Goal: Task Accomplishment & Management: Use online tool/utility

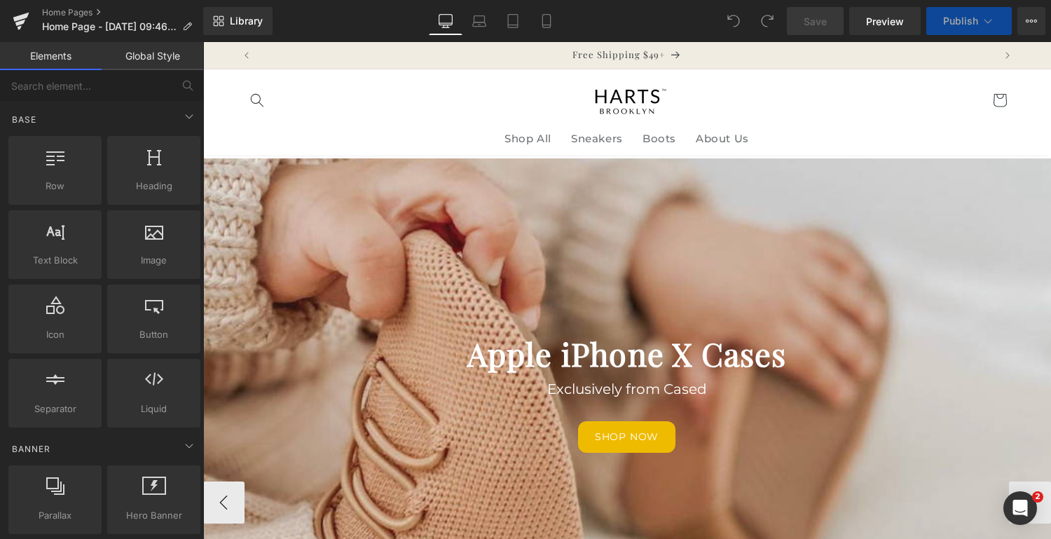
scroll to position [350, 0]
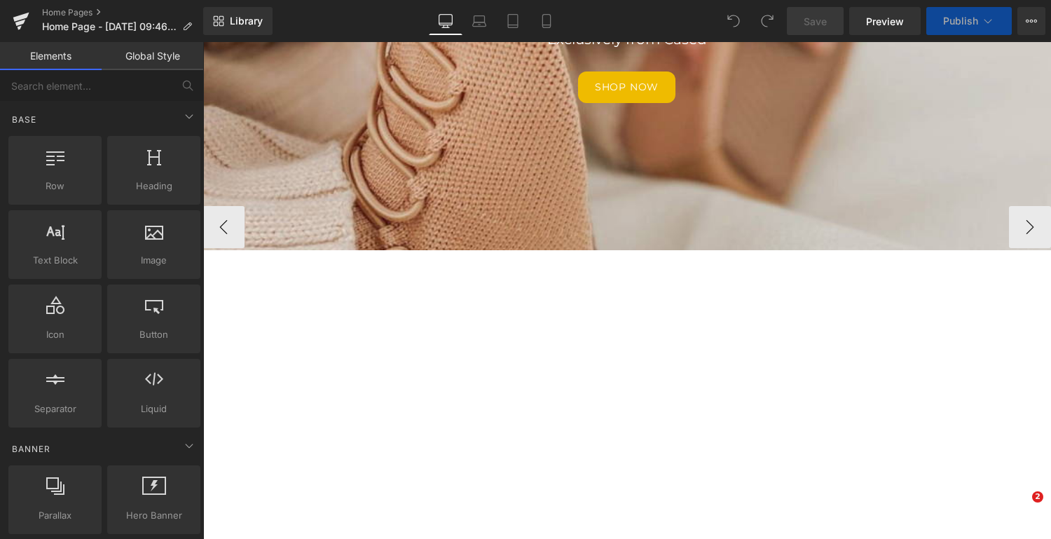
click at [706, 212] on div "Apple iPhone X Cases Heading Exclusively from Cased Text Block Shop now [GEOGRA…" at bounding box center [1050, 227] width 1697 height 836
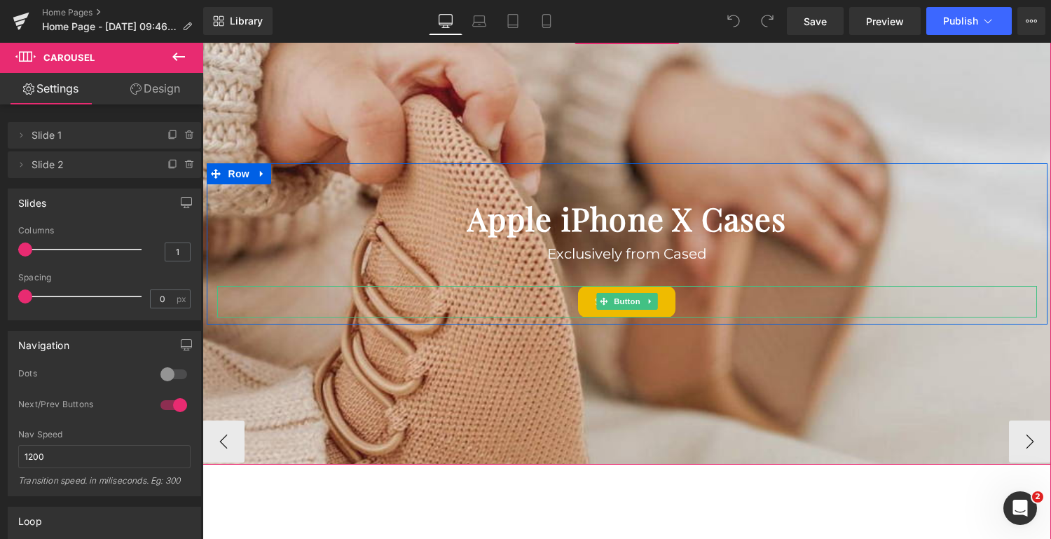
scroll to position [136, 0]
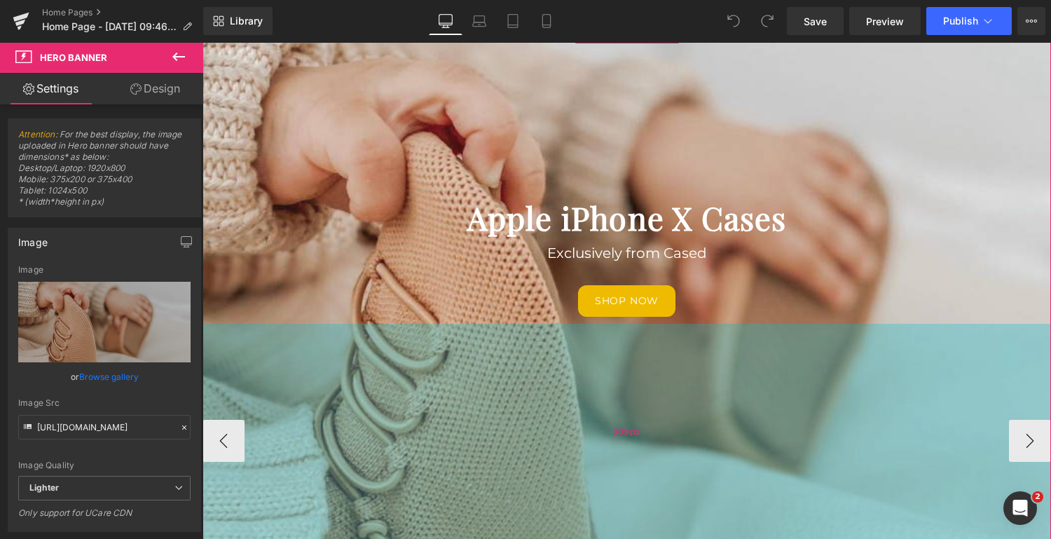
drag, startPoint x: 561, startPoint y: 457, endPoint x: 600, endPoint y: 422, distance: 52.5
click at [565, 534] on div "309px" at bounding box center [626, 432] width 848 height 216
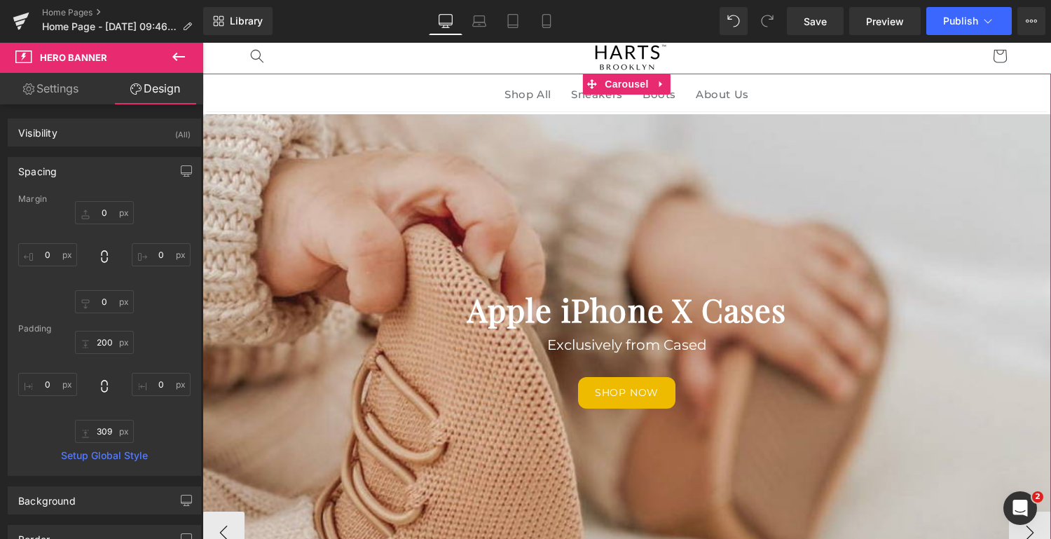
scroll to position [45, 0]
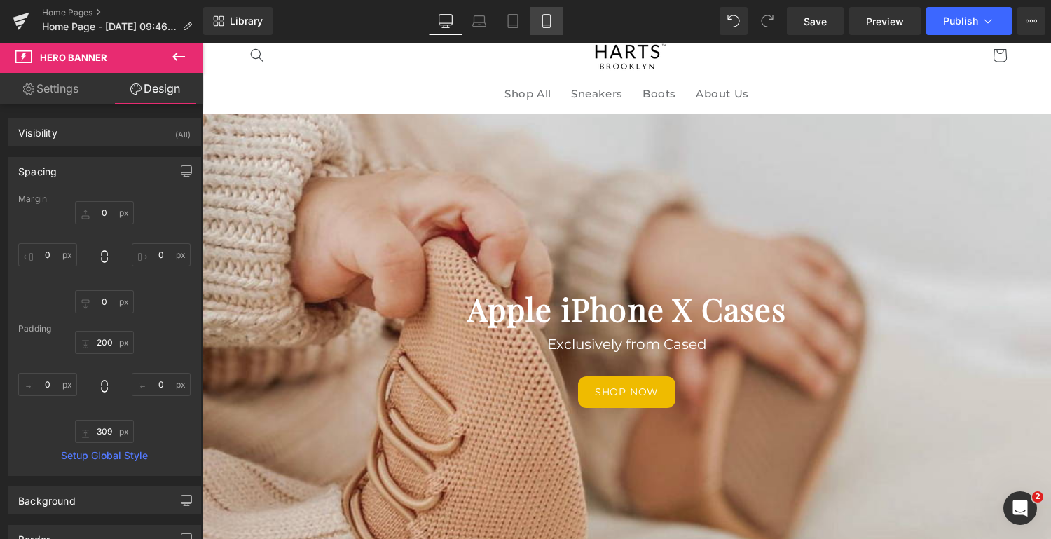
click at [547, 13] on link "Mobile" at bounding box center [547, 21] width 34 height 28
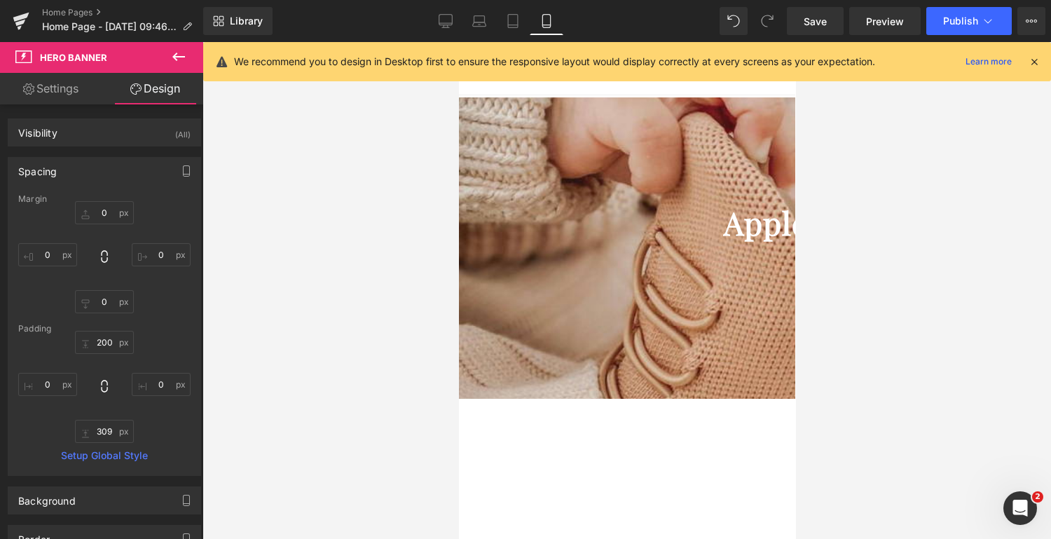
type input "0"
type input "100"
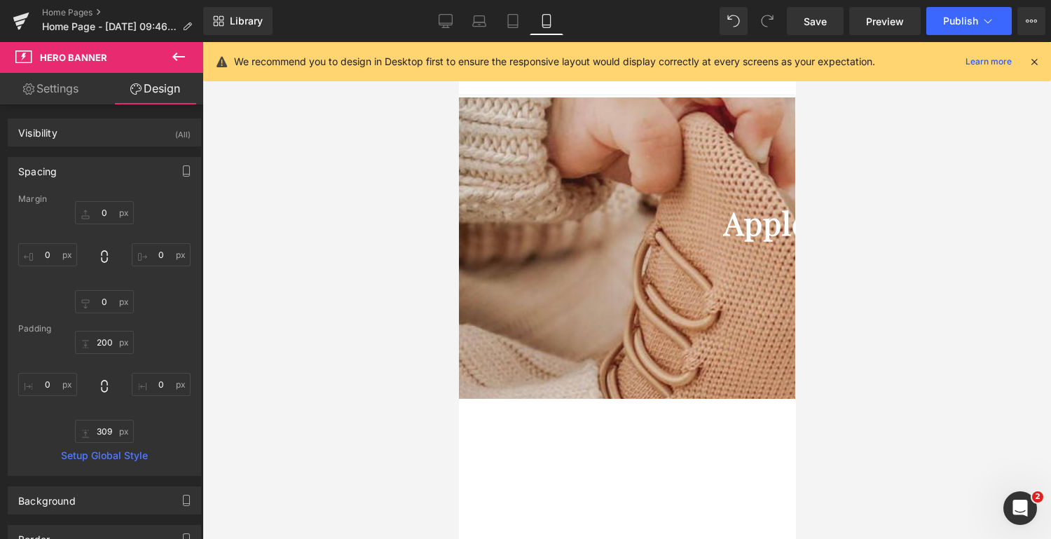
type input "0"
type input "100"
type input "0"
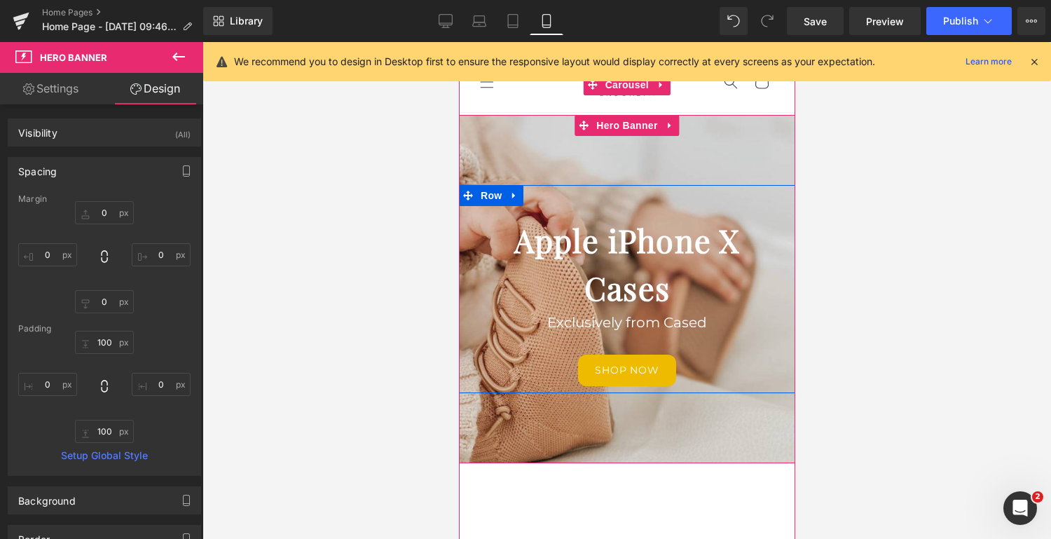
scroll to position [29, 0]
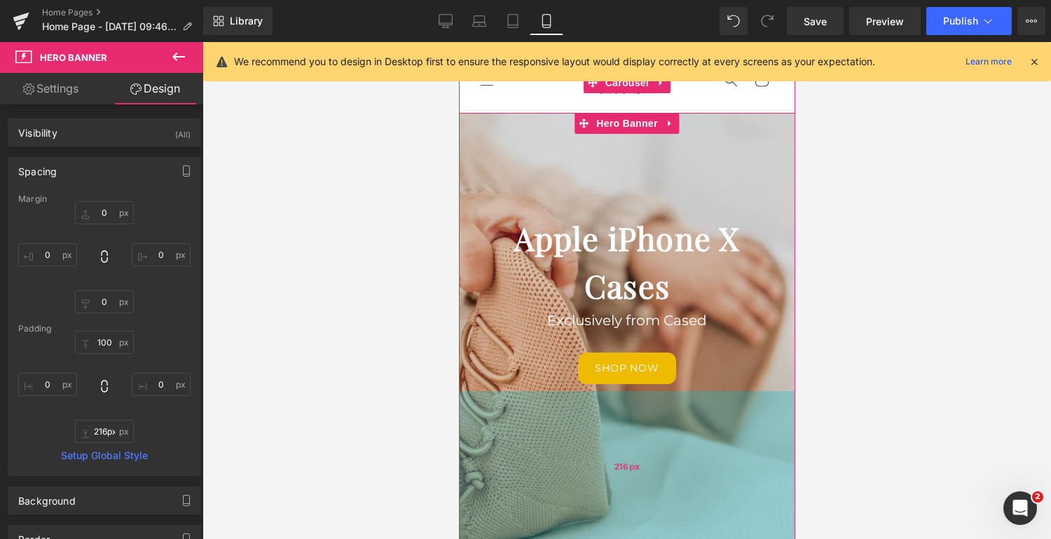
type input "217px"
drag, startPoint x: 643, startPoint y: 405, endPoint x: 649, endPoint y: 487, distance: 82.2
click at [649, 487] on div "217px" at bounding box center [626, 467] width 336 height 152
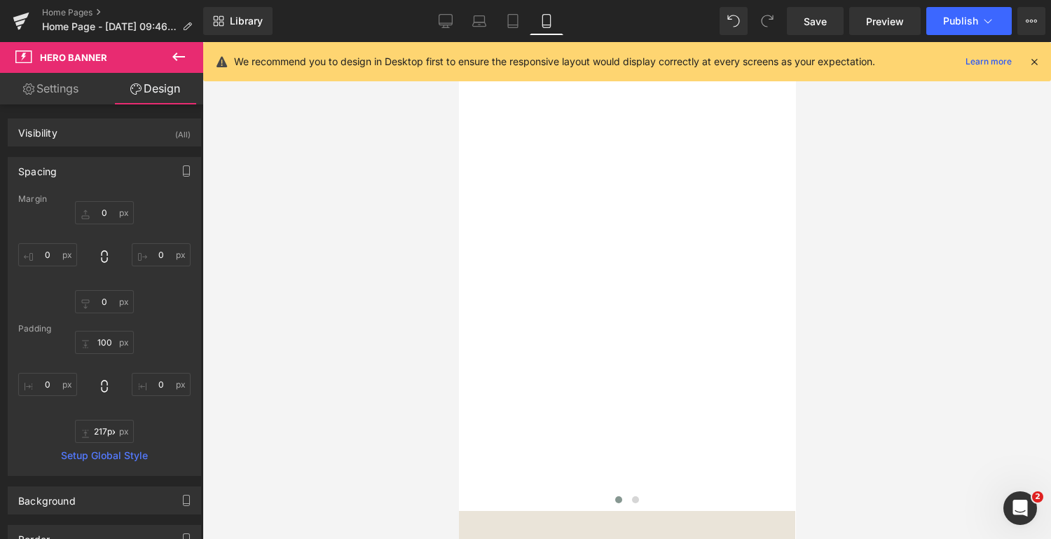
scroll to position [704, 0]
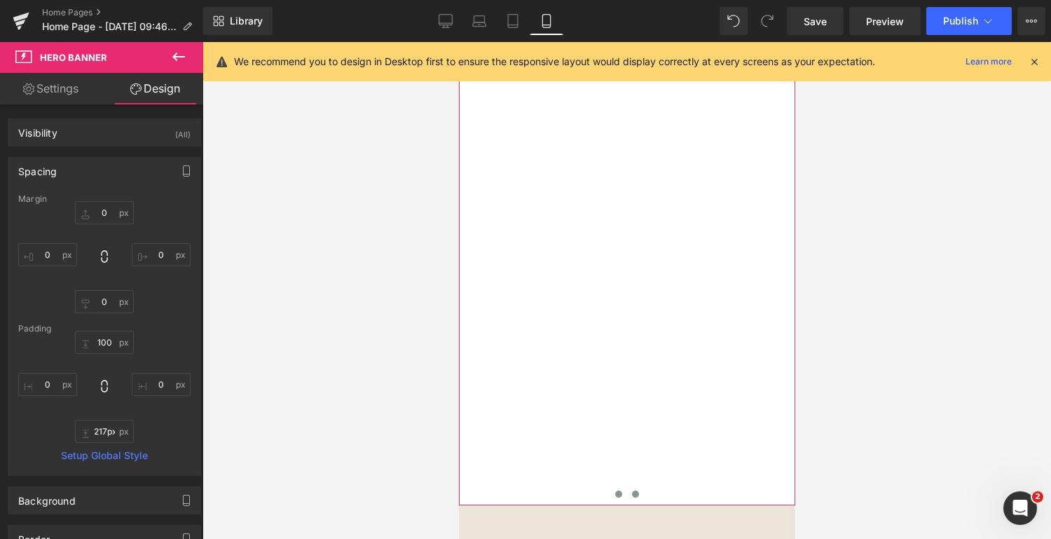
click at [632, 490] on span at bounding box center [634, 493] width 7 height 7
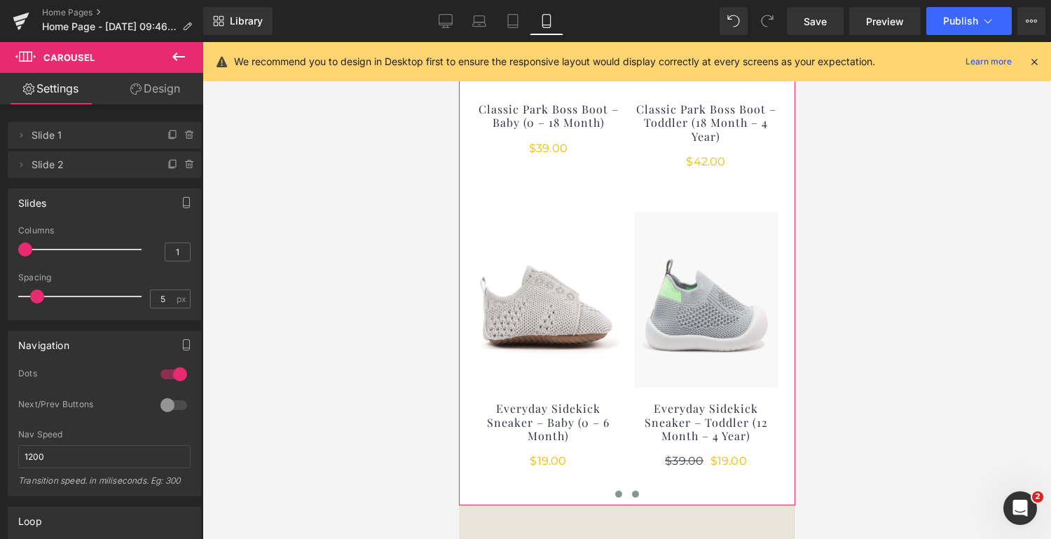
click at [619, 490] on span at bounding box center [617, 493] width 7 height 7
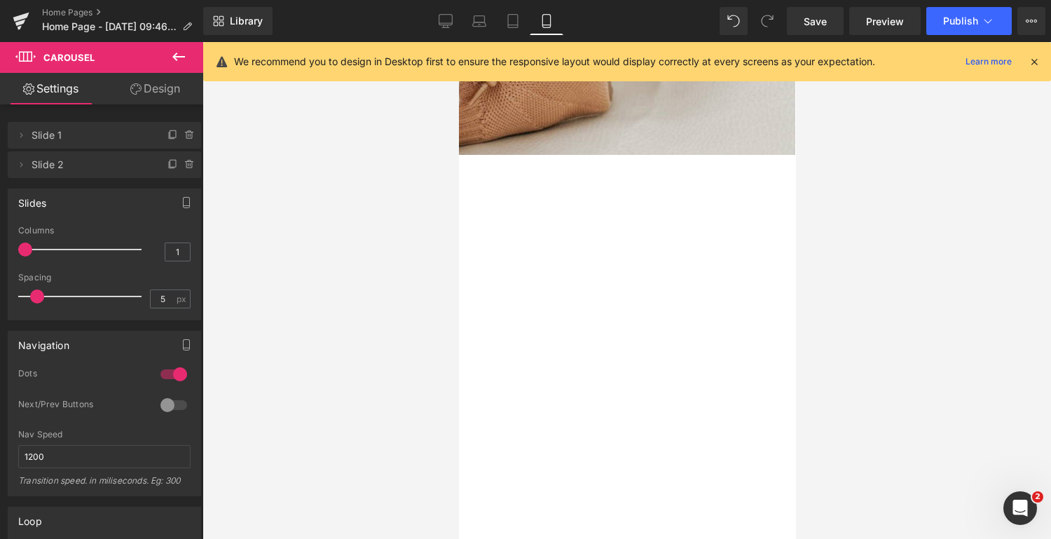
scroll to position [418, 0]
click at [614, 246] on div "Apple iPhone X Cases Heading Exclusively from Cased Text Block Shop now [GEOGRA…" at bounding box center [798, 257] width 680 height 1066
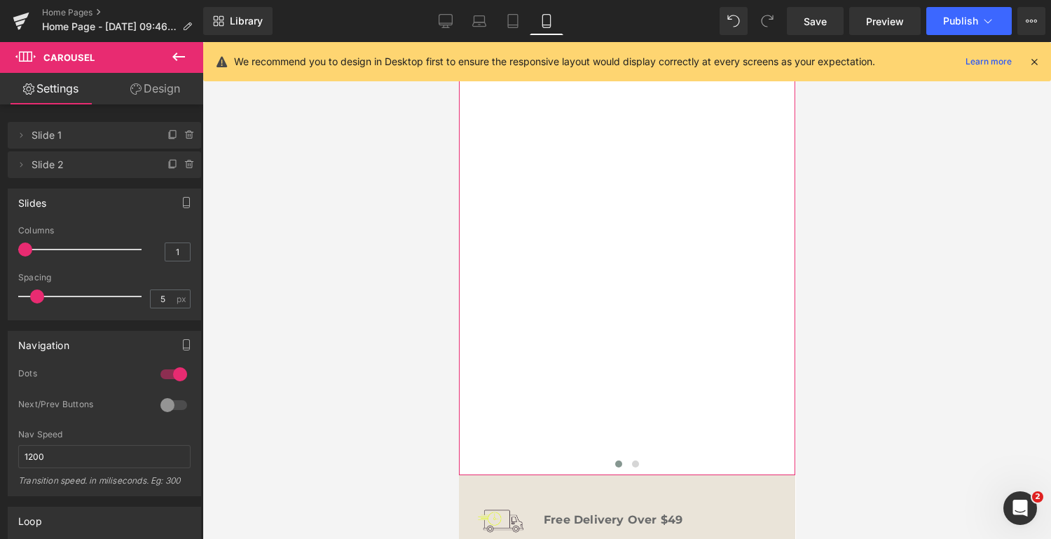
scroll to position [738, 0]
drag, startPoint x: 627, startPoint y: 417, endPoint x: 614, endPoint y: 233, distance: 184.0
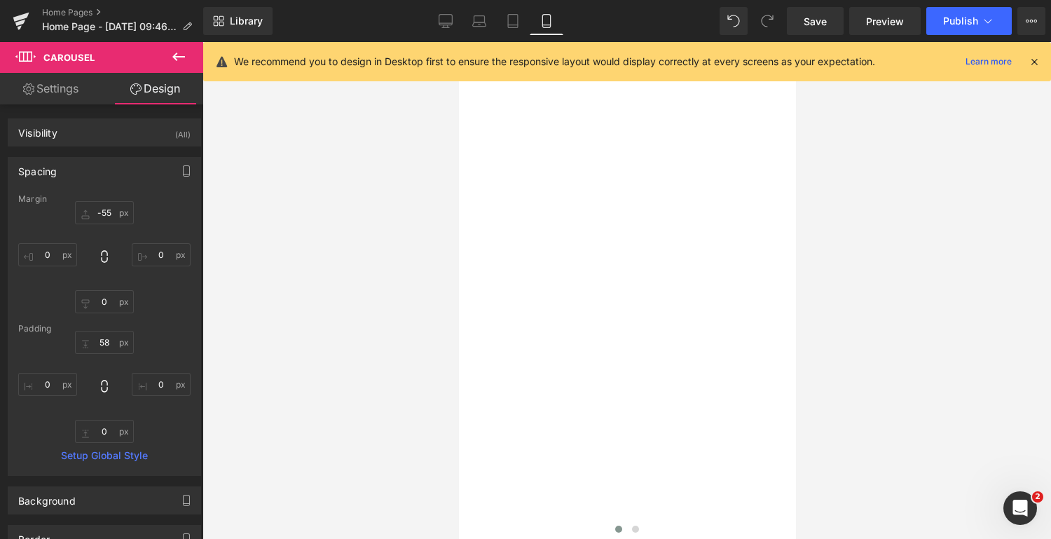
scroll to position [700, 0]
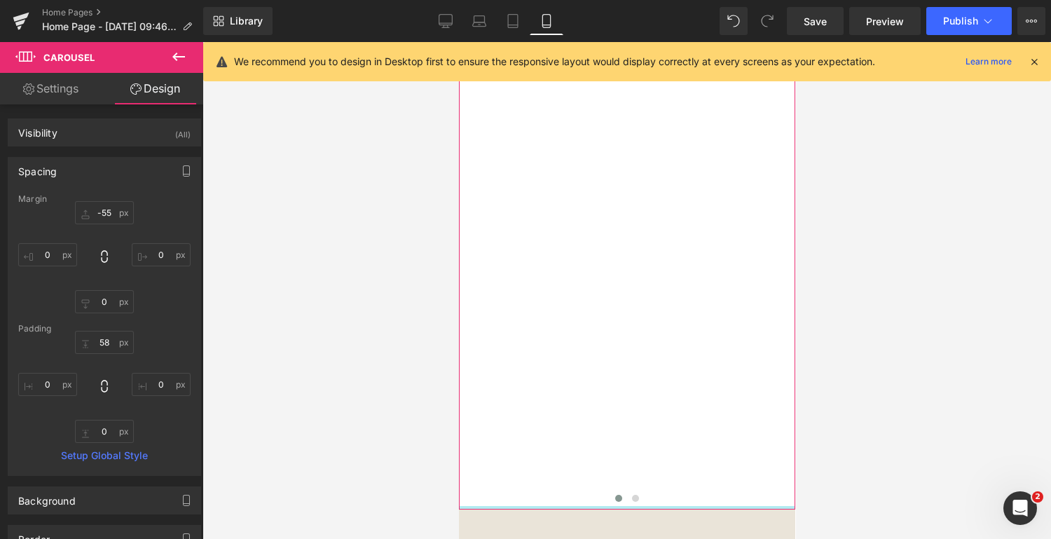
type input "0px"
drag, startPoint x: 544, startPoint y: 452, endPoint x: 537, endPoint y: 280, distance: 171.8
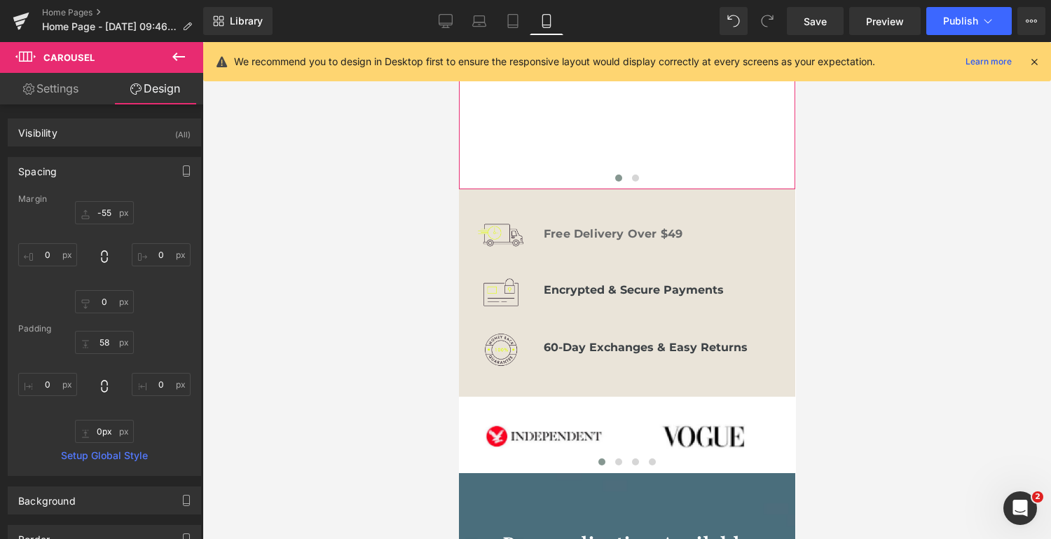
scroll to position [1023, 0]
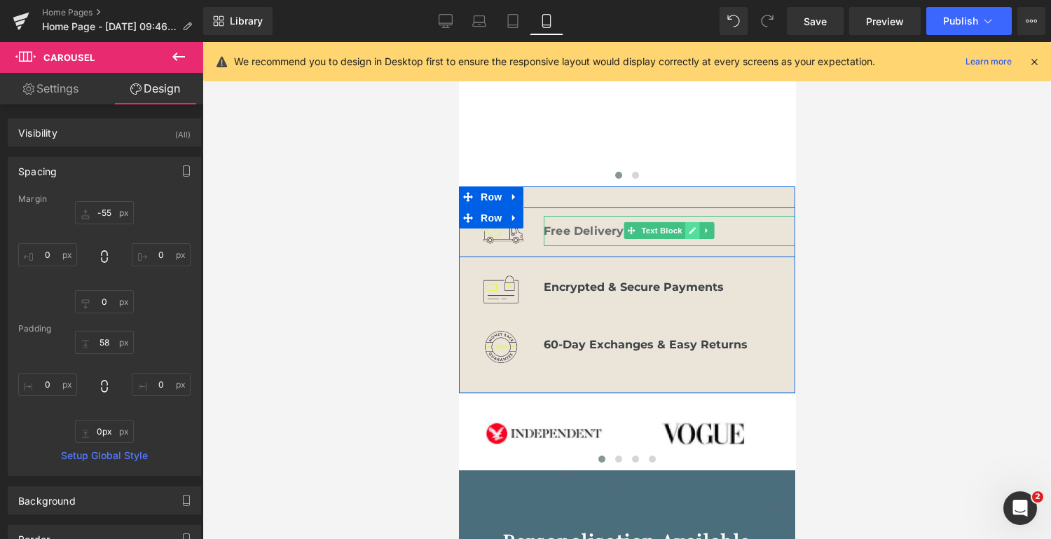
click at [684, 222] on link at bounding box center [691, 230] width 15 height 17
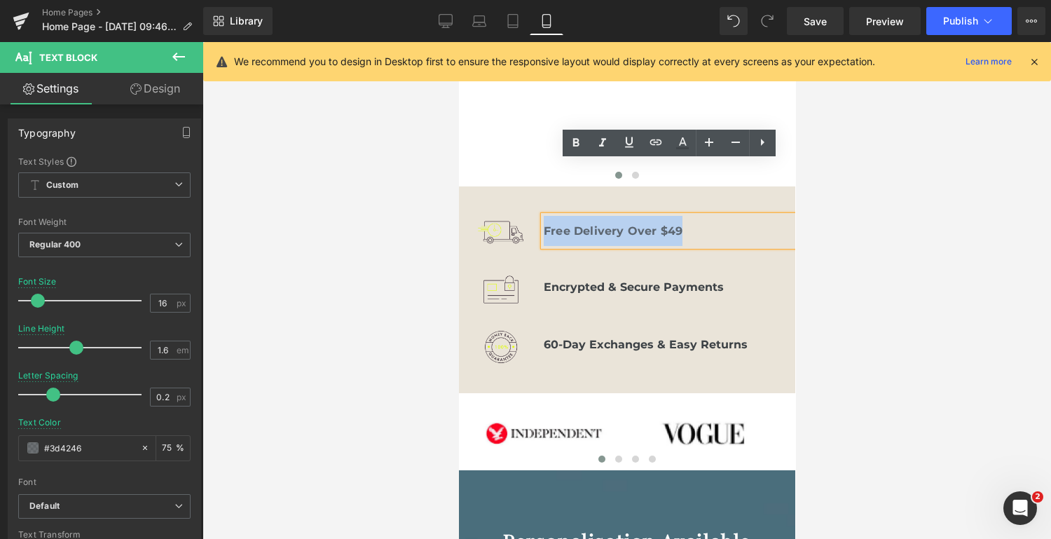
drag, startPoint x: 684, startPoint y: 172, endPoint x: 539, endPoint y: 174, distance: 145.7
click at [543, 216] on div "Free Delivery Over $49" at bounding box center [668, 231] width 251 height 30
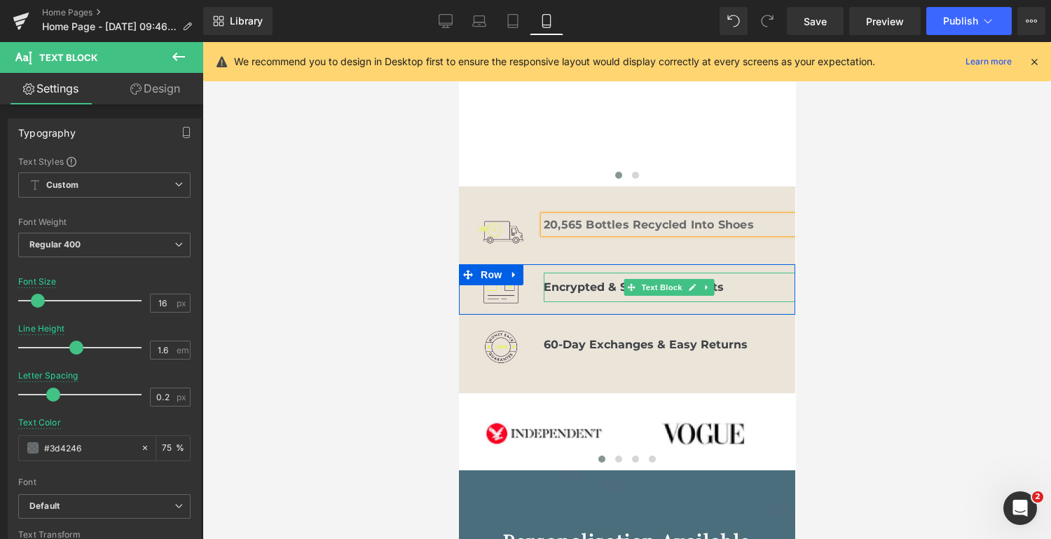
click at [621, 280] on b "Encrypted & Secure Payments" at bounding box center [633, 286] width 180 height 13
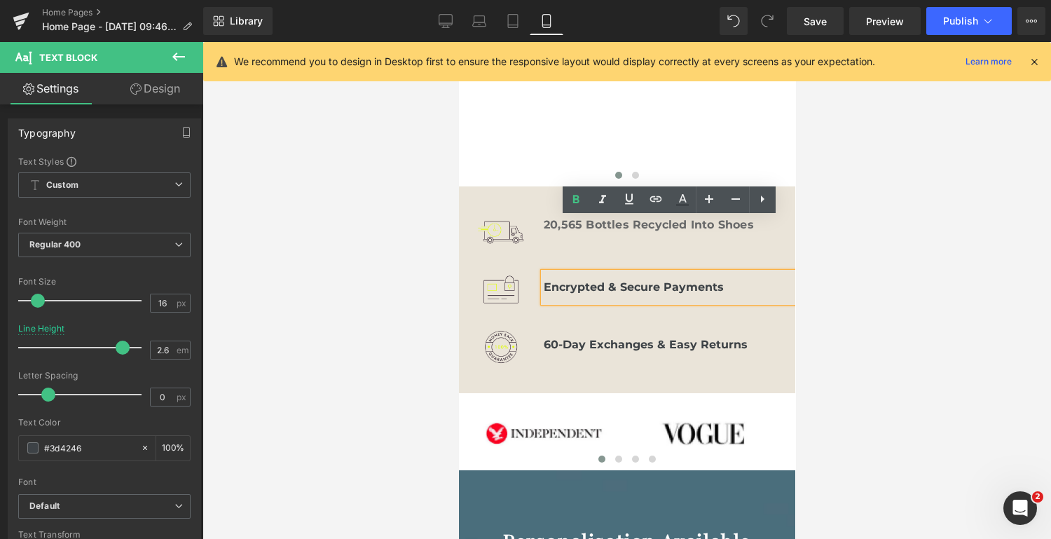
click at [691, 280] on b "Encrypted & Secure Payments" at bounding box center [633, 286] width 180 height 13
drag, startPoint x: 724, startPoint y: 233, endPoint x: 546, endPoint y: 240, distance: 178.8
click at [546, 273] on p "Encrypted & Secure Payments" at bounding box center [668, 287] width 251 height 29
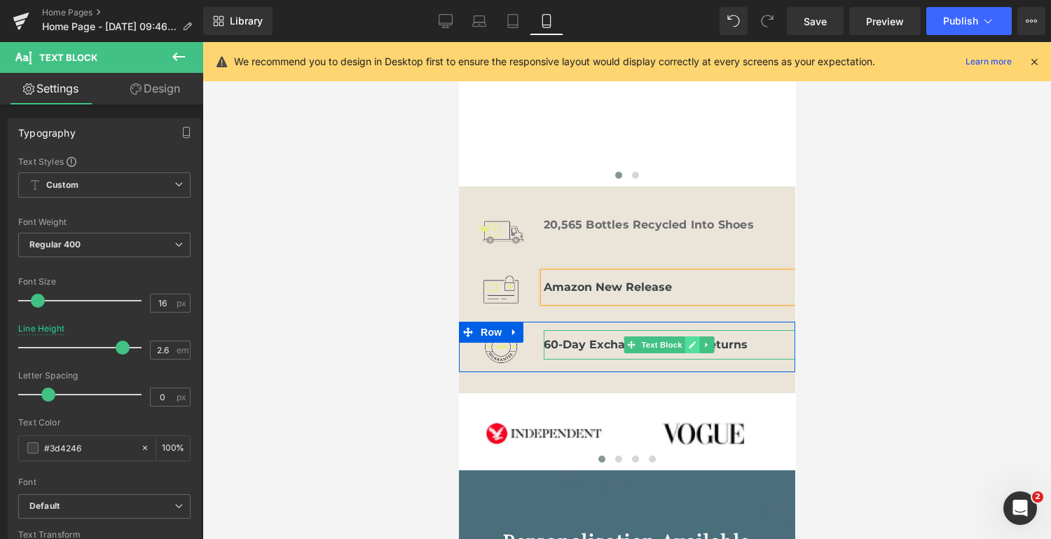
click at [693, 340] on icon at bounding box center [692, 344] width 8 height 8
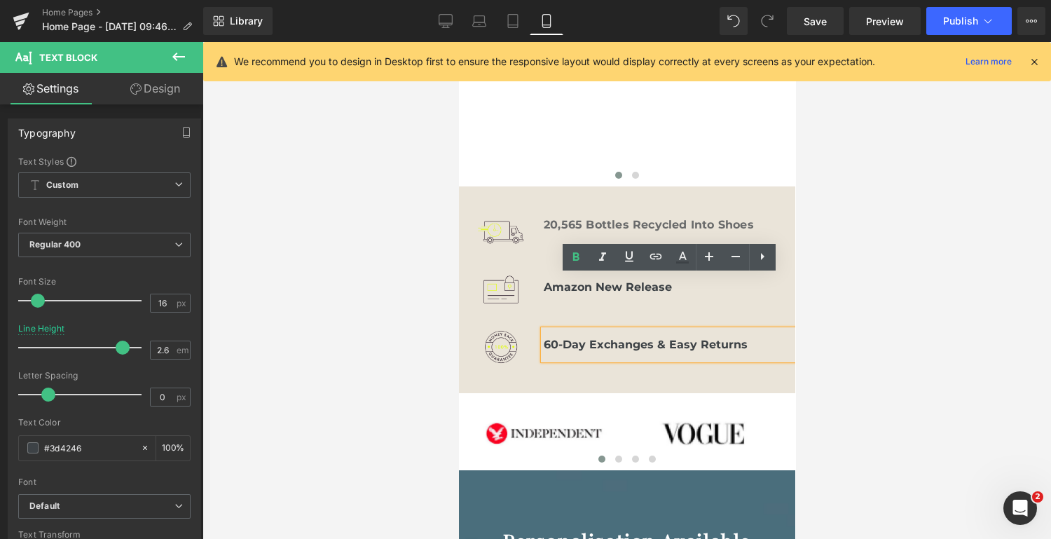
click at [682, 330] on p "60-Day Exchanges & Easy Returns" at bounding box center [668, 344] width 251 height 29
drag, startPoint x: 751, startPoint y: 290, endPoint x: 743, endPoint y: 287, distance: 8.9
click at [743, 330] on p "60-Day Exchanges & Easy Returns" at bounding box center [668, 344] width 251 height 29
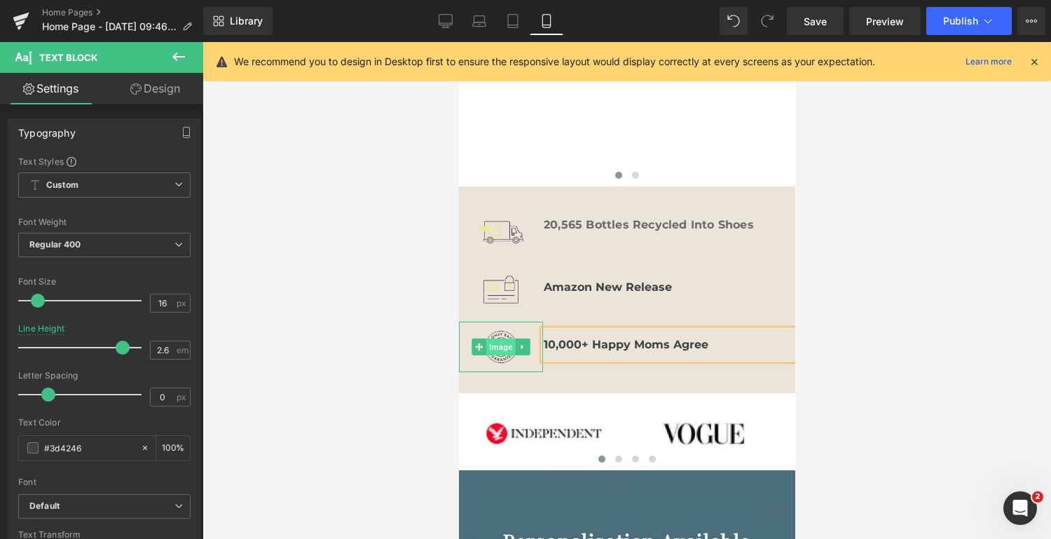
click at [501, 338] on span "Image" at bounding box center [499, 346] width 29 height 17
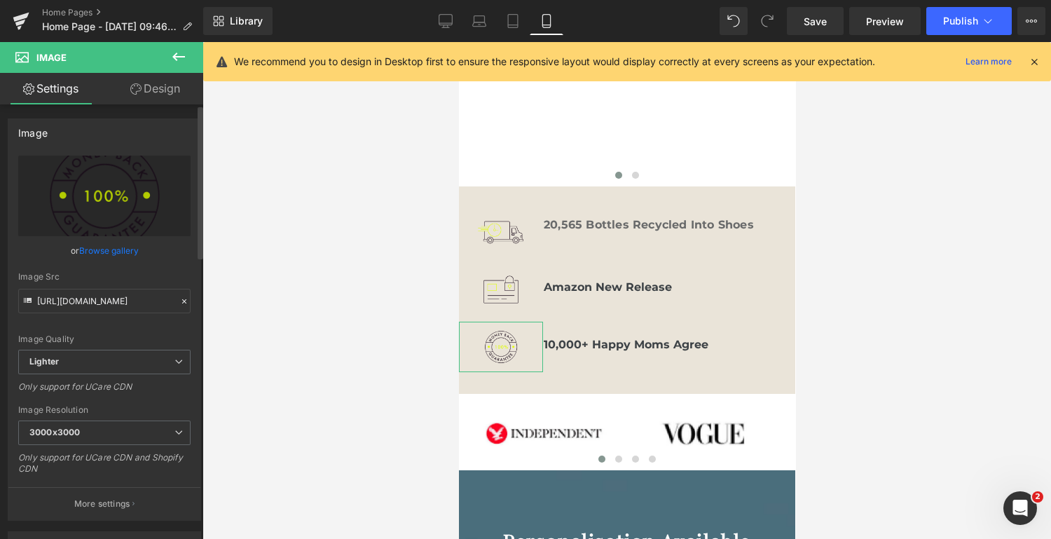
click at [97, 248] on link "Browse gallery" at bounding box center [109, 250] width 60 height 25
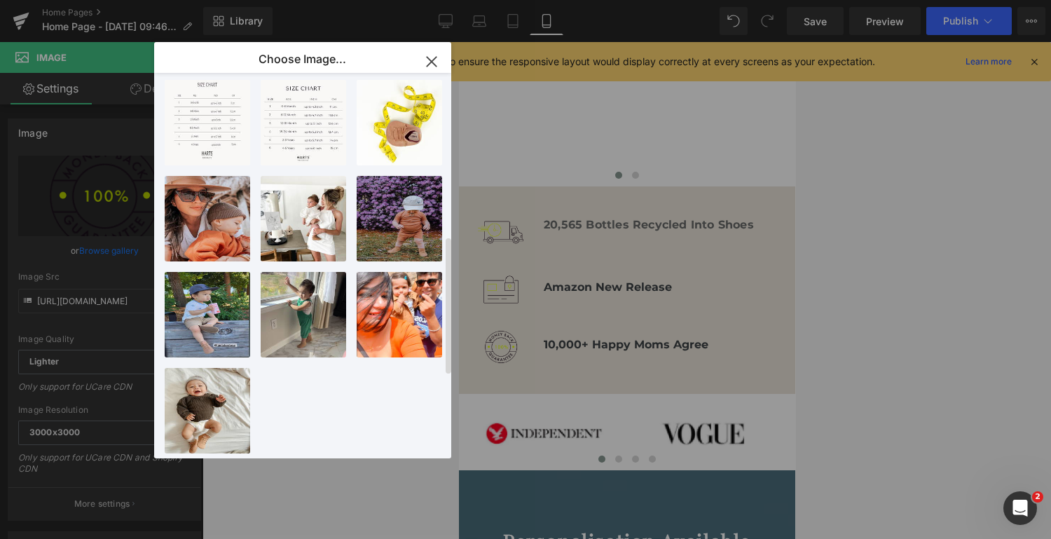
scroll to position [0, 0]
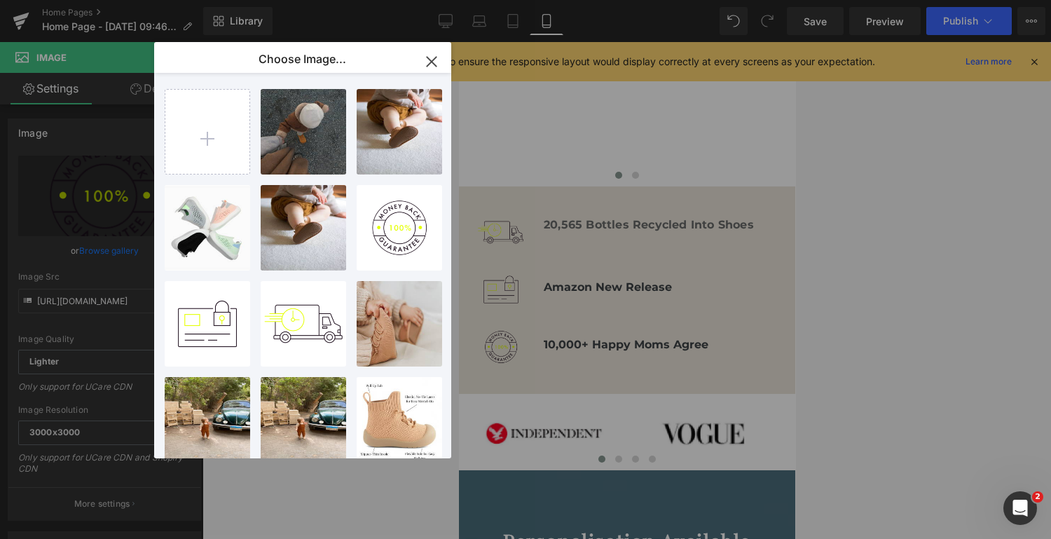
click at [432, 62] on icon "button" at bounding box center [431, 61] width 9 height 9
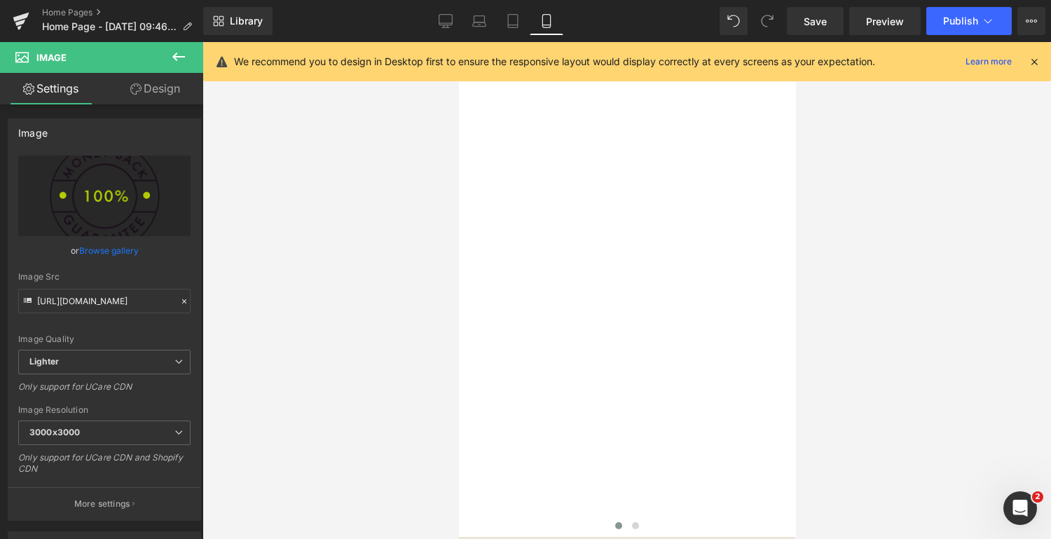
scroll to position [677, 0]
click at [439, 15] on link "Desktop" at bounding box center [446, 21] width 34 height 28
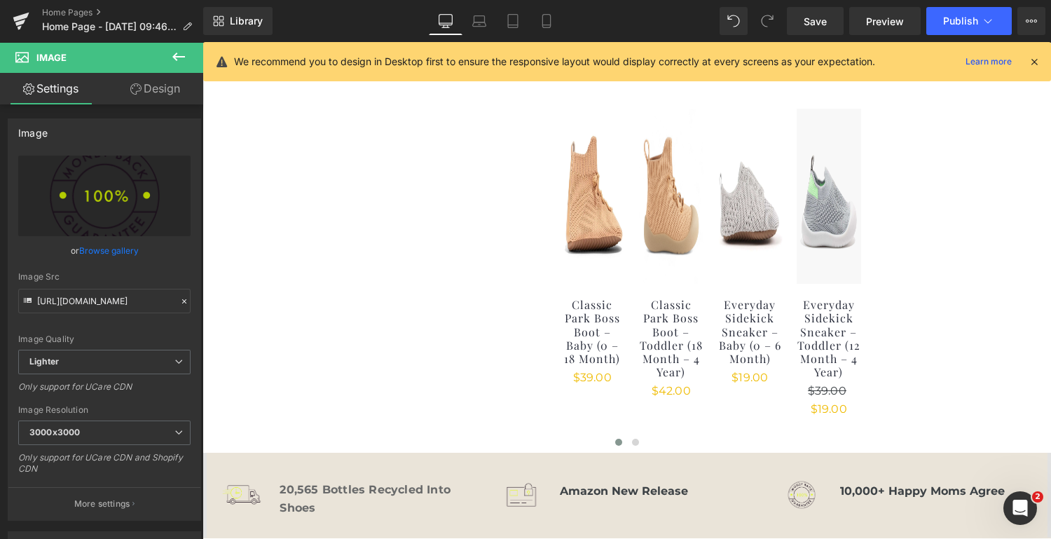
scroll to position [488, 0]
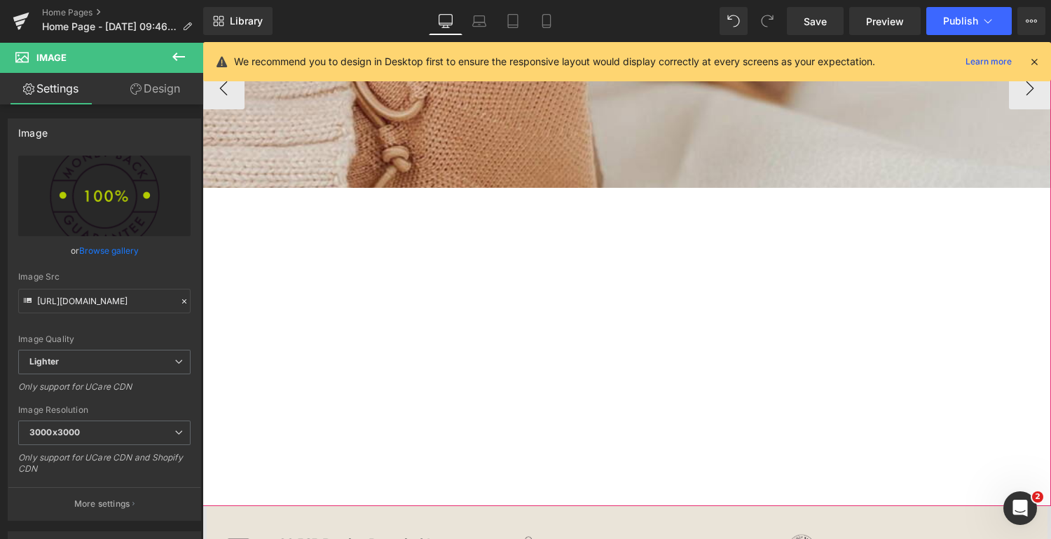
click at [547, 256] on div "Apple iPhone X Cases Heading Exclusively from Cased Text Block Shop now [GEOGRA…" at bounding box center [1050, 88] width 1697 height 836
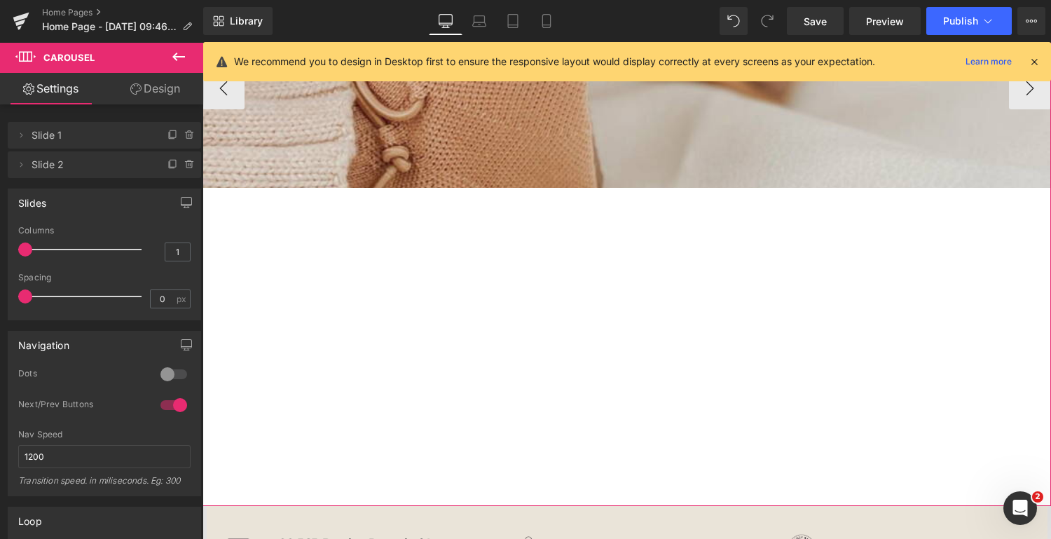
scroll to position [0, 0]
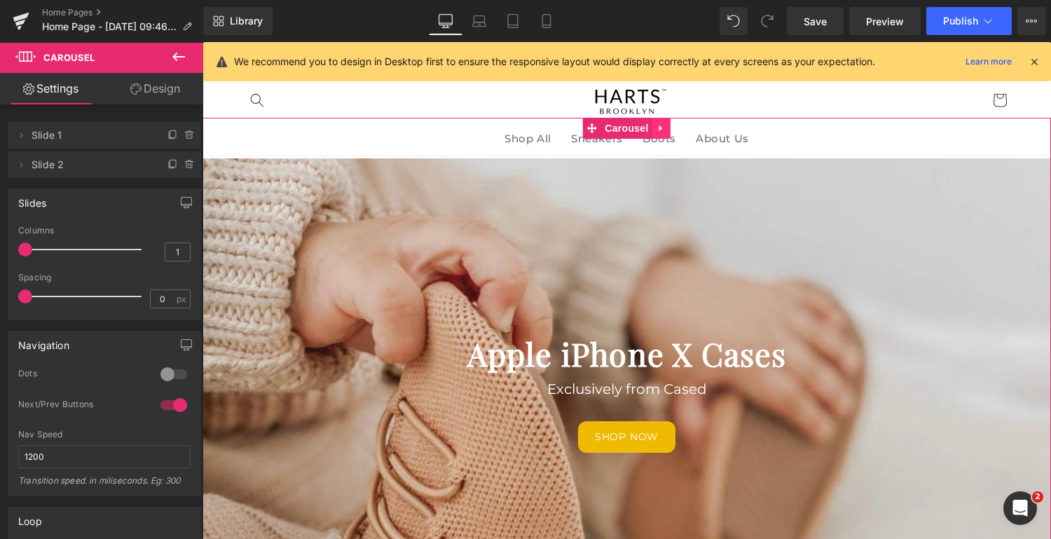
click at [659, 126] on icon at bounding box center [660, 128] width 3 height 6
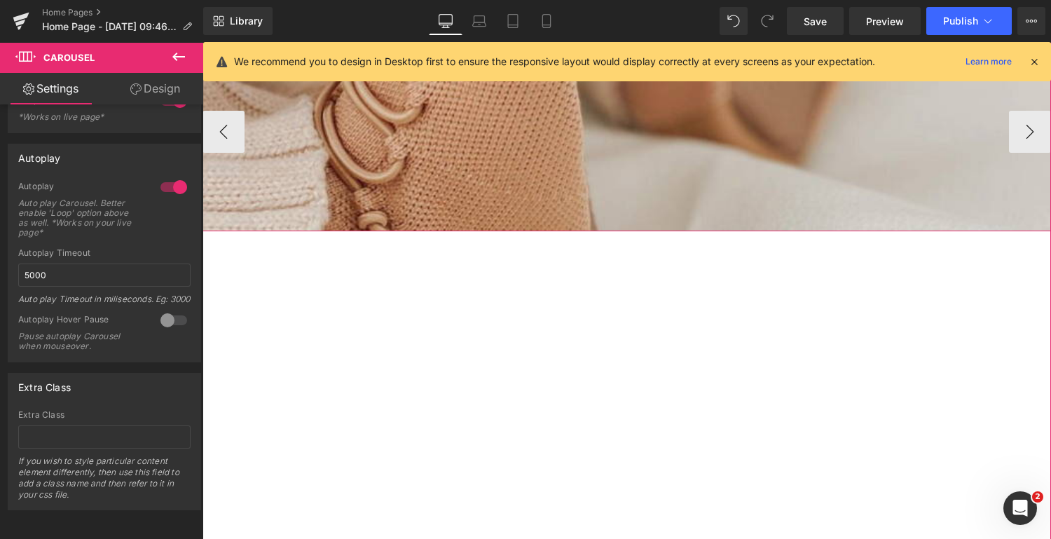
scroll to position [446, 0]
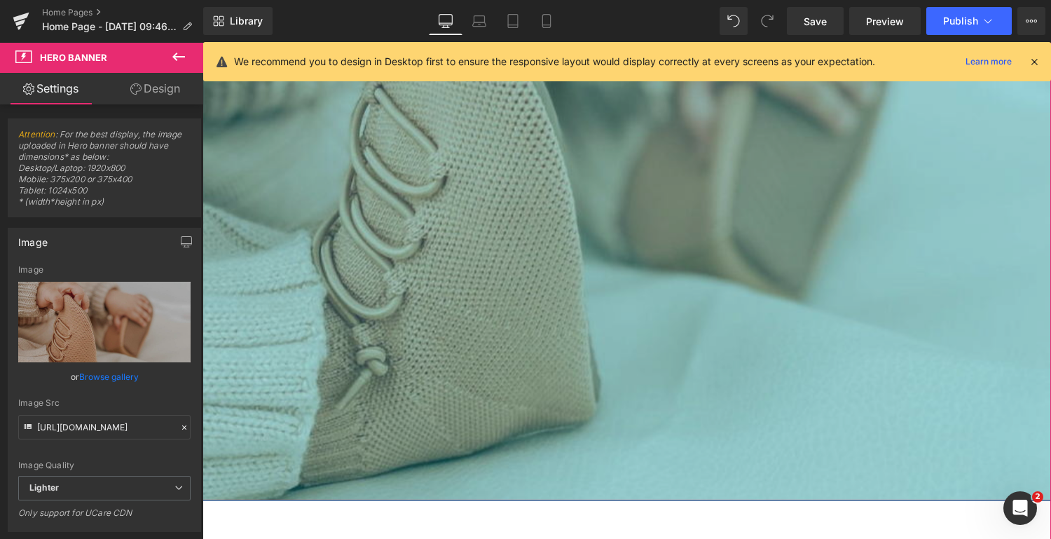
drag, startPoint x: 497, startPoint y: 227, endPoint x: 528, endPoint y: 570, distance: 344.6
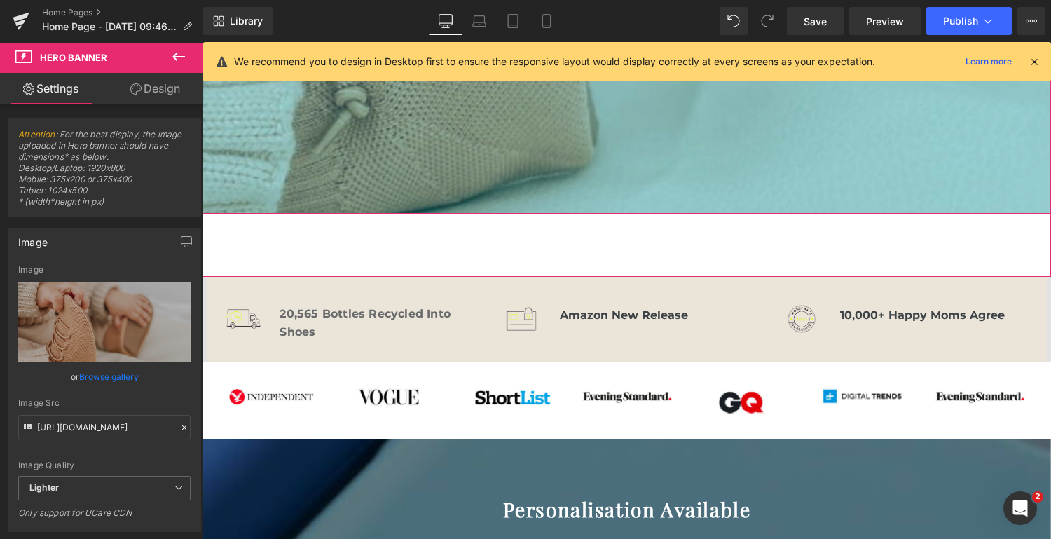
scroll to position [723, 0]
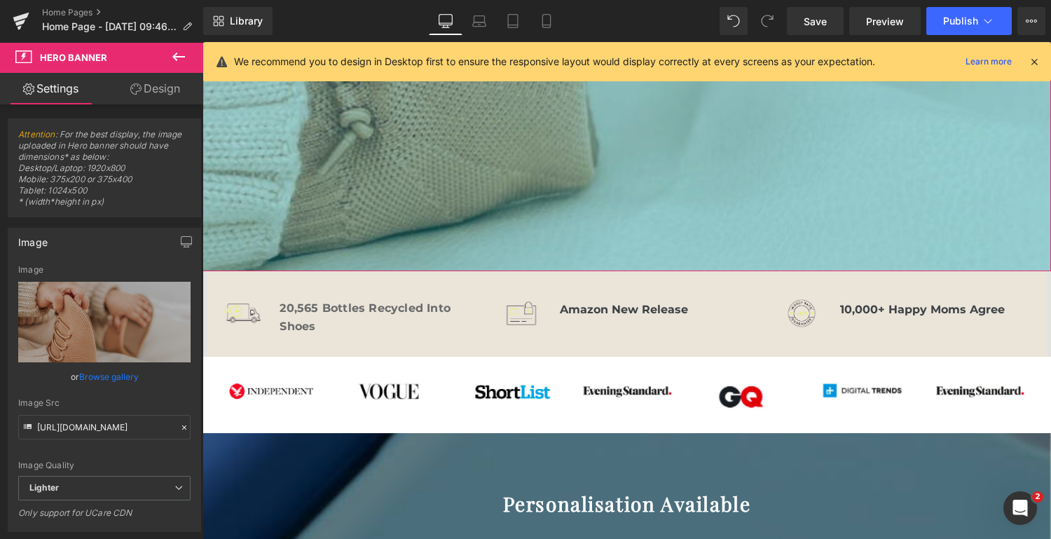
click at [607, 268] on div at bounding box center [626, 270] width 848 height 4
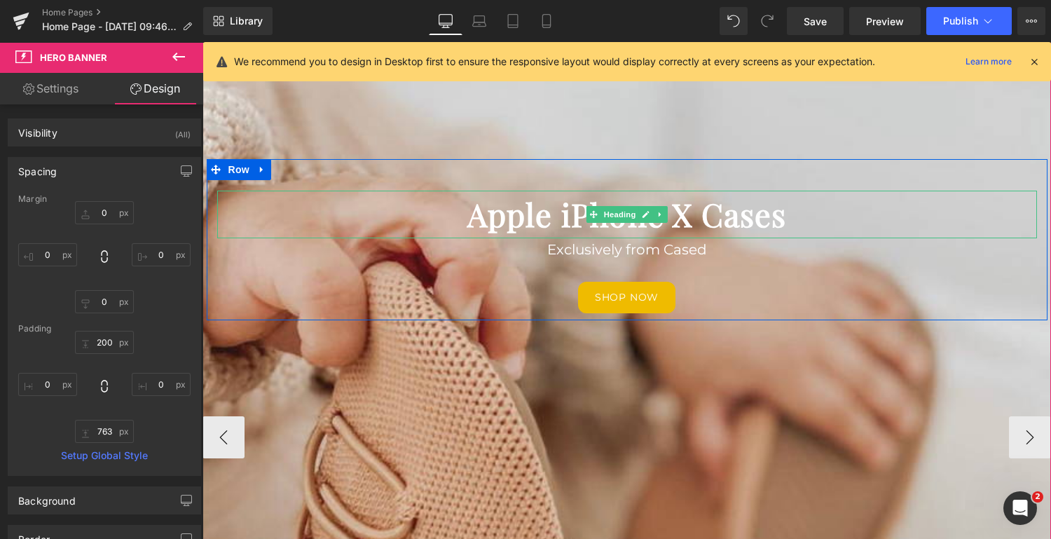
scroll to position [139, 0]
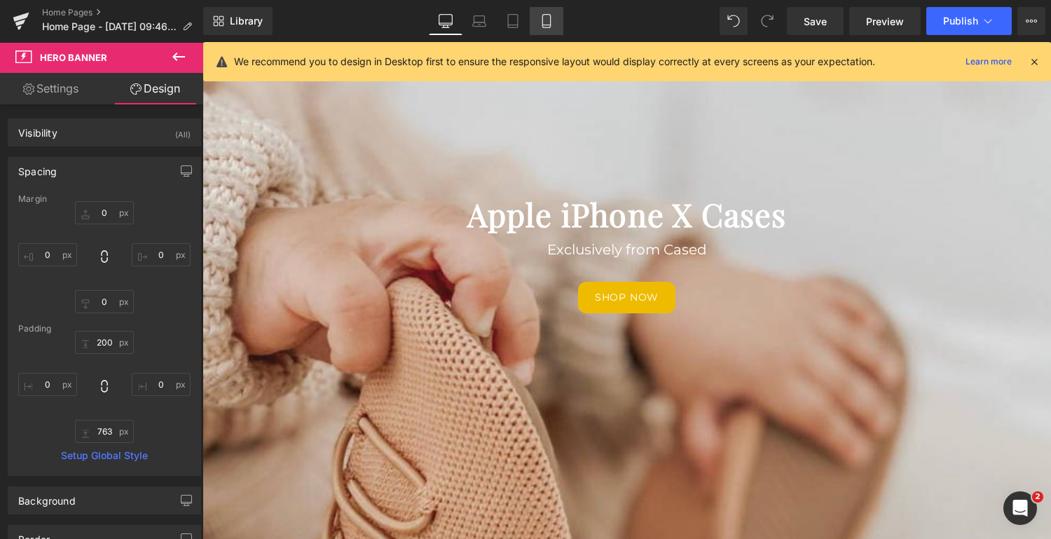
click at [549, 18] on icon at bounding box center [546, 21] width 14 height 14
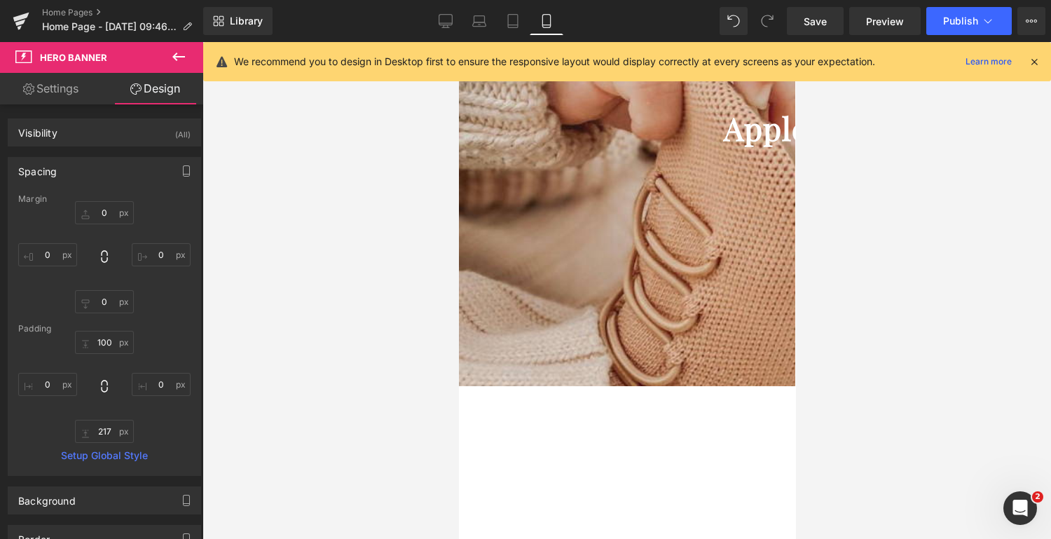
type input "0"
type input "100"
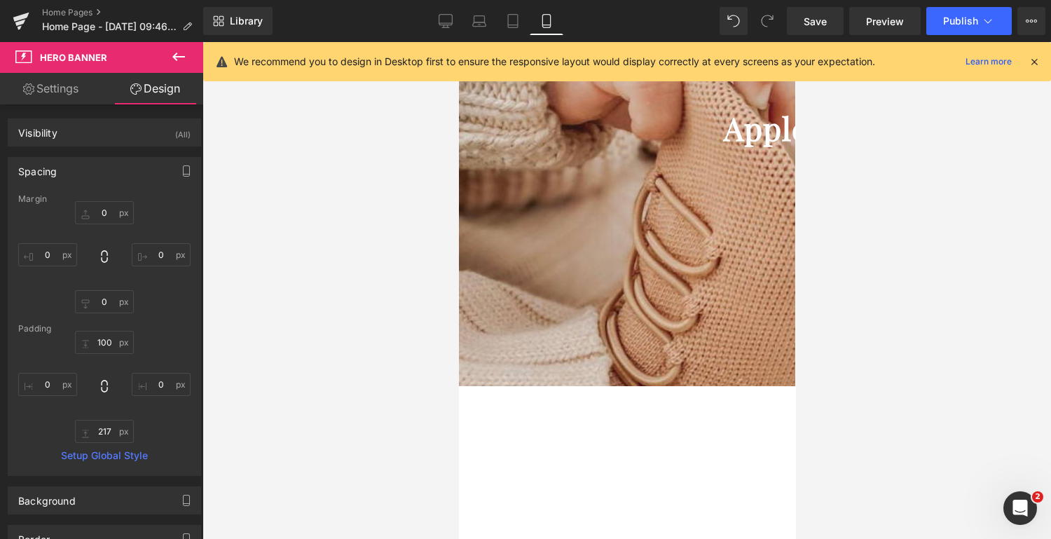
type input "0"
type input "217"
type input "0"
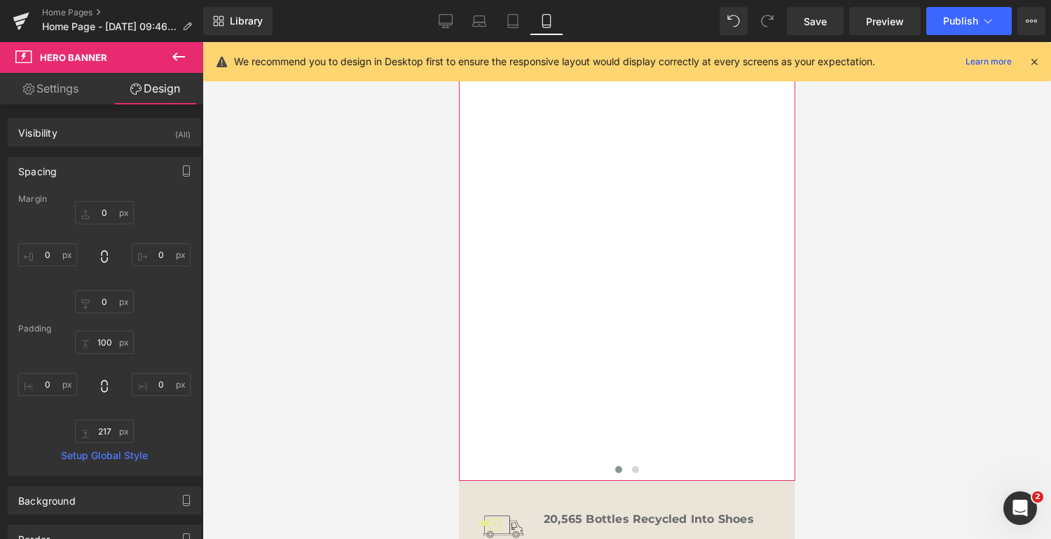
scroll to position [732, 0]
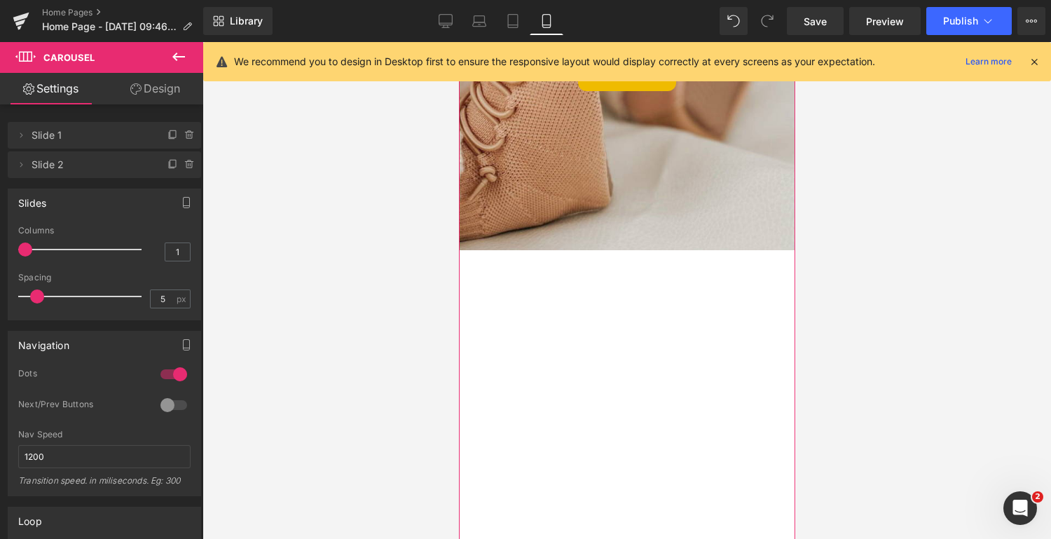
scroll to position [324, 0]
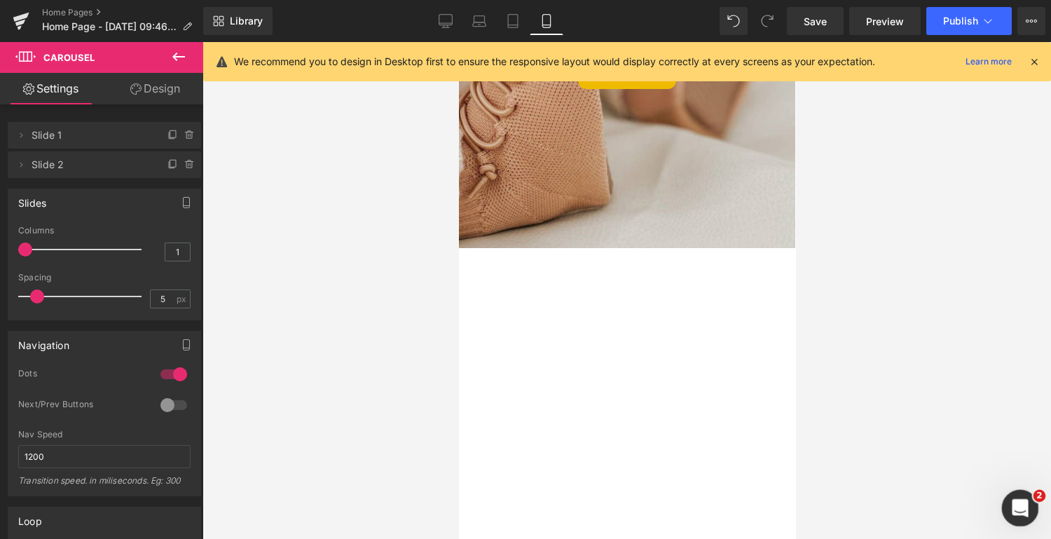
click at [1016, 505] on icon "Open Intercom Messenger" at bounding box center [1018, 506] width 23 height 23
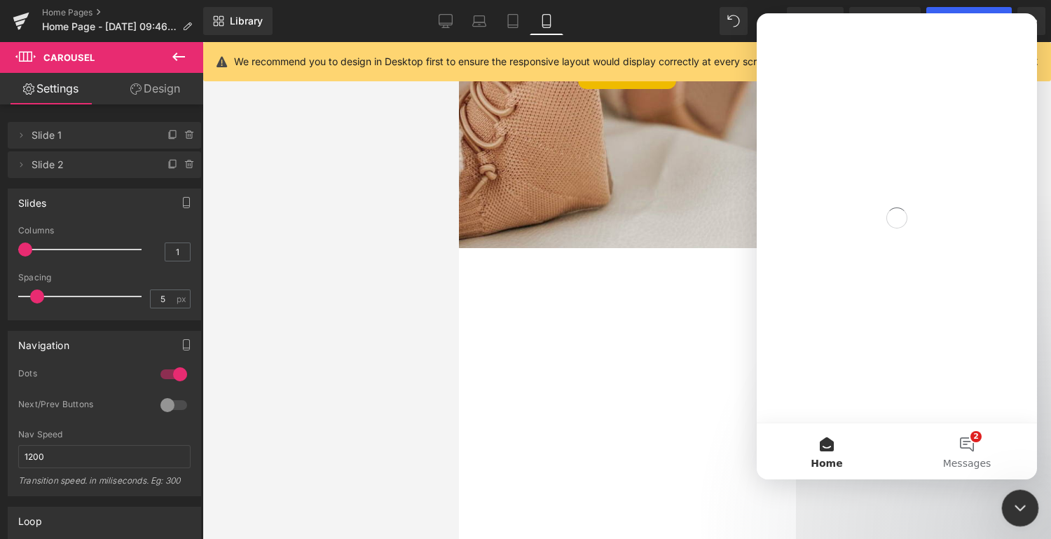
scroll to position [0, 0]
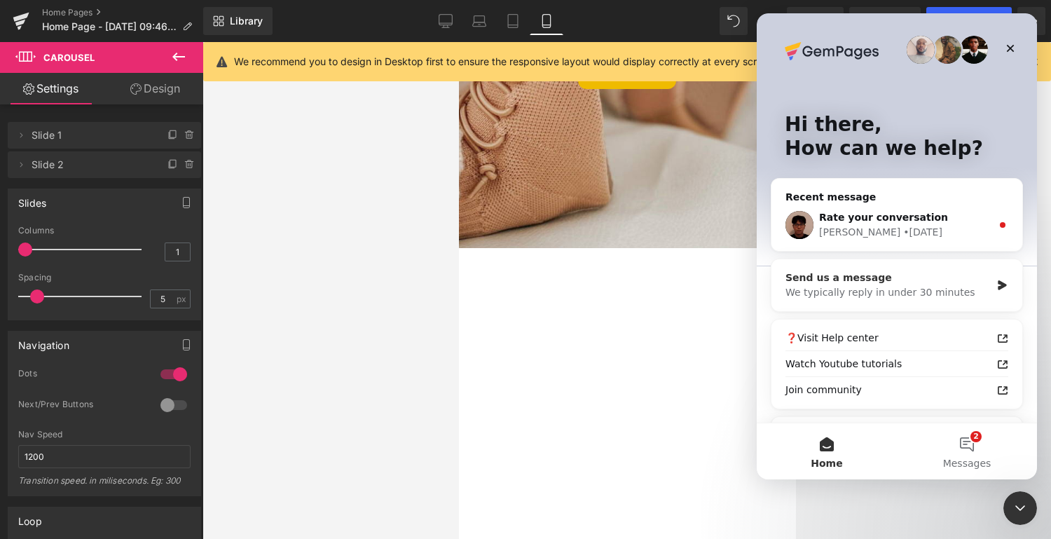
click at [908, 294] on div "We typically reply in under 30 minutes" at bounding box center [887, 292] width 205 height 15
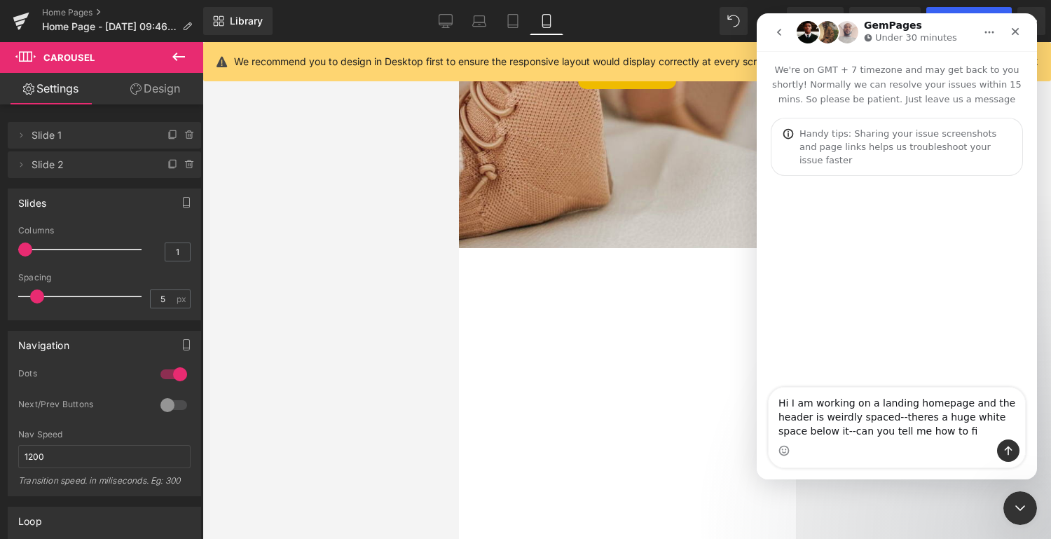
type textarea "Hi I am working on a landing homepage and the header is weirdly spaced--theres …"
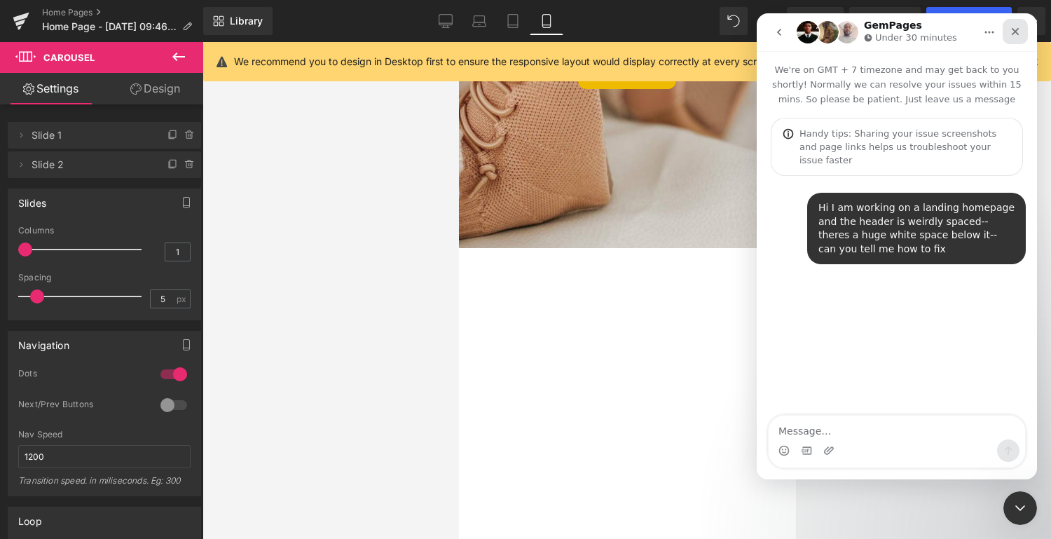
click at [1009, 31] on icon "Close" at bounding box center [1014, 31] width 11 height 11
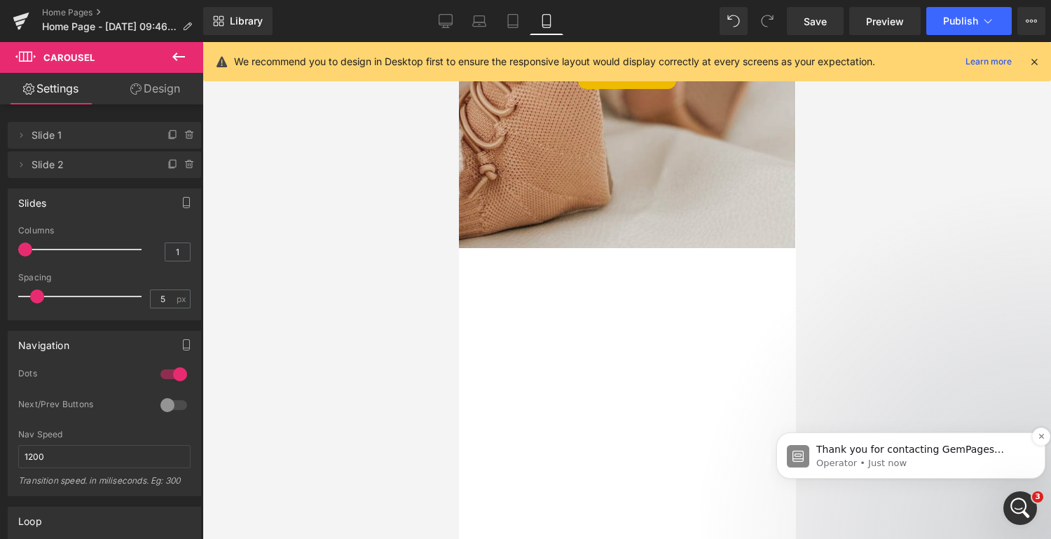
click at [890, 458] on p "Operator • Just now" at bounding box center [922, 463] width 212 height 13
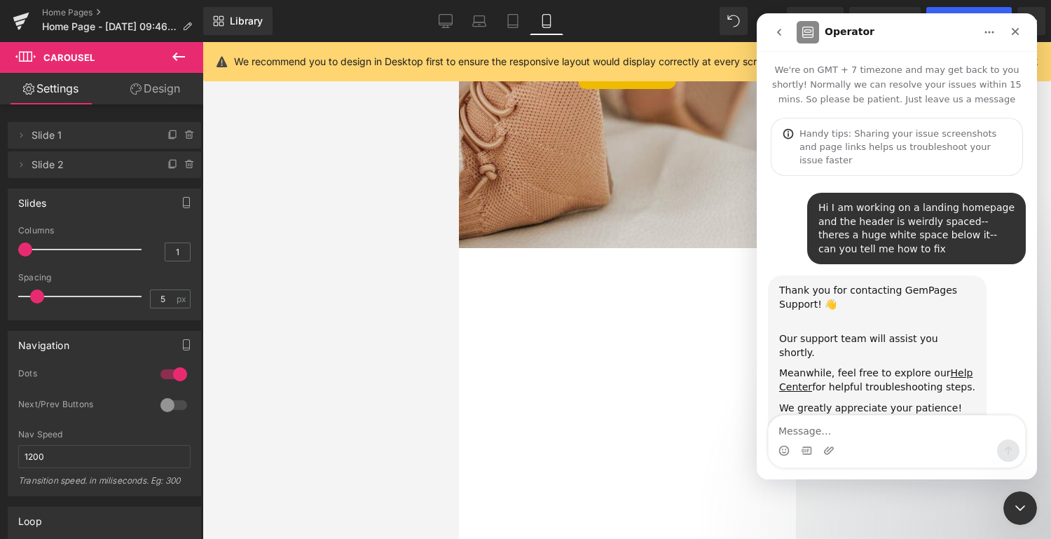
scroll to position [10, 0]
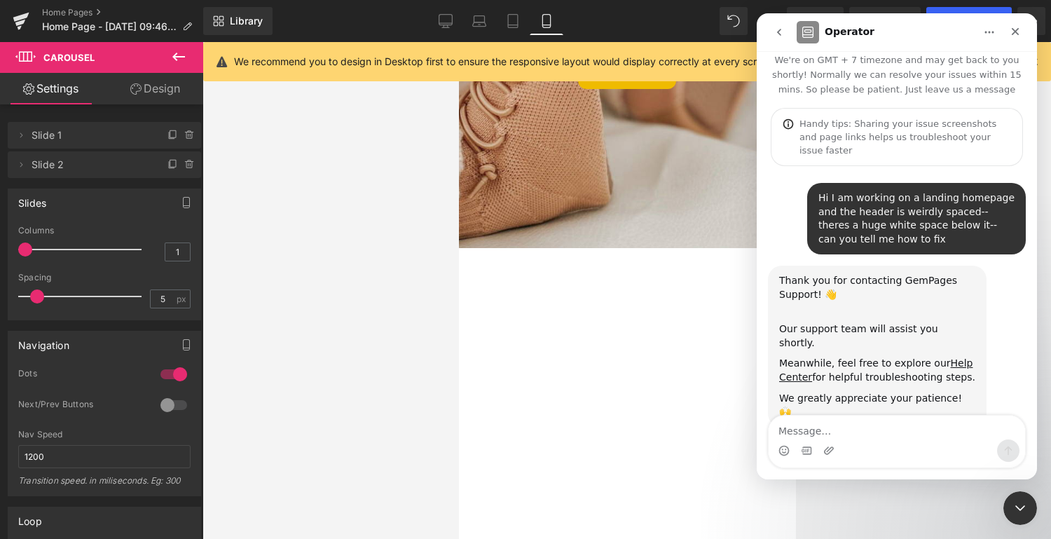
click at [398, 373] on div at bounding box center [525, 248] width 1051 height 497
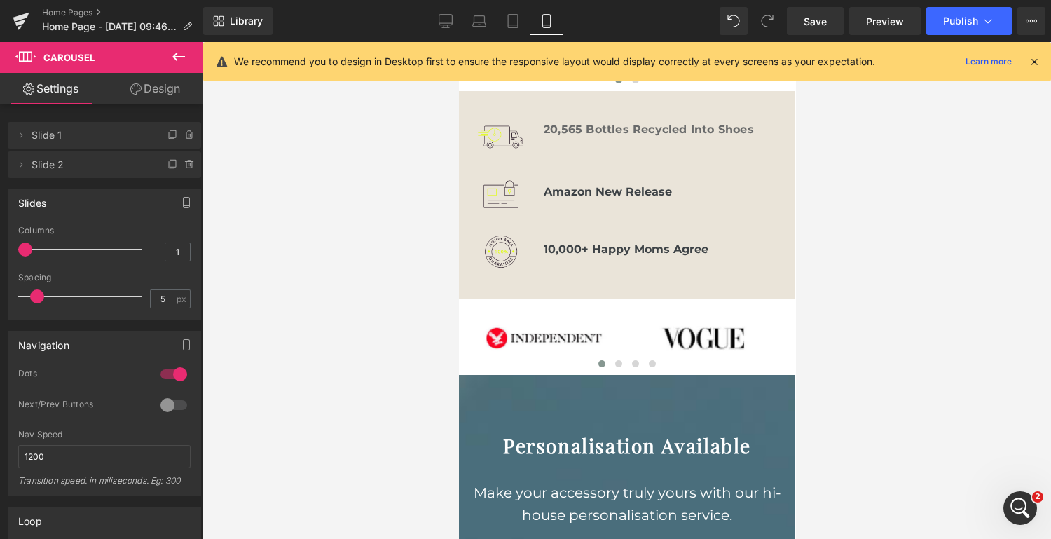
scroll to position [1122, 0]
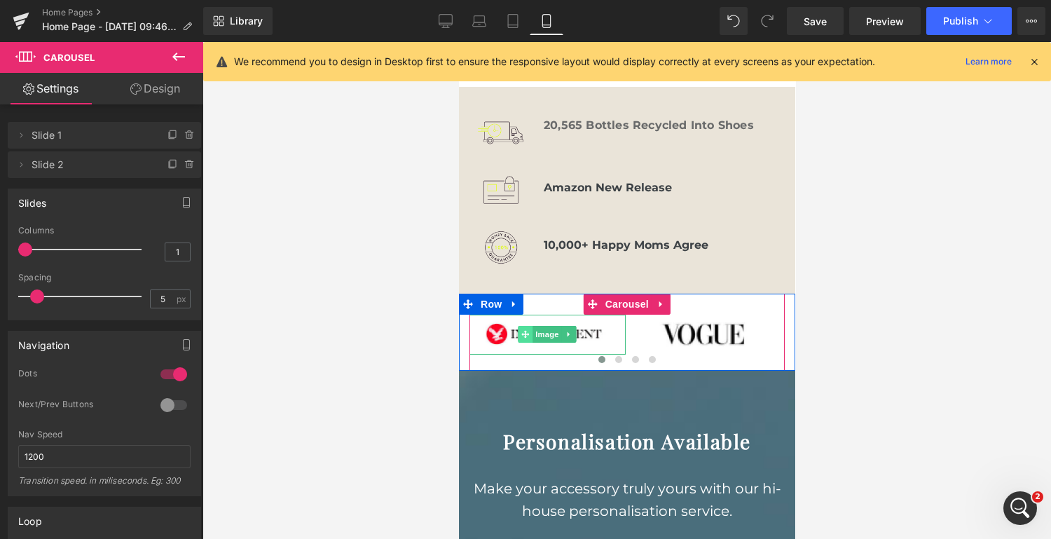
click at [528, 331] on icon at bounding box center [524, 335] width 8 height 8
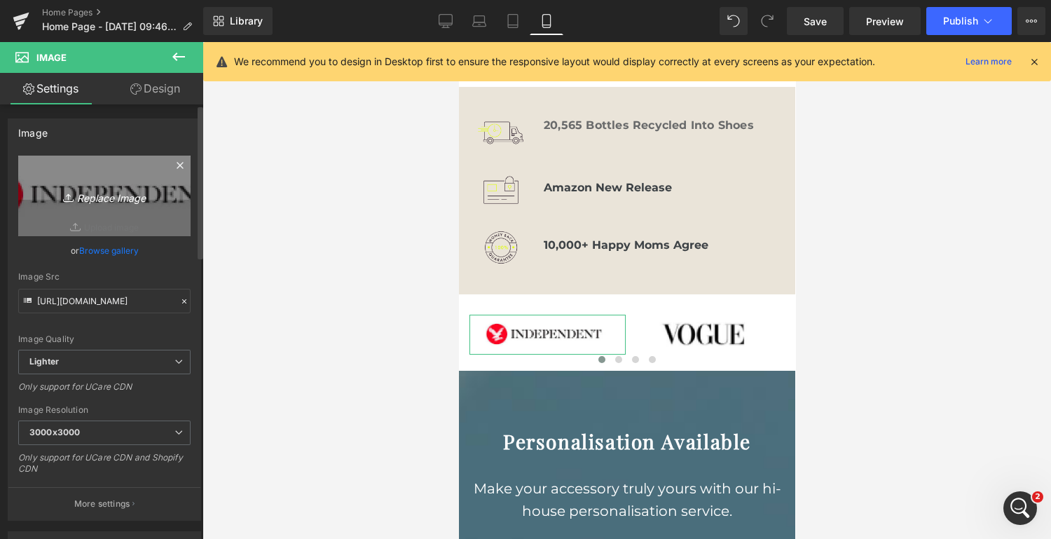
click at [96, 194] on icon "Replace Image" at bounding box center [104, 196] width 112 height 18
type input "C:\fakepath\FlexibleIcon.png"
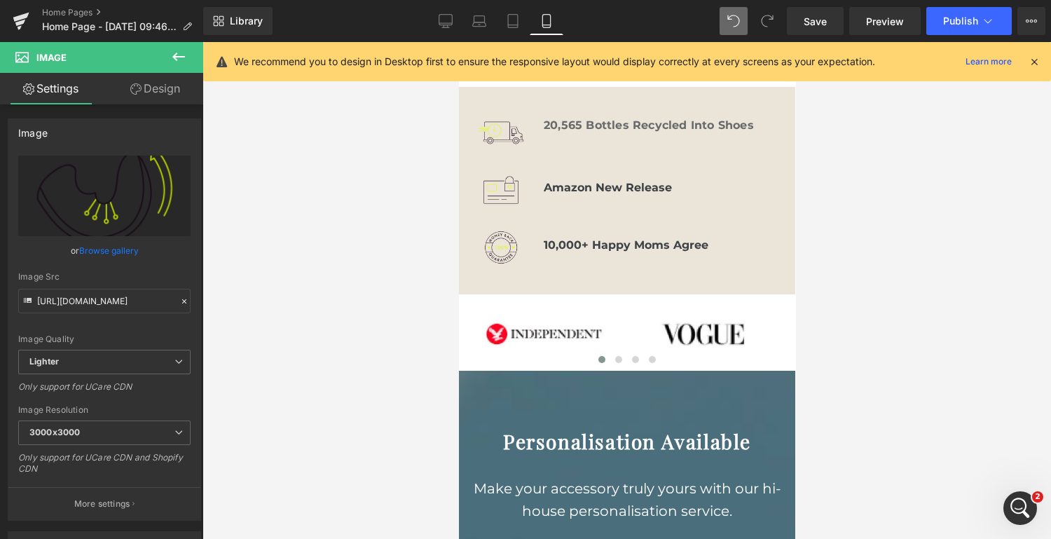
type input "[URL][DOMAIN_NAME]"
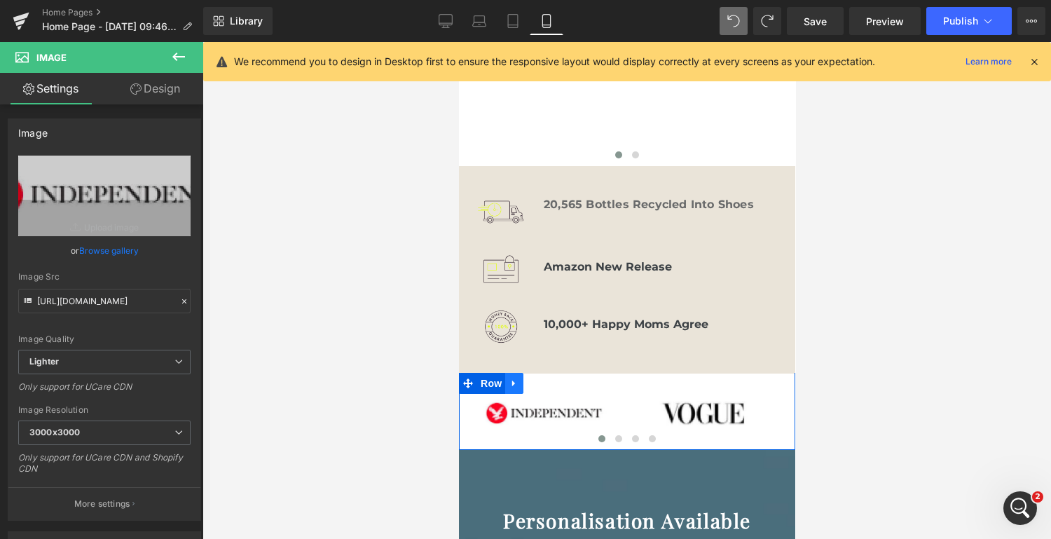
scroll to position [1044, 0]
click at [177, 57] on icon at bounding box center [178, 56] width 17 height 17
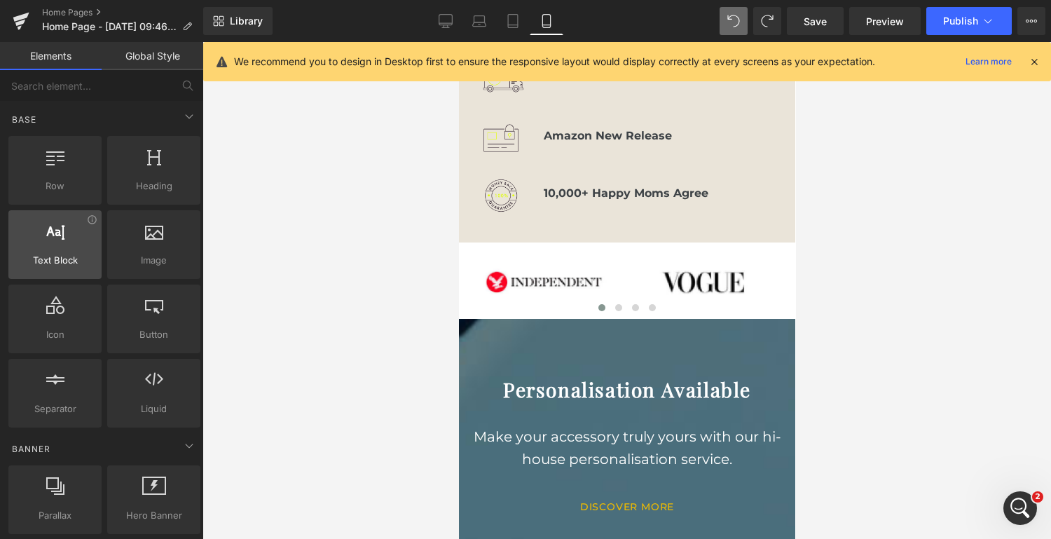
scroll to position [37, 0]
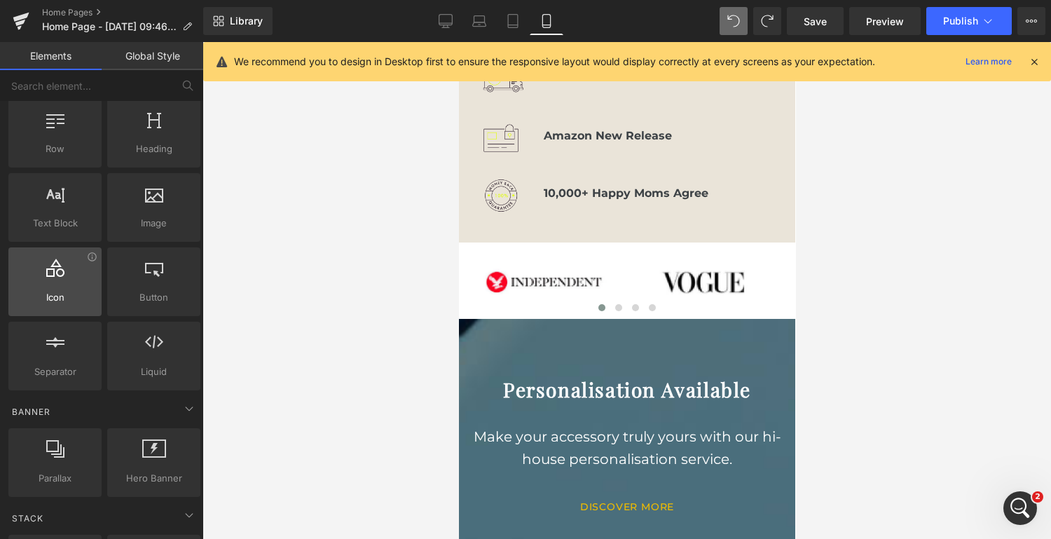
click at [49, 285] on div at bounding box center [55, 274] width 85 height 32
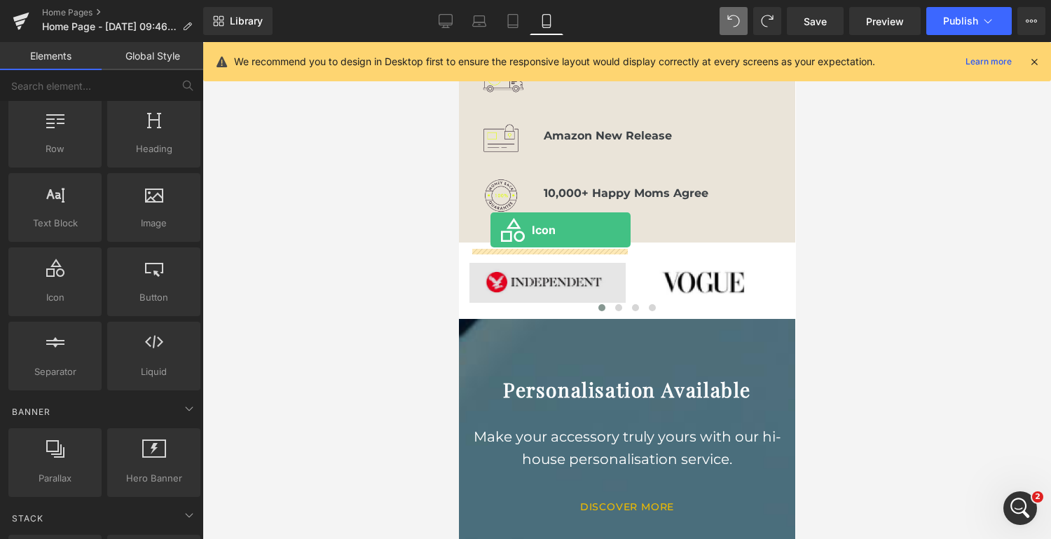
drag, startPoint x: 507, startPoint y: 327, endPoint x: 490, endPoint y: 230, distance: 98.2
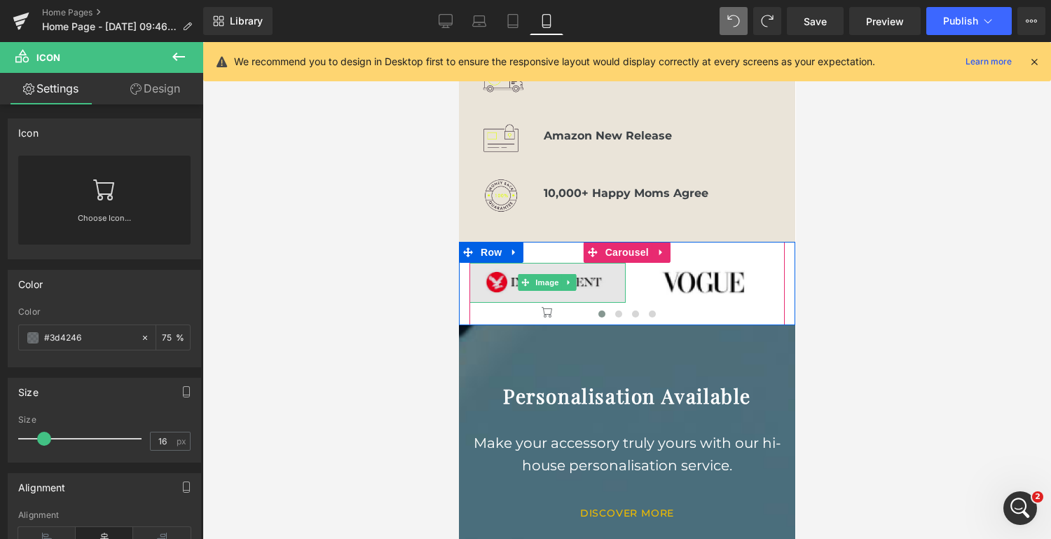
click at [585, 263] on img at bounding box center [547, 283] width 156 height 40
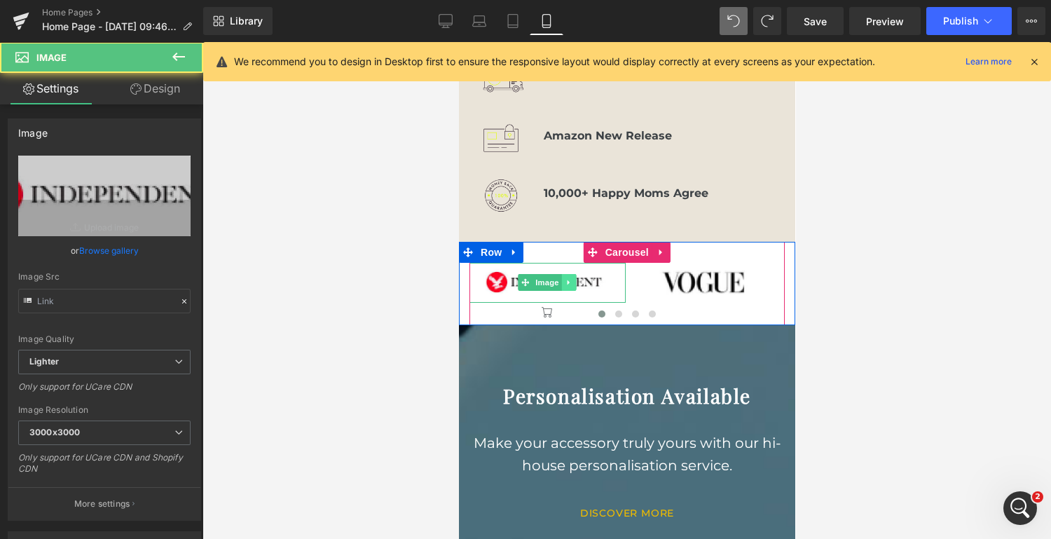
type input "[URL][DOMAIN_NAME]"
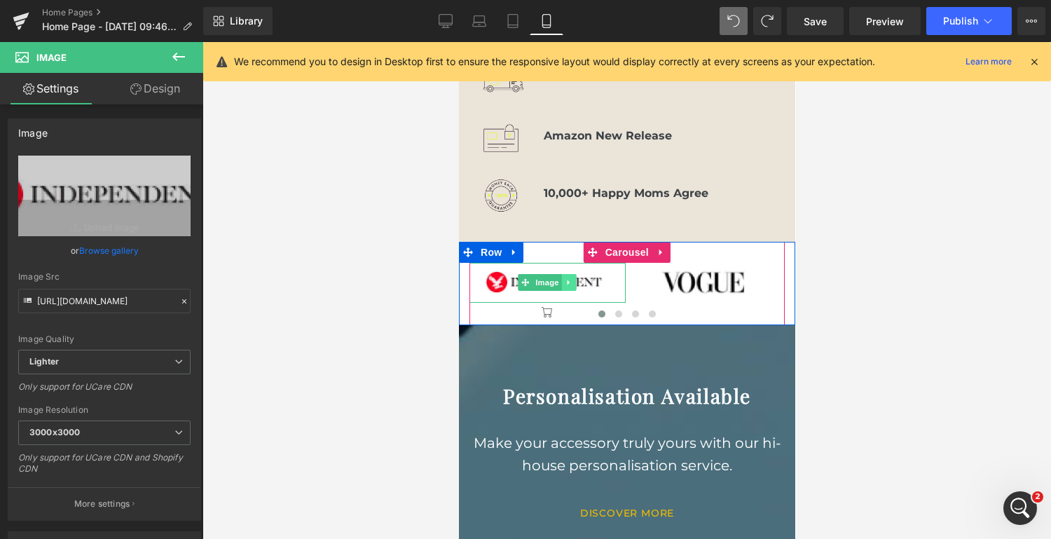
click at [570, 278] on icon at bounding box center [569, 282] width 8 height 8
click at [573, 279] on icon at bounding box center [576, 283] width 8 height 8
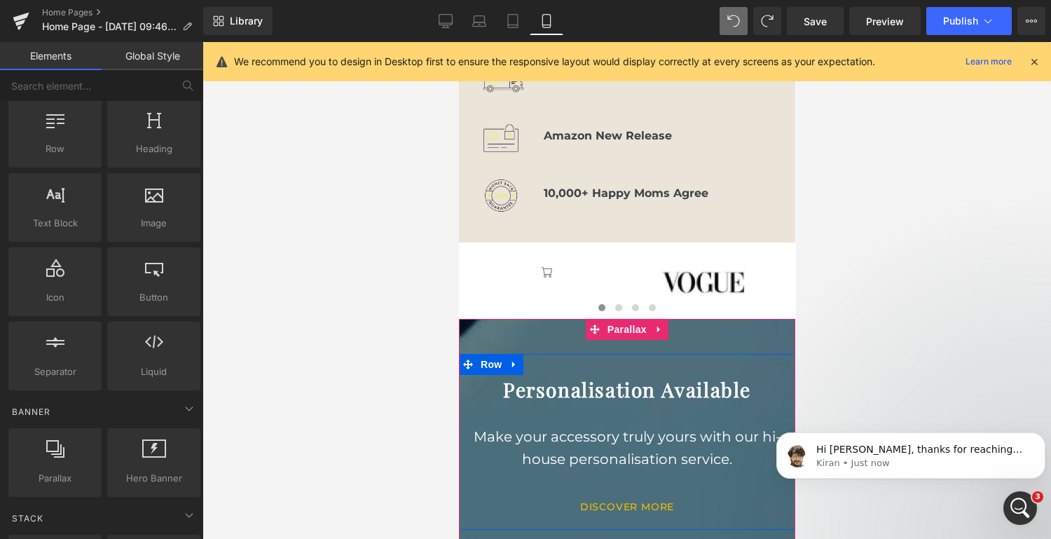
scroll to position [179, 0]
click at [904, 446] on p "Hi [PERSON_NAME], thanks for reaching out to GemPages. My name is [PERSON_NAME]…" at bounding box center [922, 450] width 212 height 14
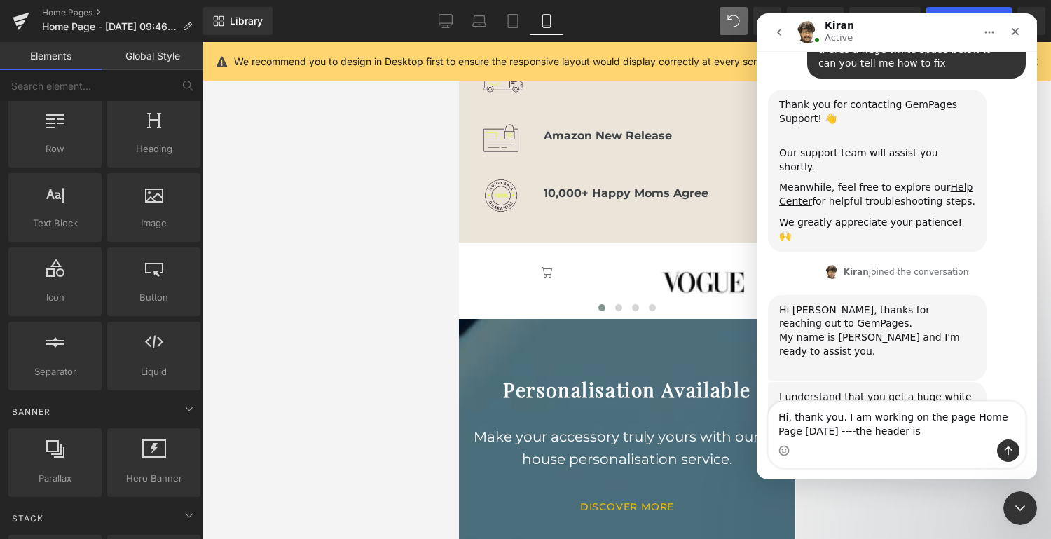
scroll to position [215, 0]
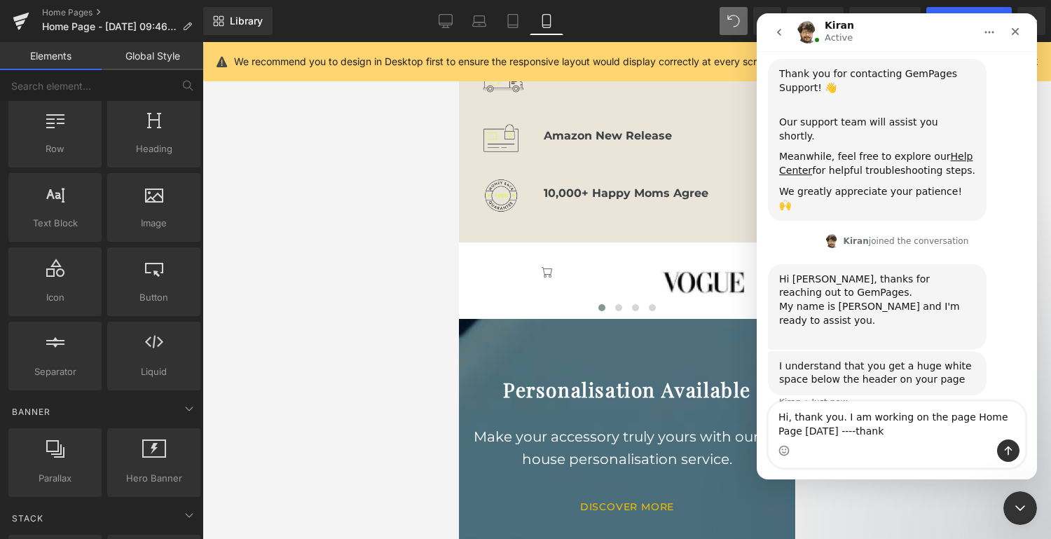
type textarea "Hi, thank you. I am working on the page Home Page [DATE] ----thanks"
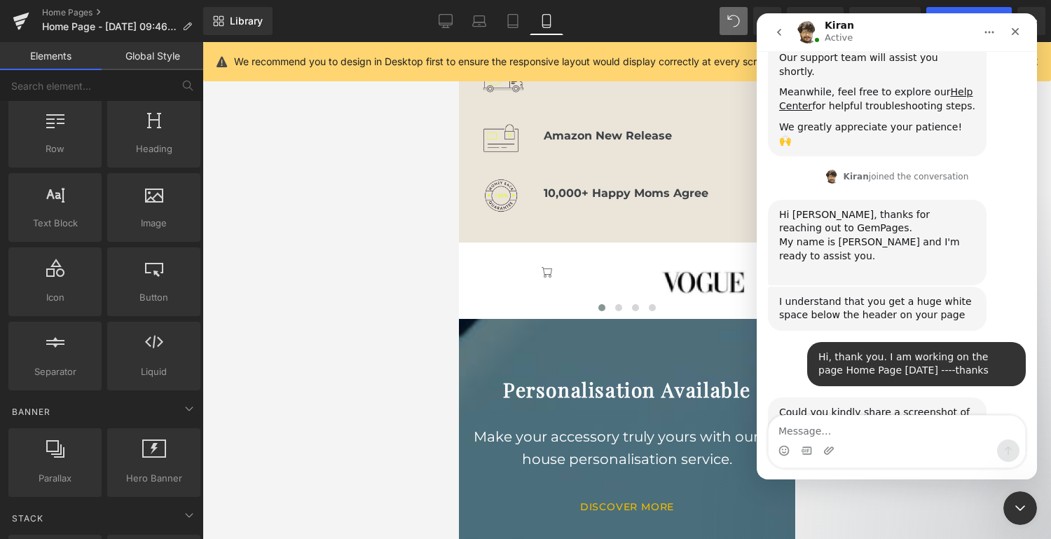
scroll to position [281, 0]
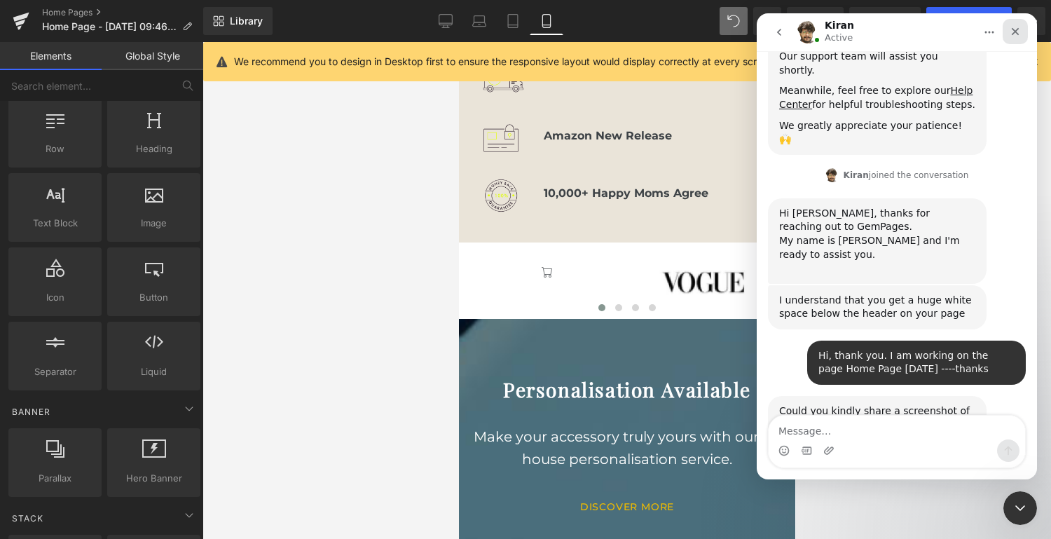
click at [1008, 28] on div "Close" at bounding box center [1014, 31] width 25 height 25
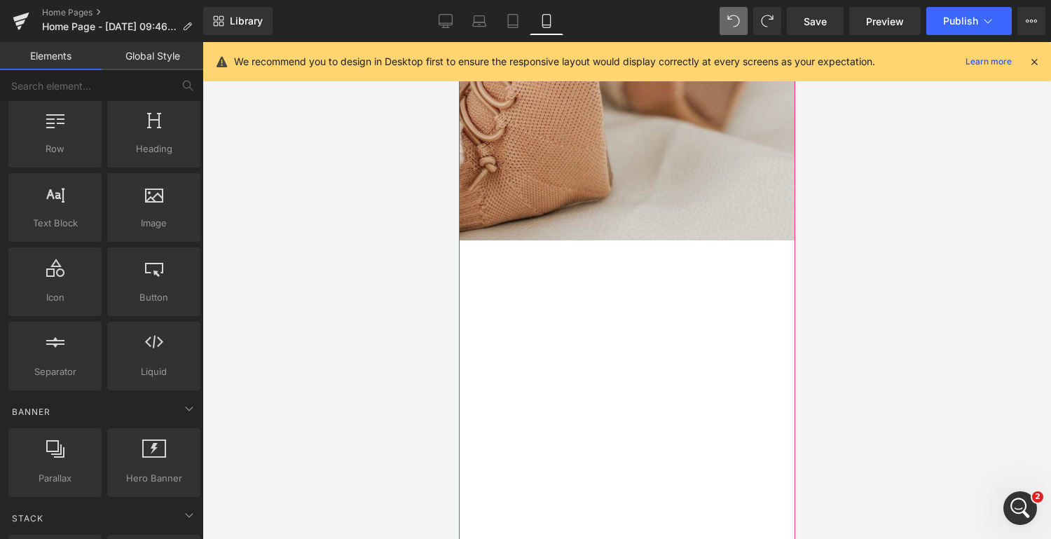
scroll to position [336, 0]
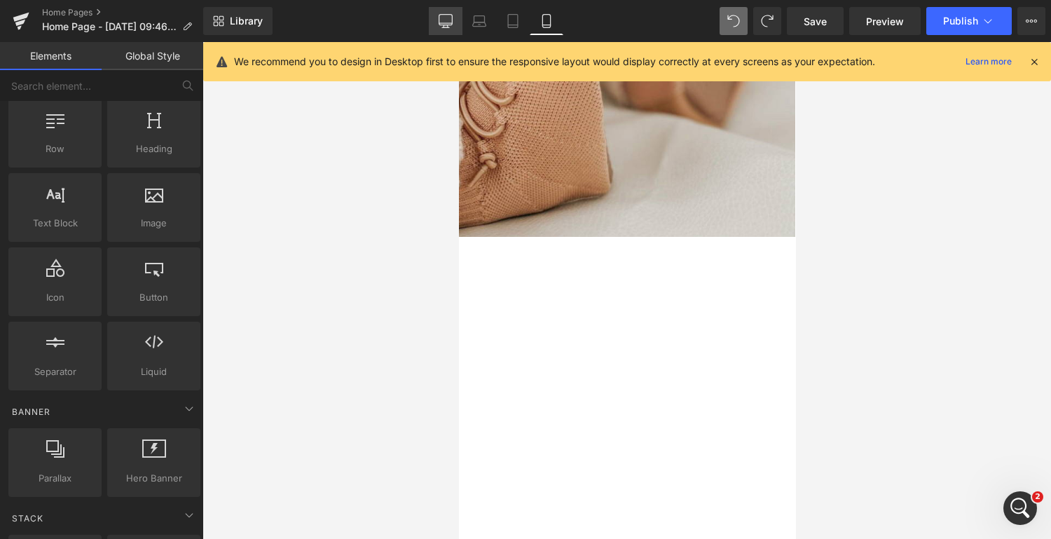
click at [446, 21] on icon at bounding box center [446, 21] width 14 height 14
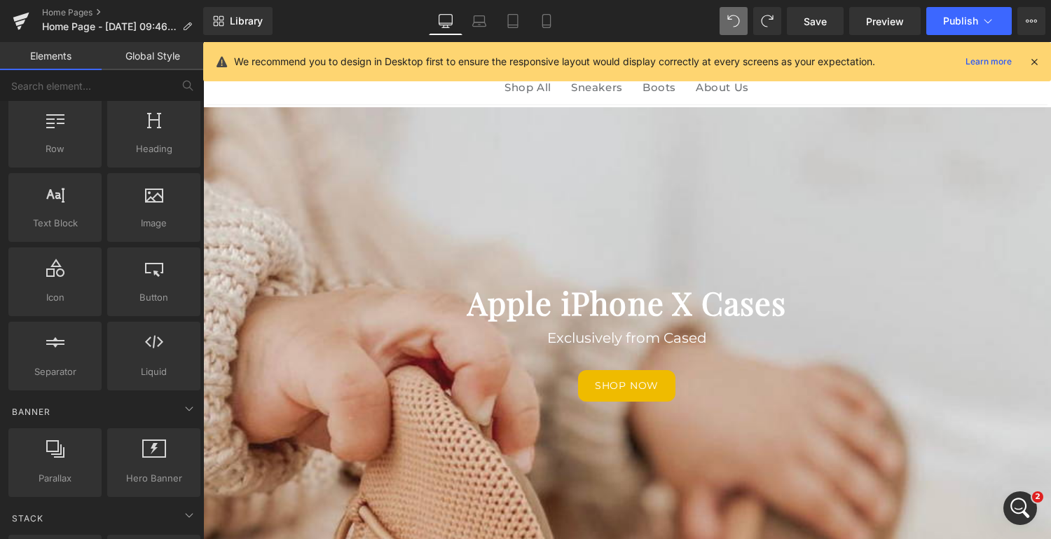
scroll to position [0, 0]
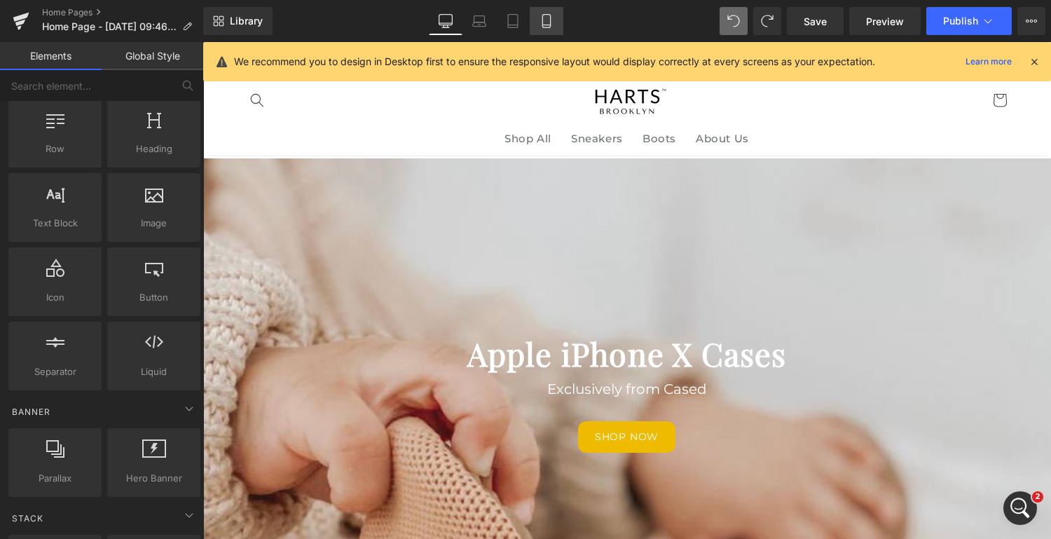
click at [542, 24] on icon at bounding box center [546, 21] width 14 height 14
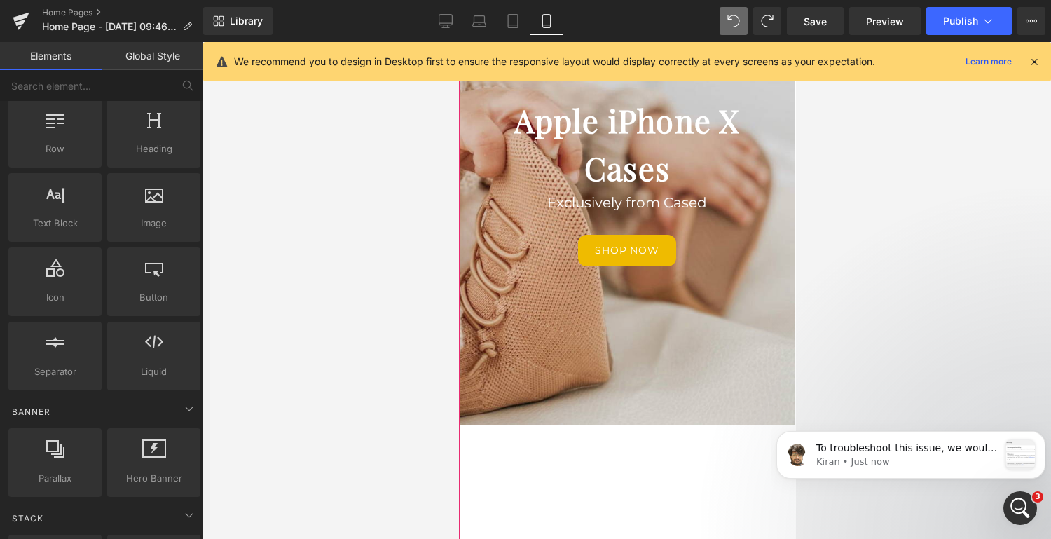
scroll to position [149, 0]
click at [890, 461] on p "Kiran • Just now" at bounding box center [907, 461] width 182 height 13
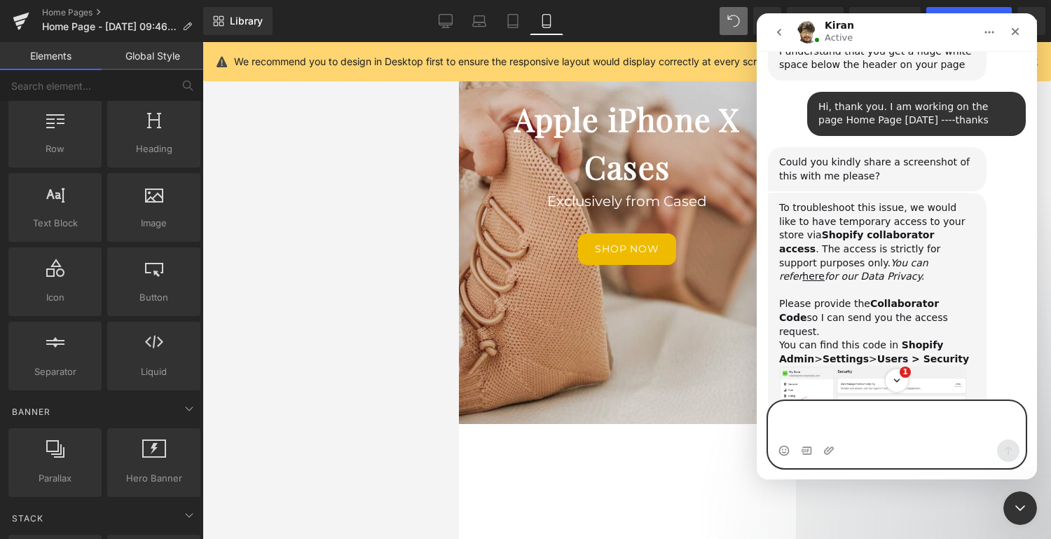
scroll to position [1, 0]
paste textarea "3555"
type textarea "3555"
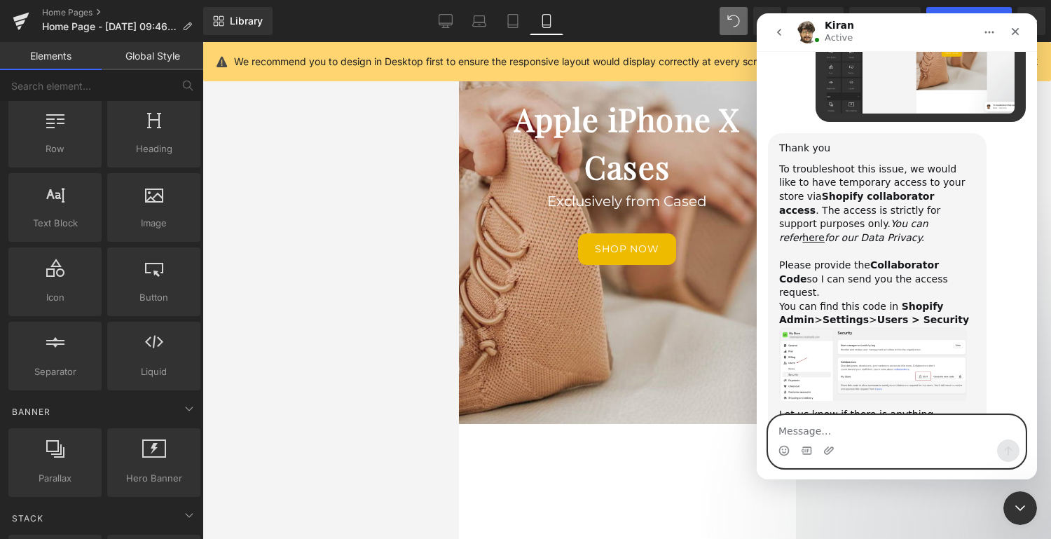
scroll to position [1276, 0]
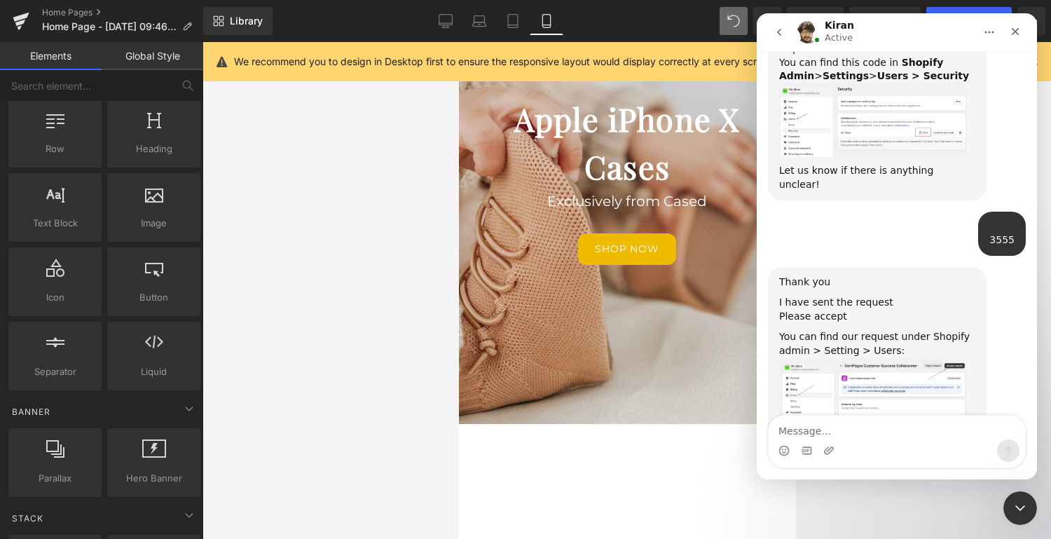
click at [843, 432] on textarea "Message…" at bounding box center [896, 427] width 256 height 24
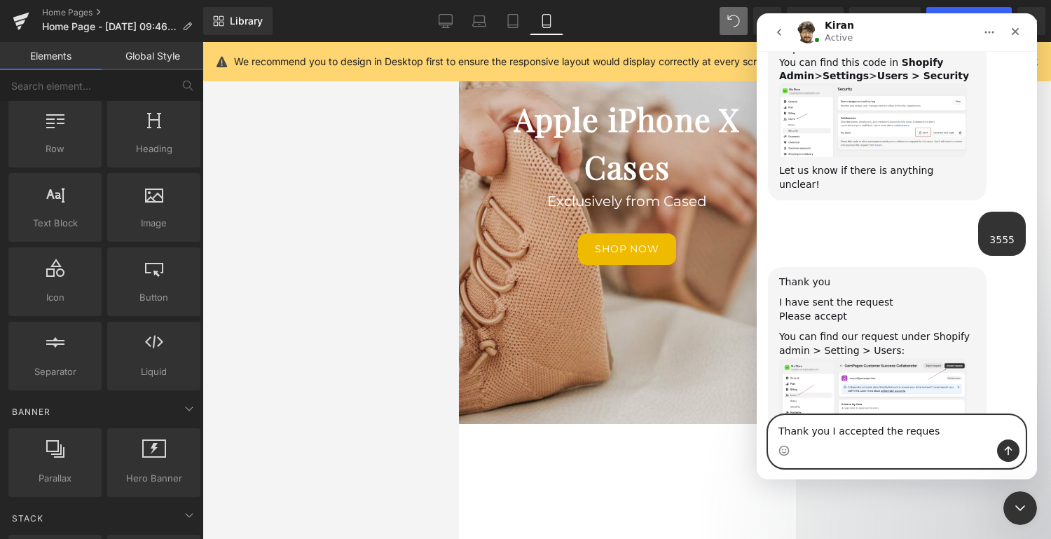
type textarea "Thank you I accepted the request"
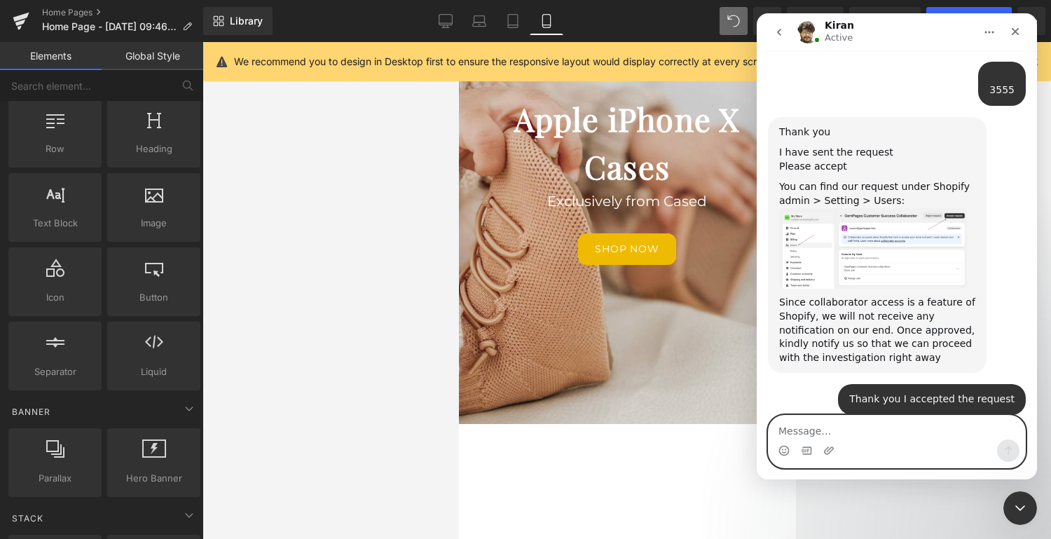
scroll to position [1435, 0]
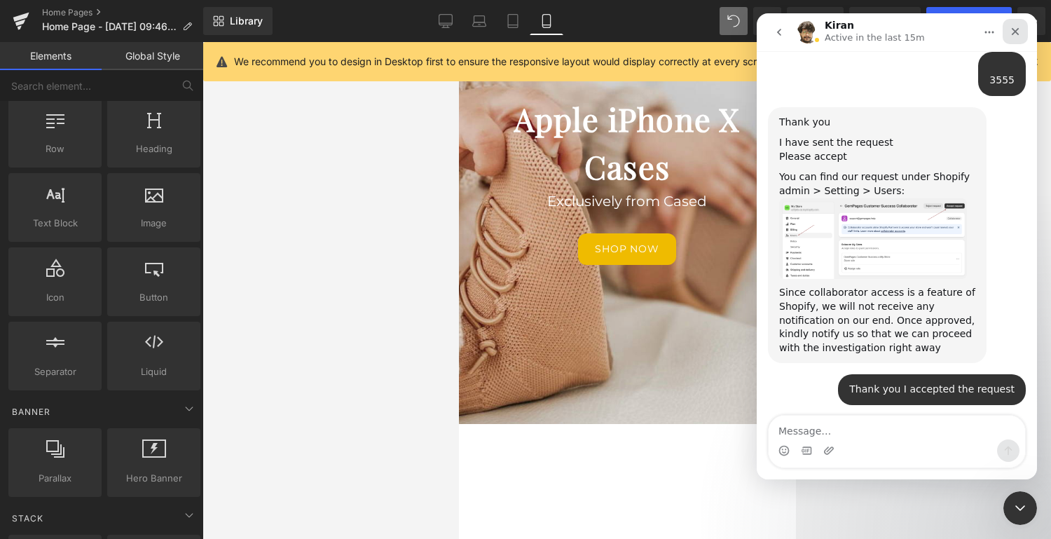
click at [1016, 29] on icon "Close" at bounding box center [1014, 31] width 11 height 11
click at [441, 22] on icon at bounding box center [446, 21] width 14 height 14
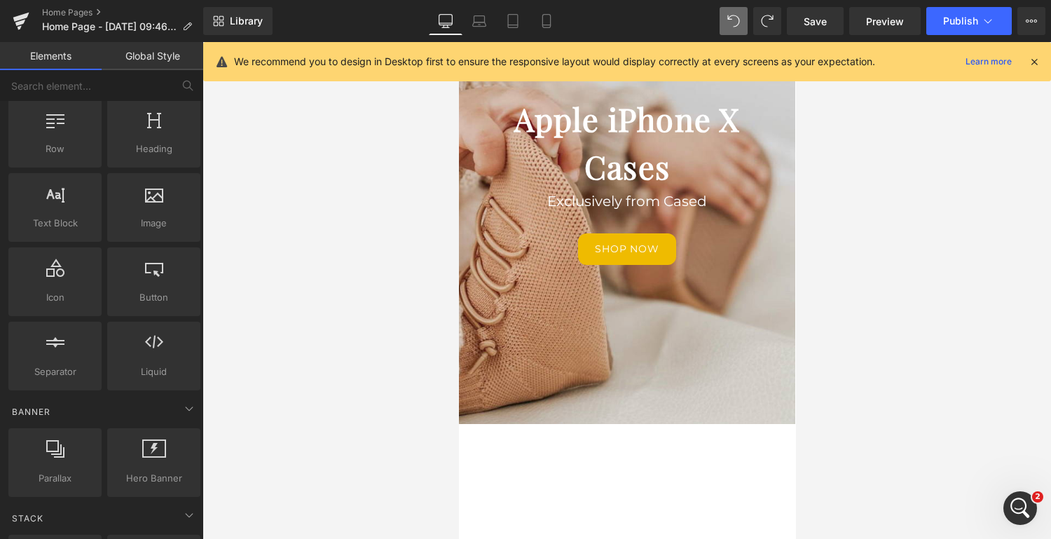
click at [441, 22] on icon at bounding box center [446, 21] width 14 height 14
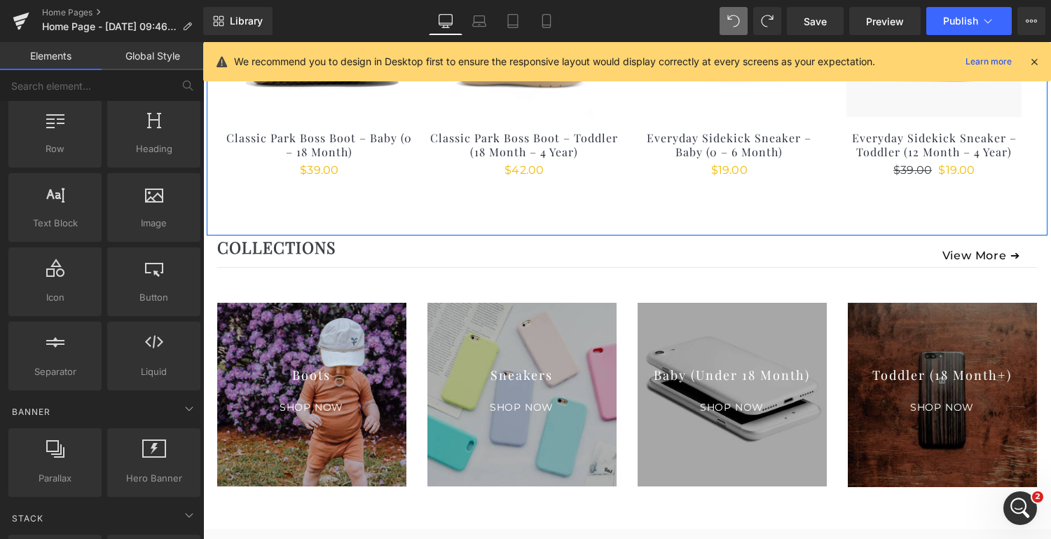
scroll to position [1584, 0]
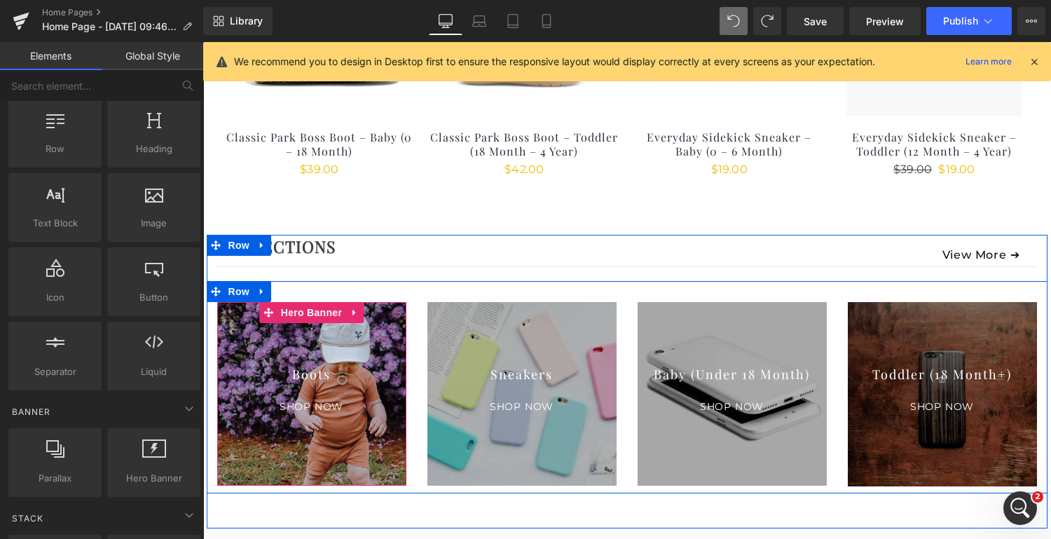
click at [312, 336] on div at bounding box center [311, 394] width 189 height 184
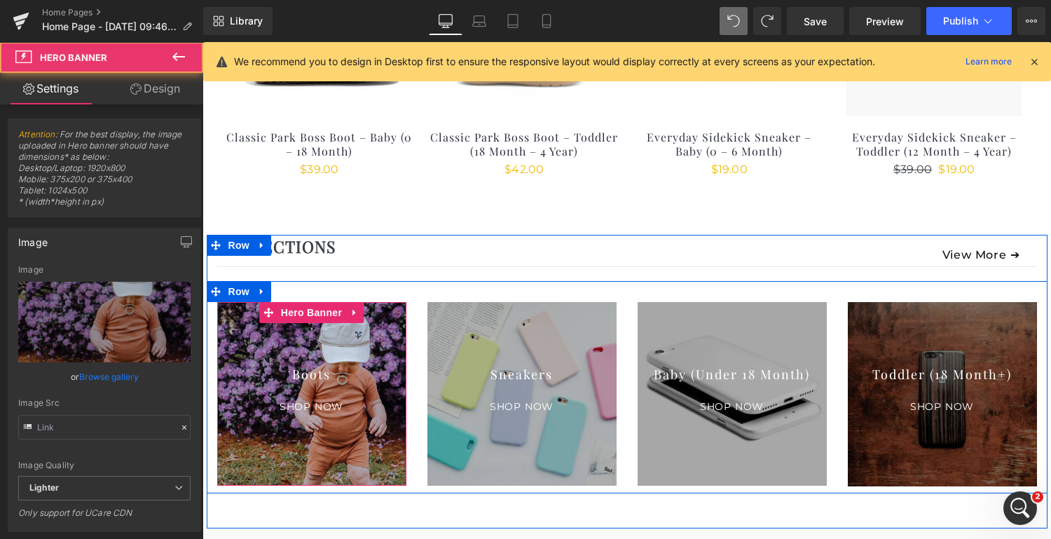
type input "[URL][DOMAIN_NAME]"
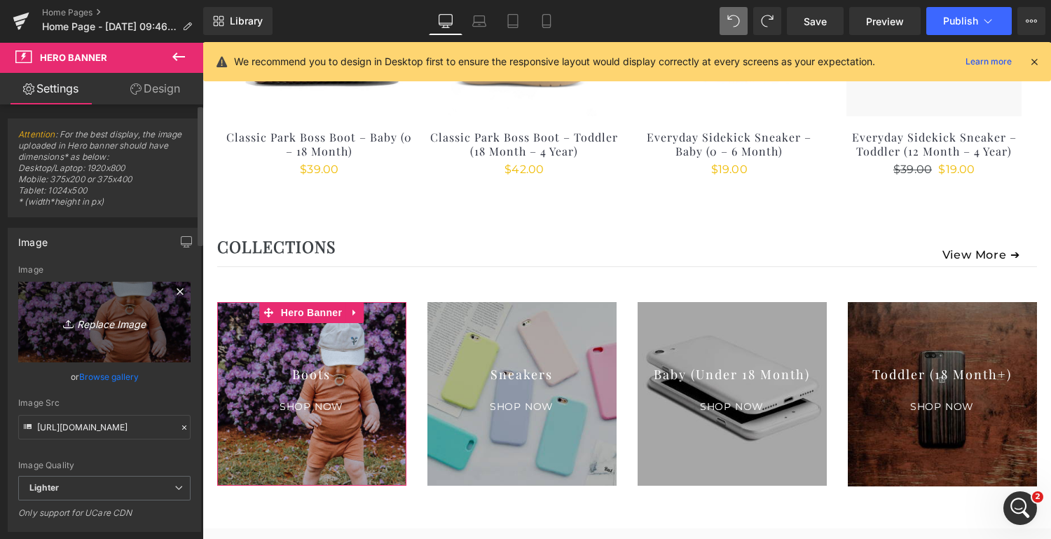
click at [106, 322] on icon "Replace Image" at bounding box center [104, 322] width 112 height 18
type input "C:\fakepath\Website Collections Lifestyle Squares [DATE] (2).png"
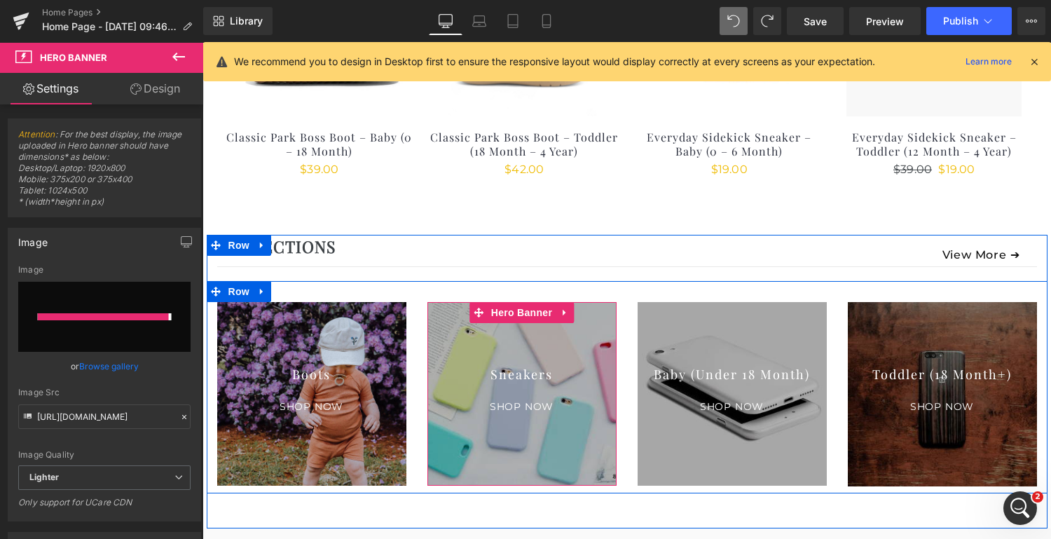
type input "[URL][DOMAIN_NAME]"
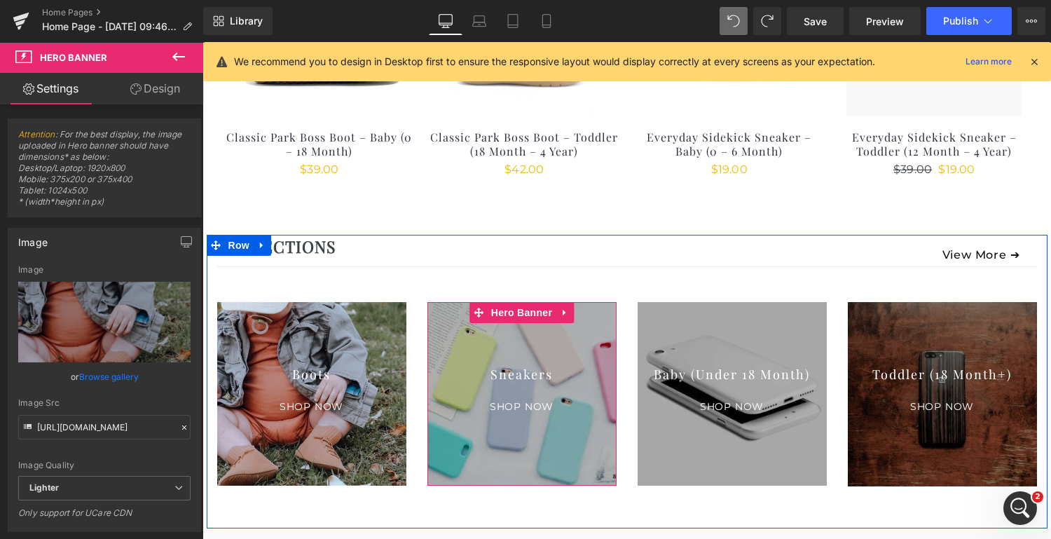
click at [506, 342] on div at bounding box center [521, 394] width 189 height 184
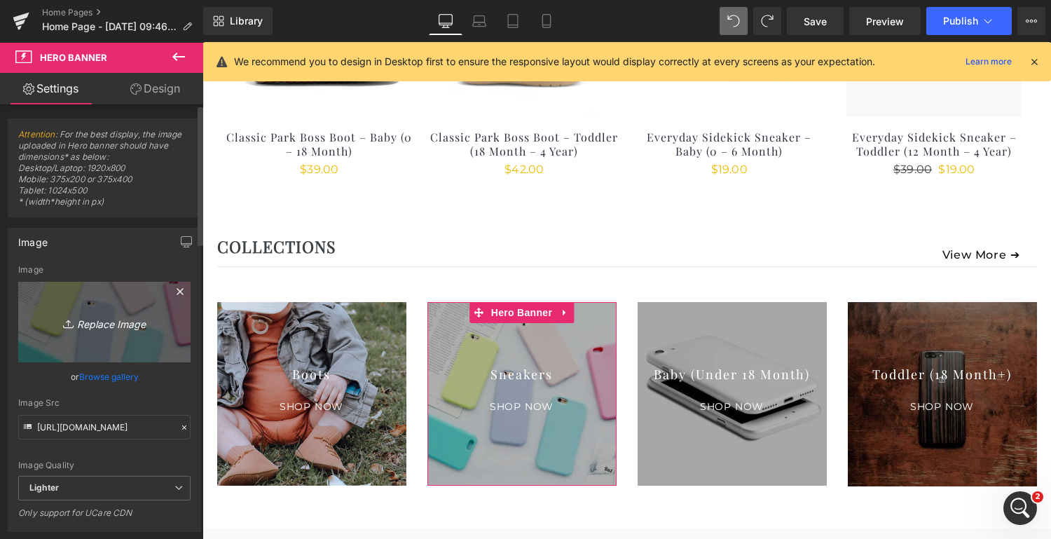
click at [102, 314] on icon "Replace Image" at bounding box center [104, 322] width 112 height 18
type input "C:\fakepath\Website Collections Lifestyle Squares [DATE] (1).png"
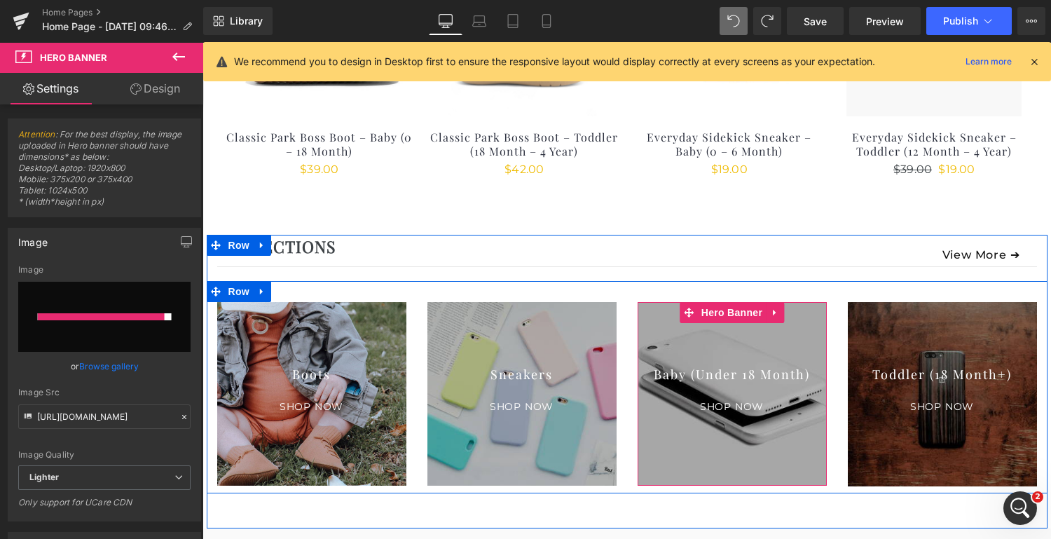
type input "[URL][DOMAIN_NAME]"
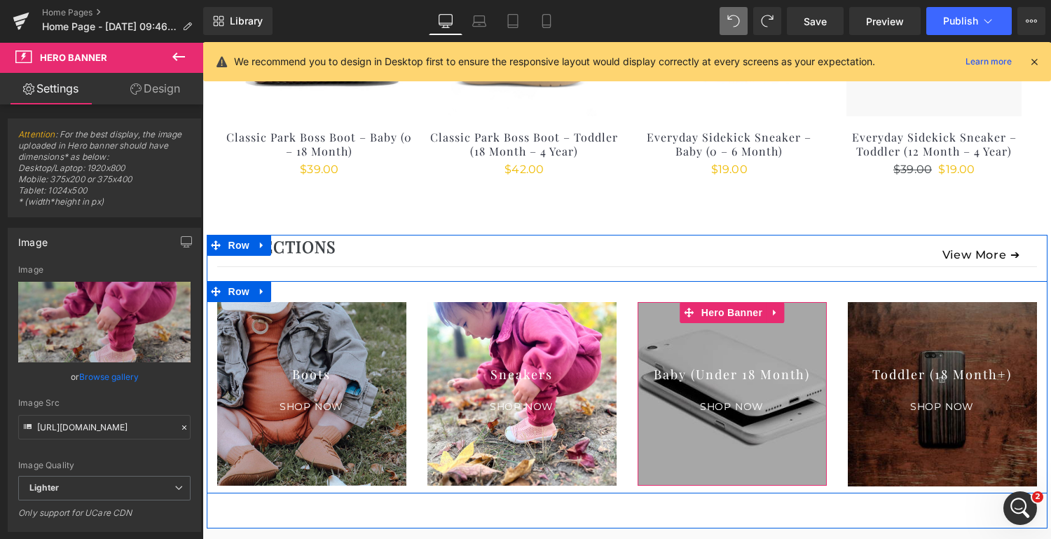
click at [736, 340] on div at bounding box center [731, 394] width 189 height 184
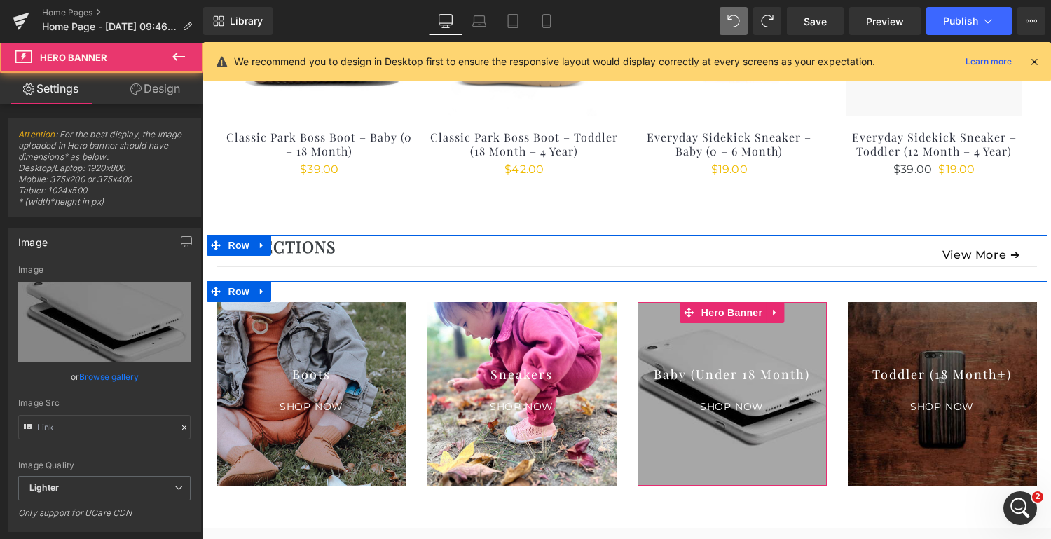
type input "[URL][DOMAIN_NAME]"
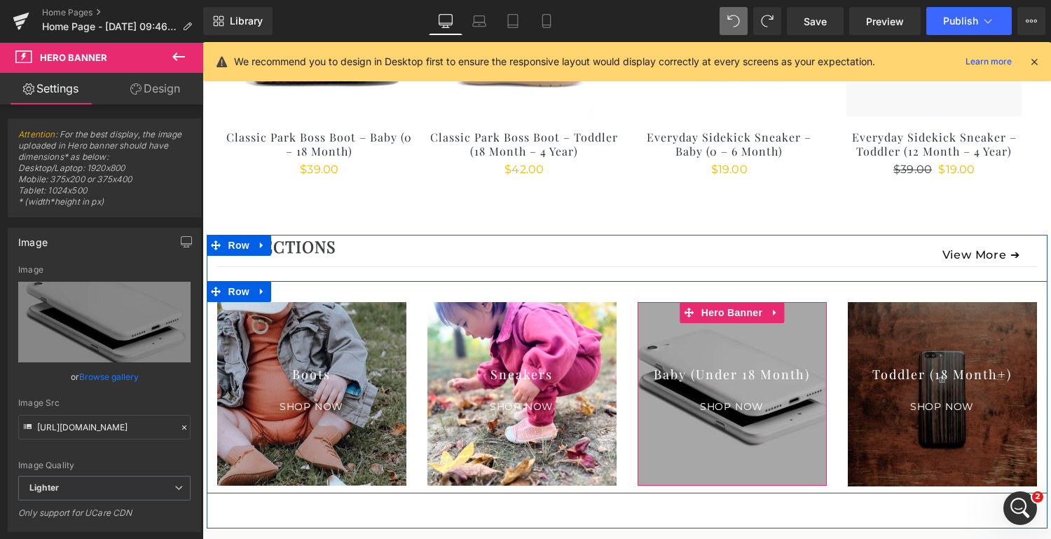
click at [743, 341] on div at bounding box center [731, 394] width 189 height 184
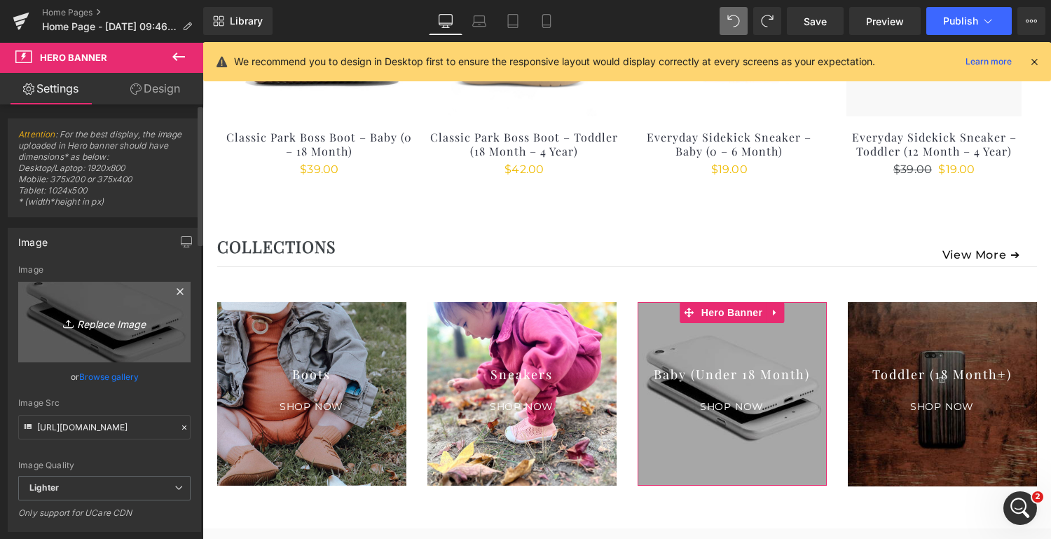
click at [94, 319] on icon "Replace Image" at bounding box center [104, 322] width 112 height 18
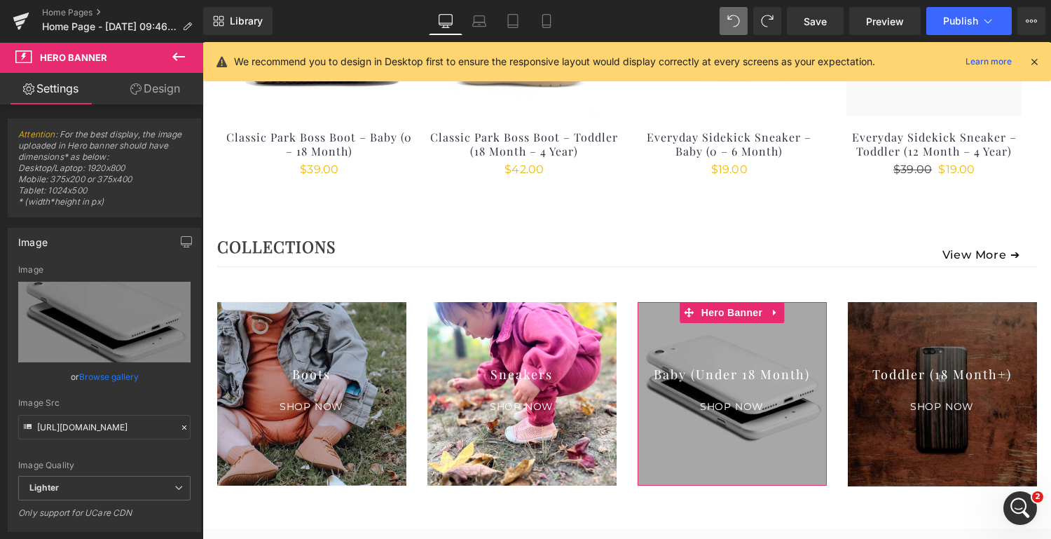
type input "C:\fakepath\Website Collections Lifestyle Squares [DATE] (3).png"
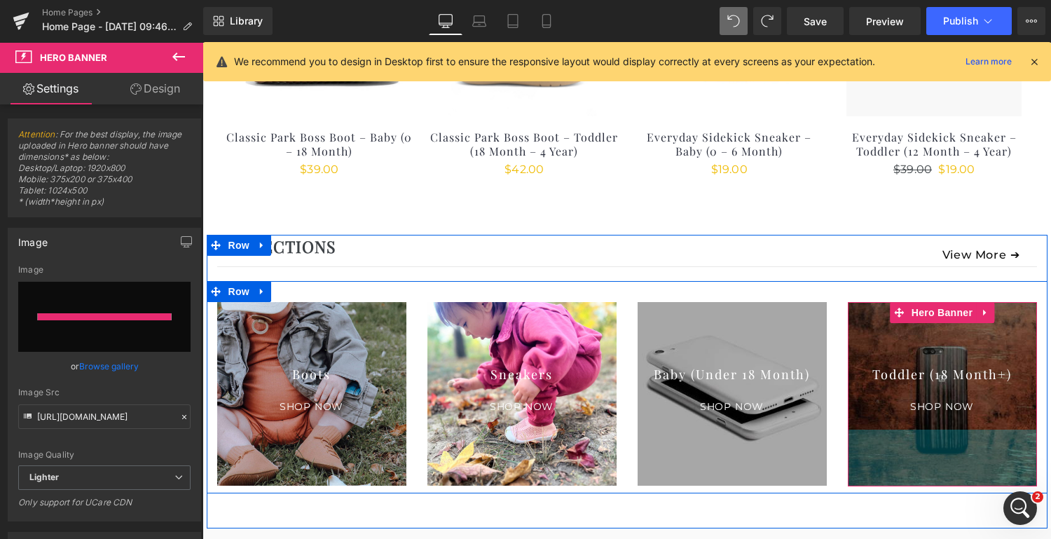
type input "[URL][DOMAIN_NAME]"
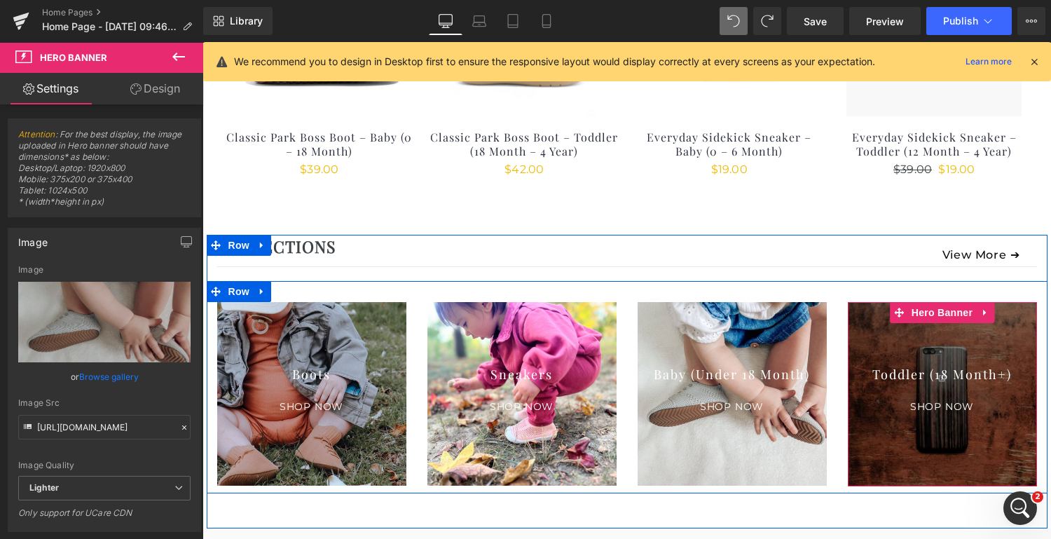
click at [939, 339] on div at bounding box center [942, 394] width 189 height 184
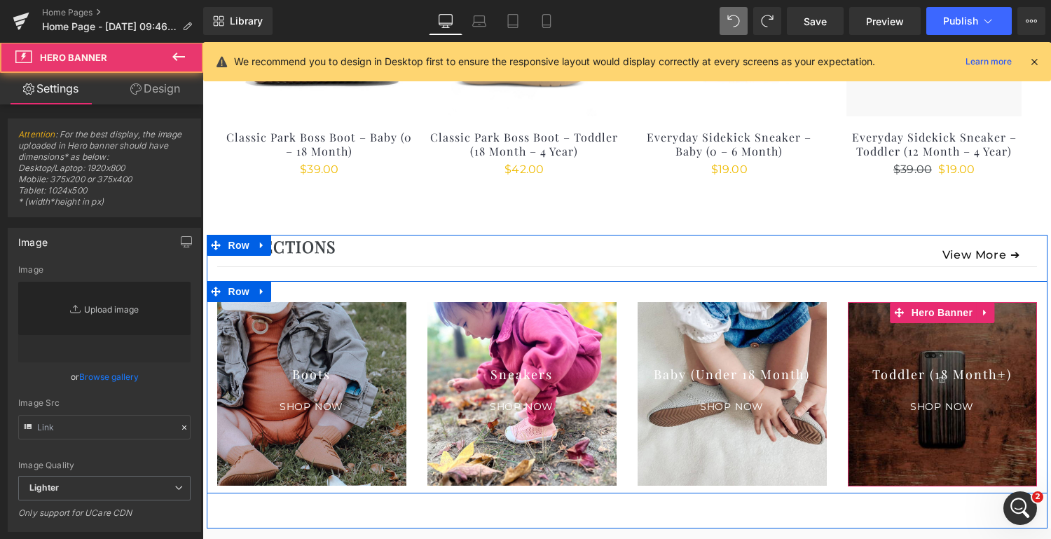
type input "[URL][DOMAIN_NAME]"
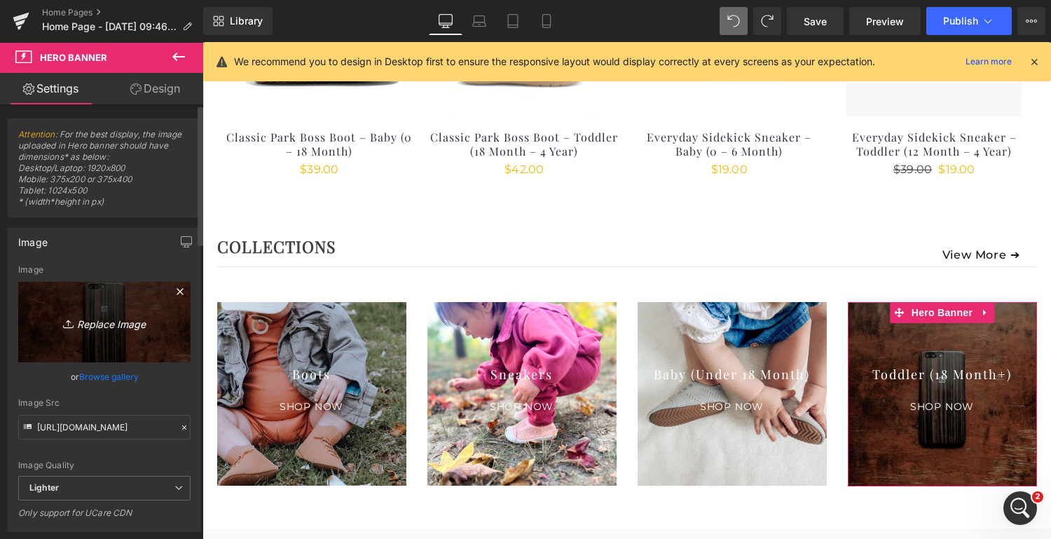
click at [99, 319] on icon "Replace Image" at bounding box center [104, 322] width 112 height 18
type input "C:\fakepath\Website Collections Lifestyle Squares [DATE].png"
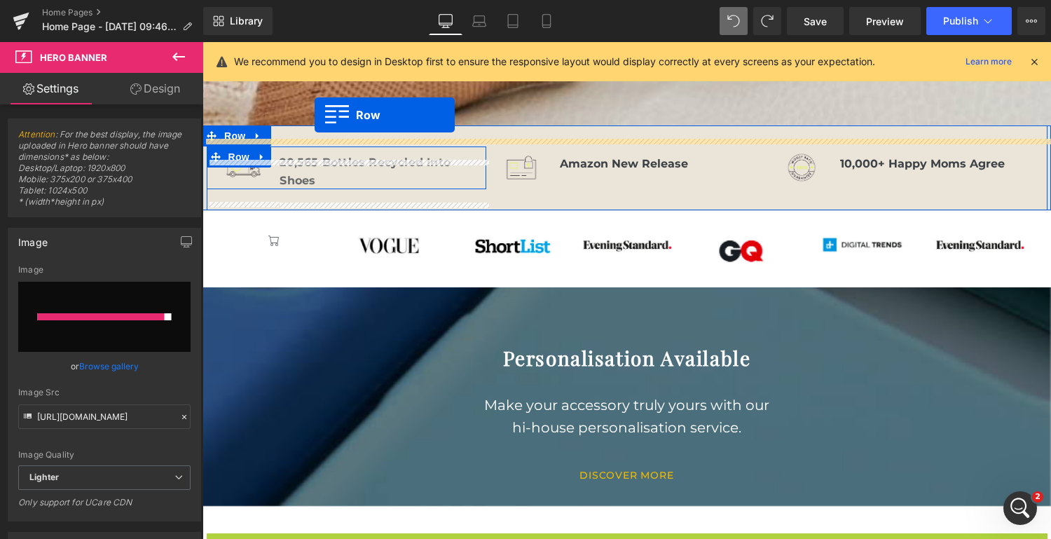
scroll to position [855, 0]
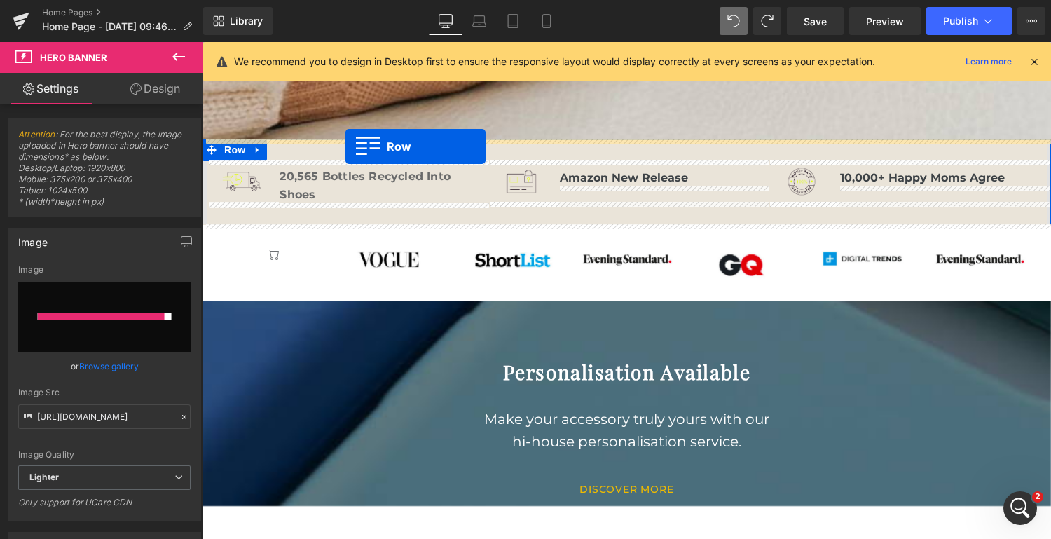
drag, startPoint x: 214, startPoint y: 231, endPoint x: 345, endPoint y: 146, distance: 156.4
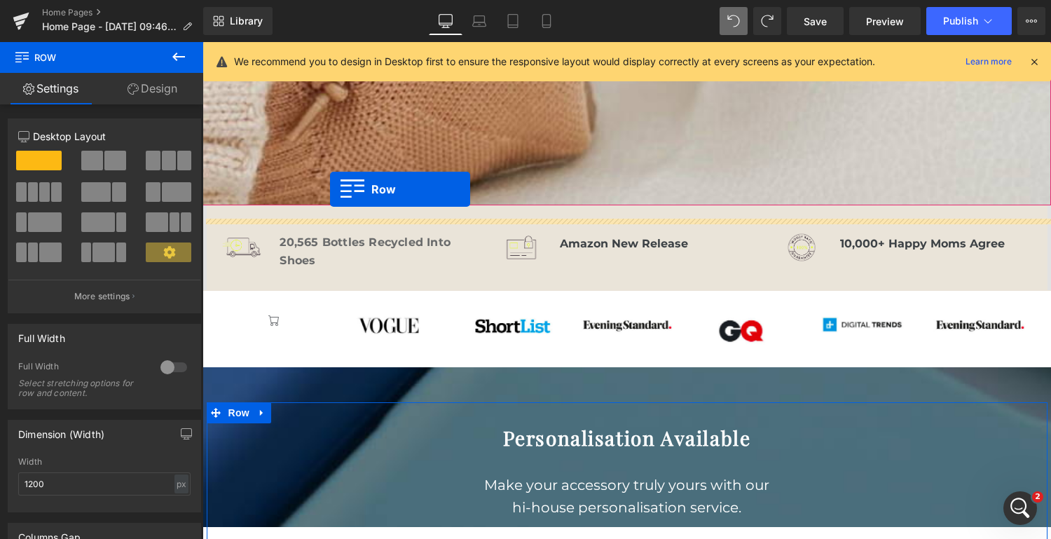
scroll to position [775, 0]
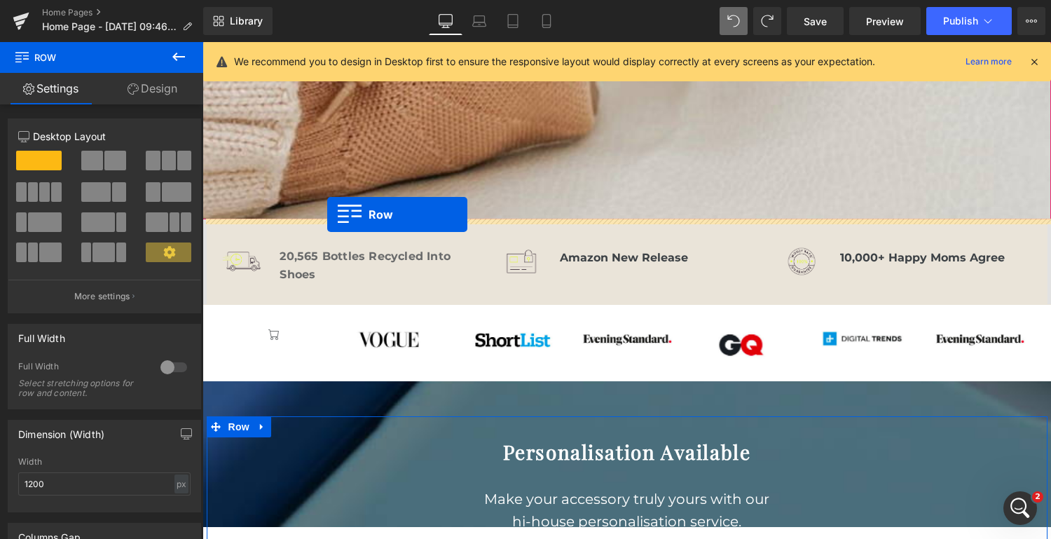
drag, startPoint x: 214, startPoint y: 441, endPoint x: 327, endPoint y: 214, distance: 252.8
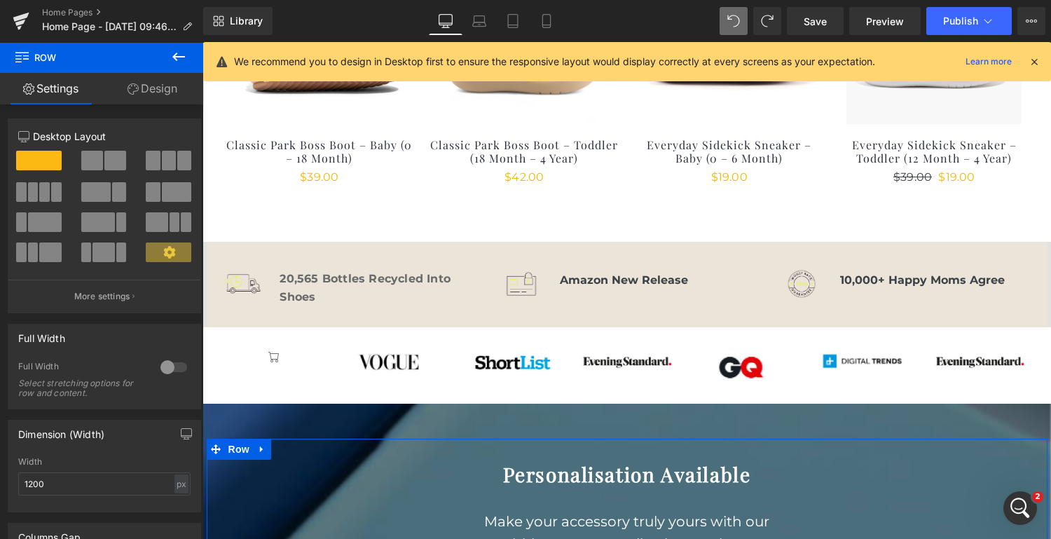
scroll to position [1195, 0]
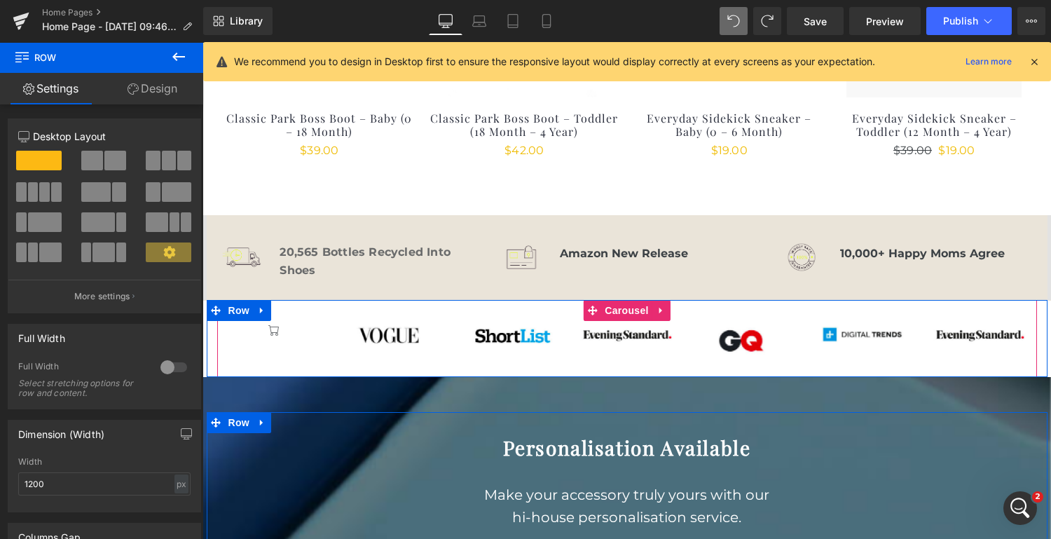
click at [296, 350] on div "Icon" at bounding box center [274, 338] width 114 height 35
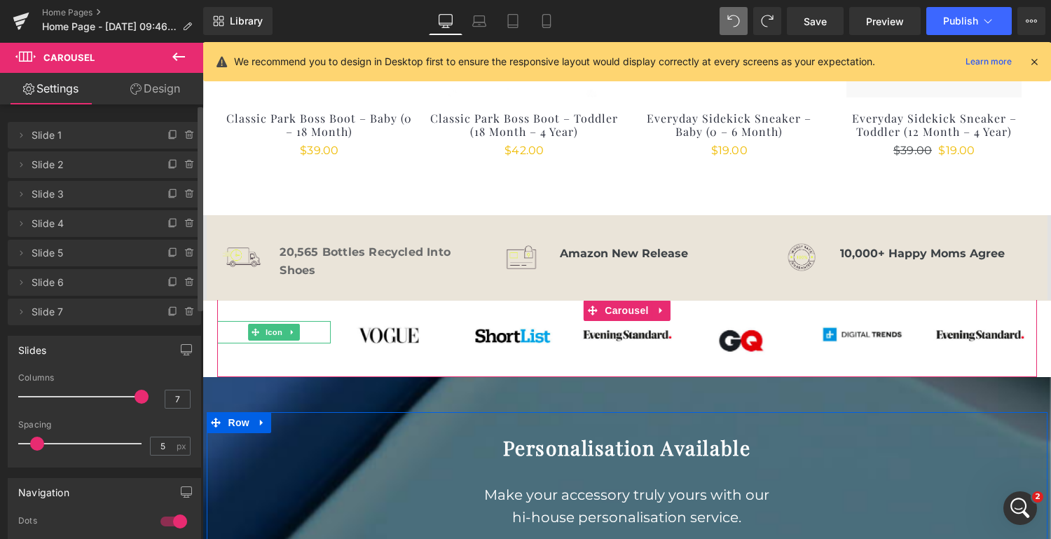
click at [60, 137] on span "Slide 1" at bounding box center [91, 135] width 118 height 27
click at [22, 135] on icon at bounding box center [21, 134] width 3 height 5
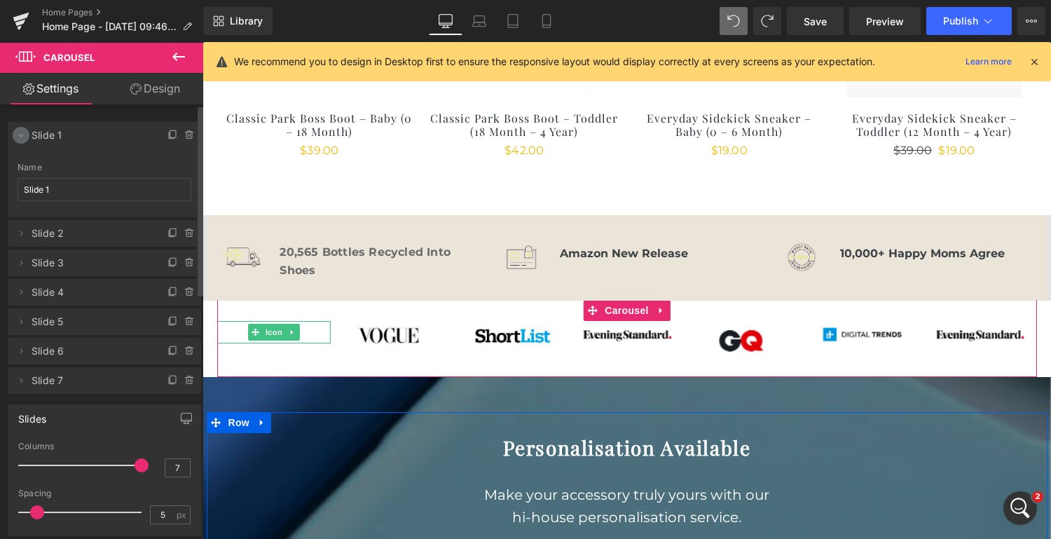
click at [22, 135] on icon at bounding box center [20, 135] width 11 height 11
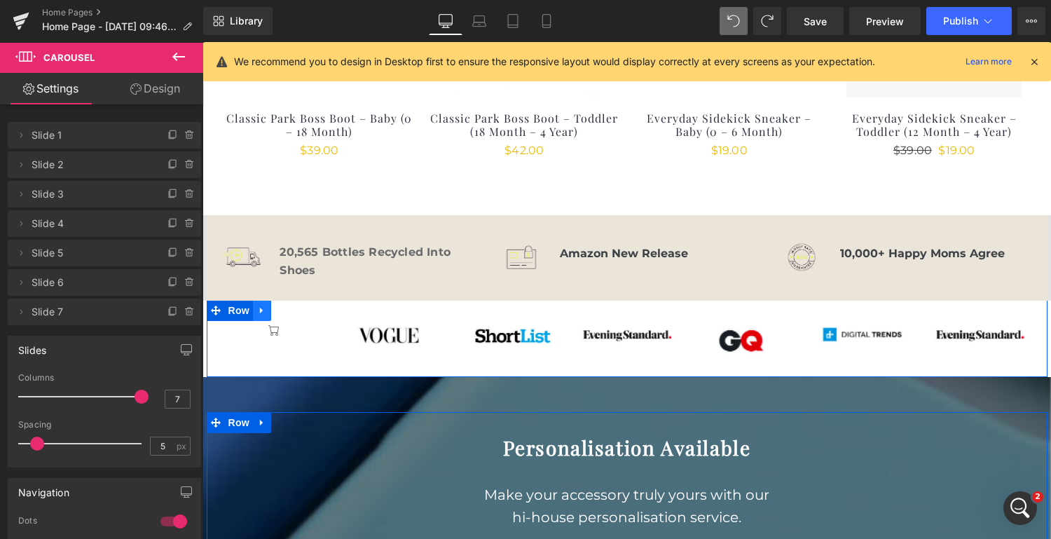
click at [261, 306] on icon at bounding box center [262, 310] width 10 height 11
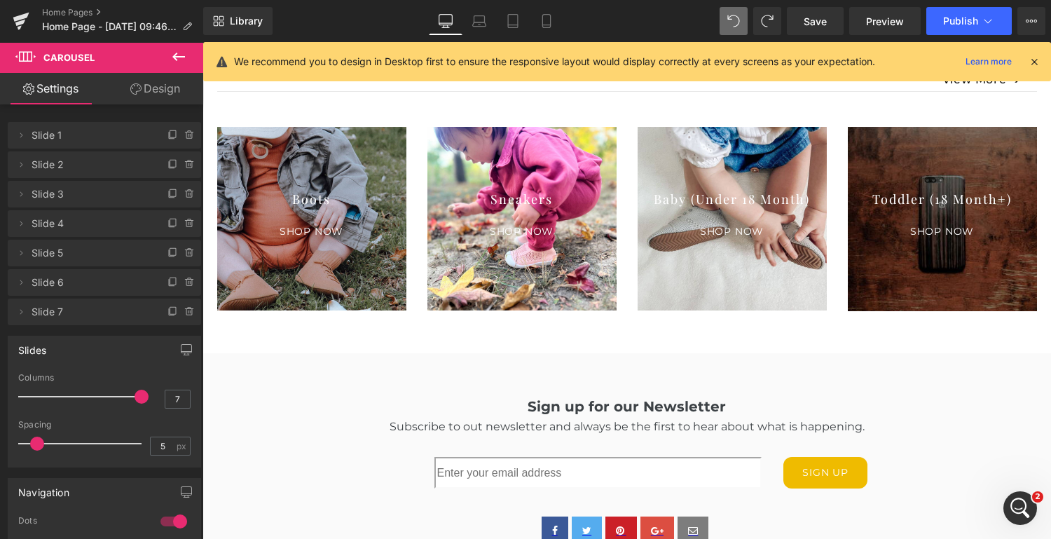
scroll to position [1489, 0]
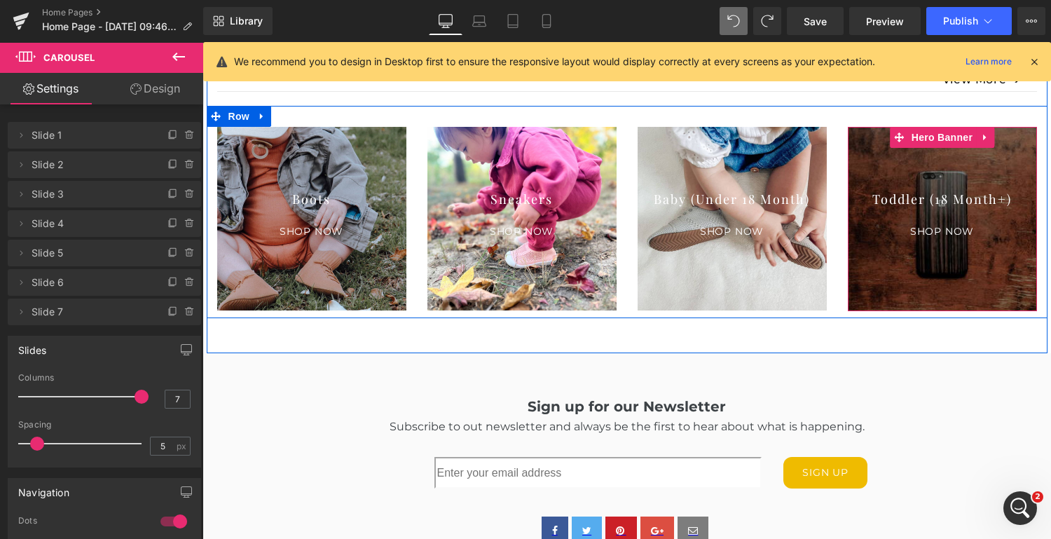
click at [935, 165] on div at bounding box center [942, 219] width 189 height 184
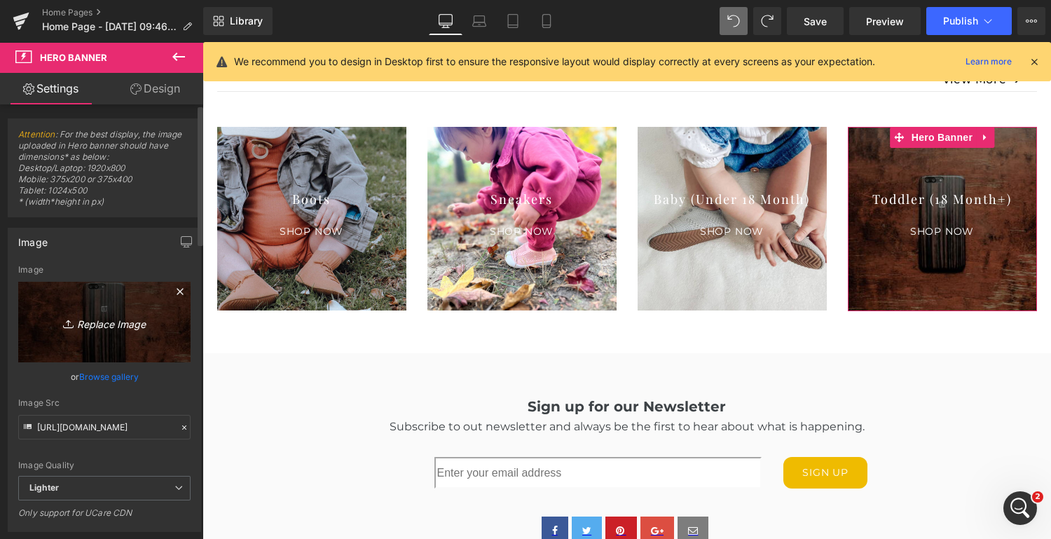
click at [93, 318] on icon "Replace Image" at bounding box center [104, 322] width 112 height 18
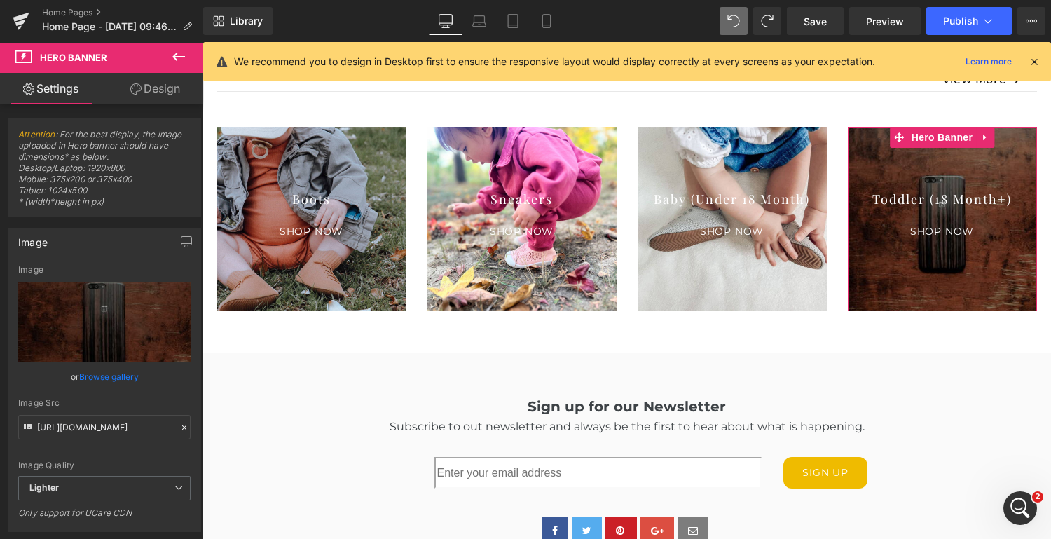
type input "C:\fakepath\Website Collections Lifestyle Squares [DATE].png"
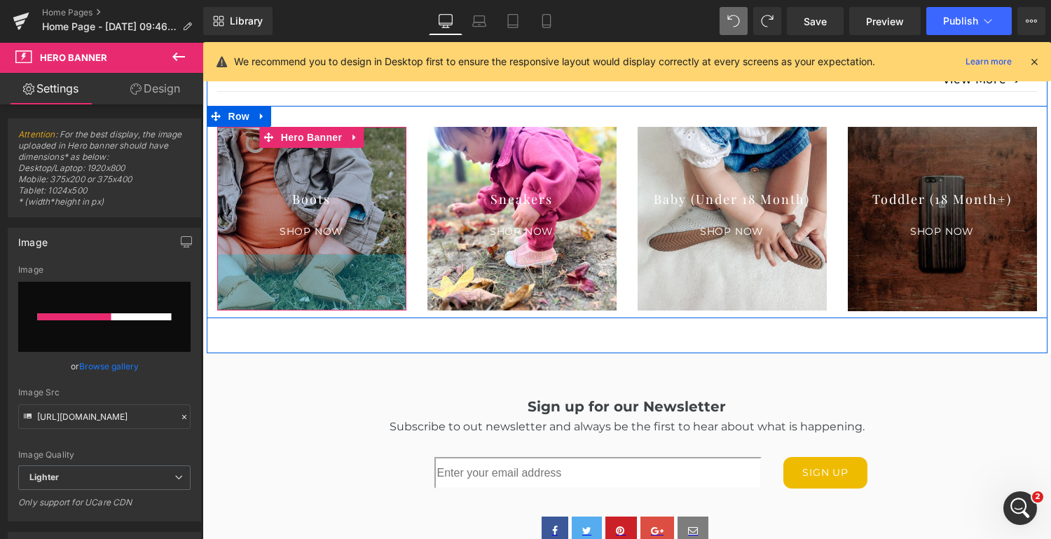
scroll to position [1489, 0]
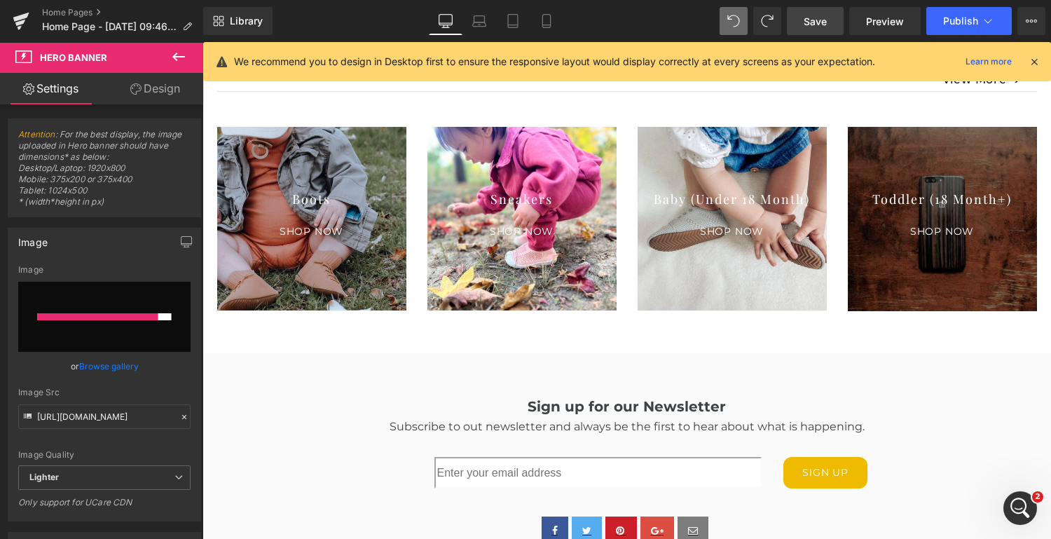
click at [818, 14] on span "Save" at bounding box center [815, 21] width 23 height 15
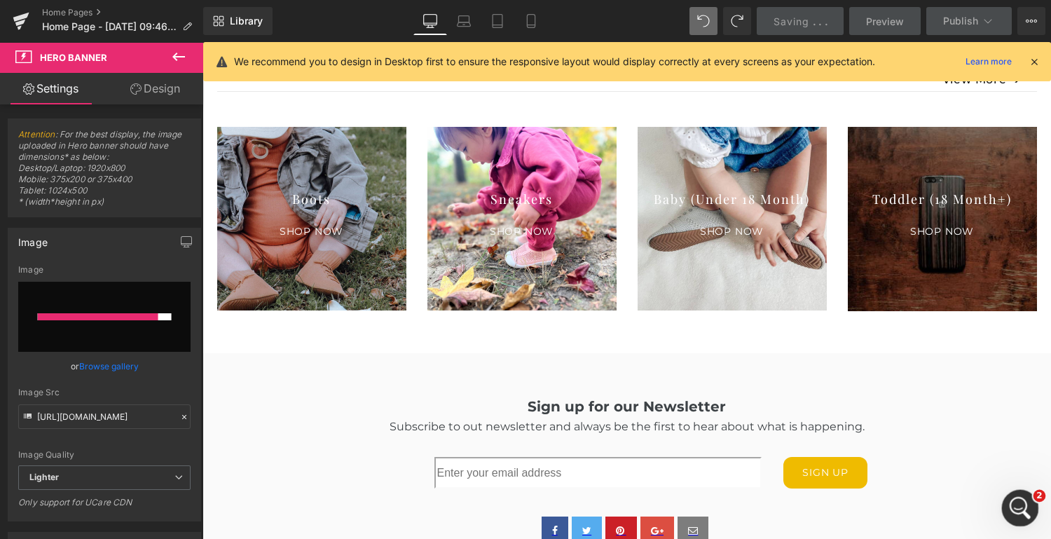
click at [1012, 504] on icon "Open Intercom Messenger" at bounding box center [1018, 506] width 23 height 23
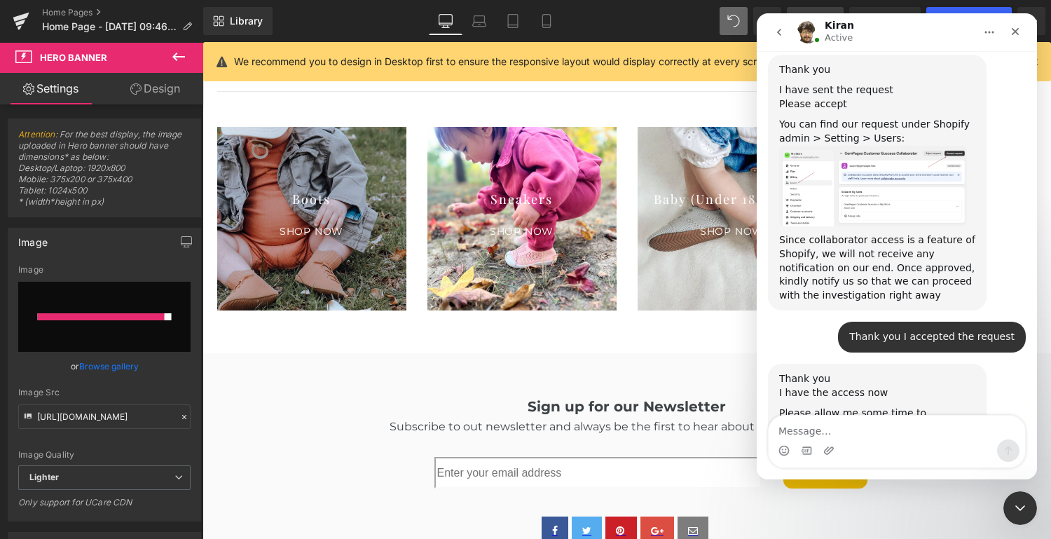
click at [683, 333] on div at bounding box center [525, 248] width 1051 height 497
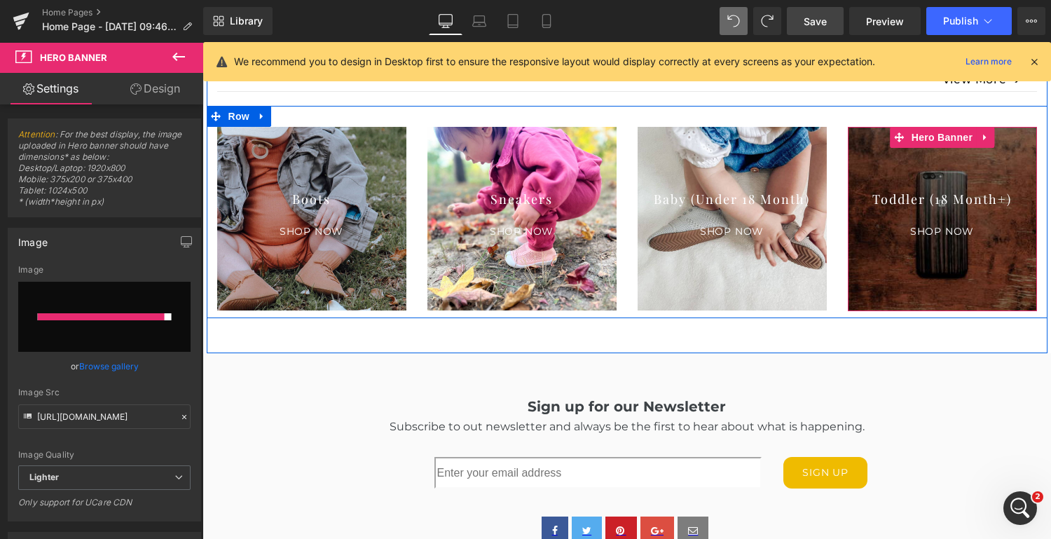
click at [942, 167] on div at bounding box center [942, 219] width 189 height 184
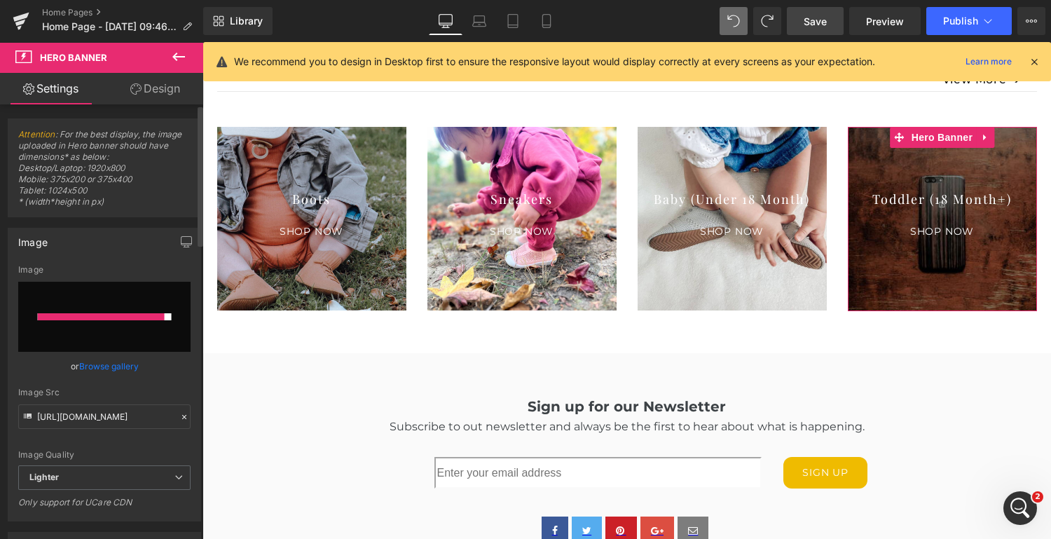
click at [116, 366] on link "Browse gallery" at bounding box center [109, 366] width 60 height 25
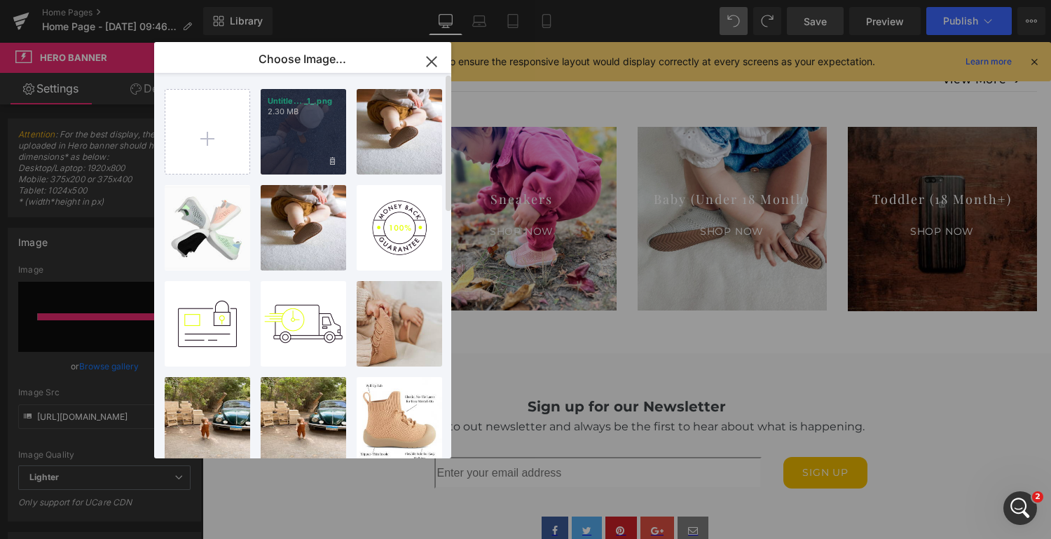
click at [303, 137] on div "Untitle... _1_.png 2.30 MB" at bounding box center [303, 131] width 85 height 85
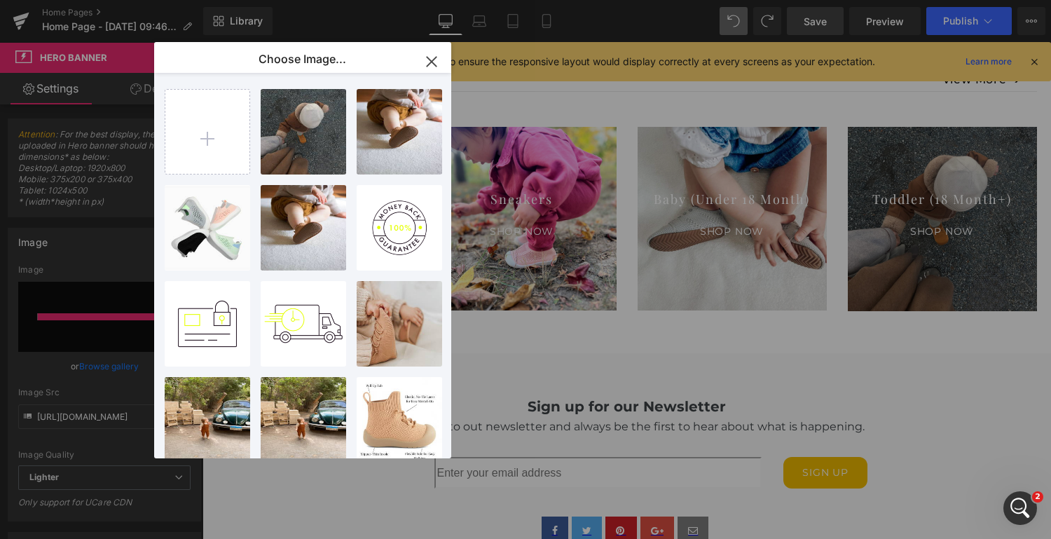
type input "[URL][DOMAIN_NAME]"
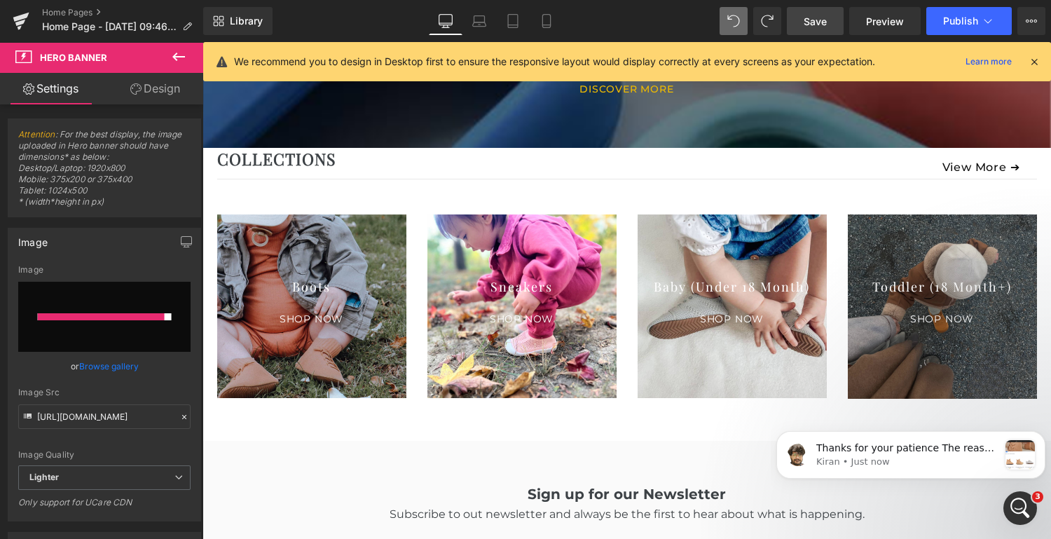
scroll to position [0, 0]
click at [842, 449] on p "Thanks for your patience The reason for the white space is because you have add…" at bounding box center [907, 448] width 182 height 14
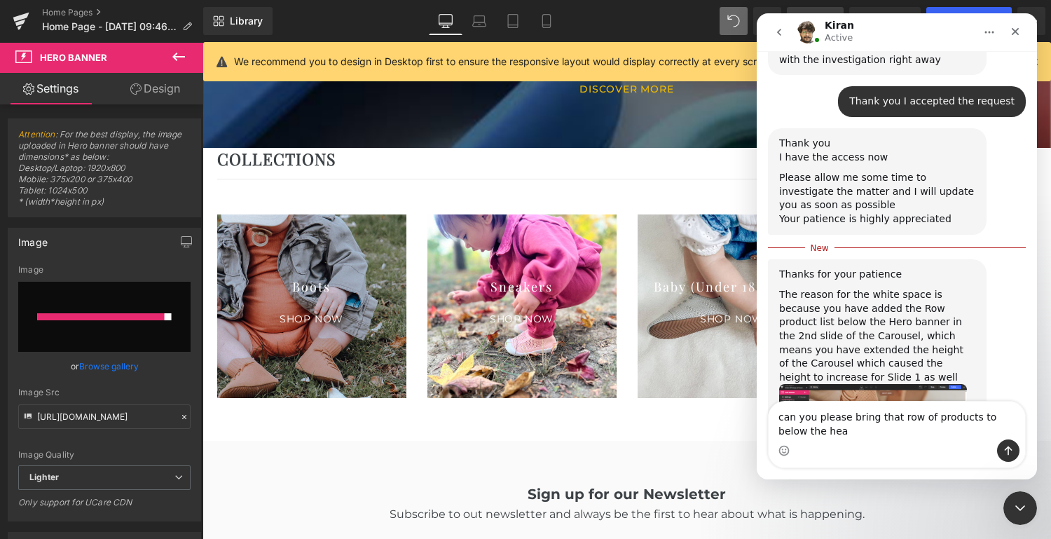
scroll to position [1737, 0]
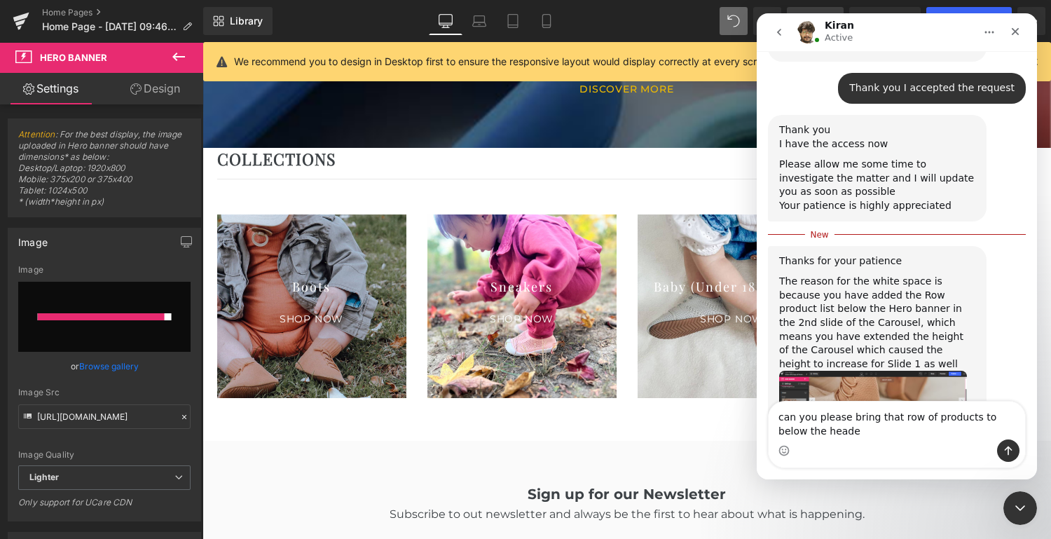
type textarea "can you please bring that row of products to below the header"
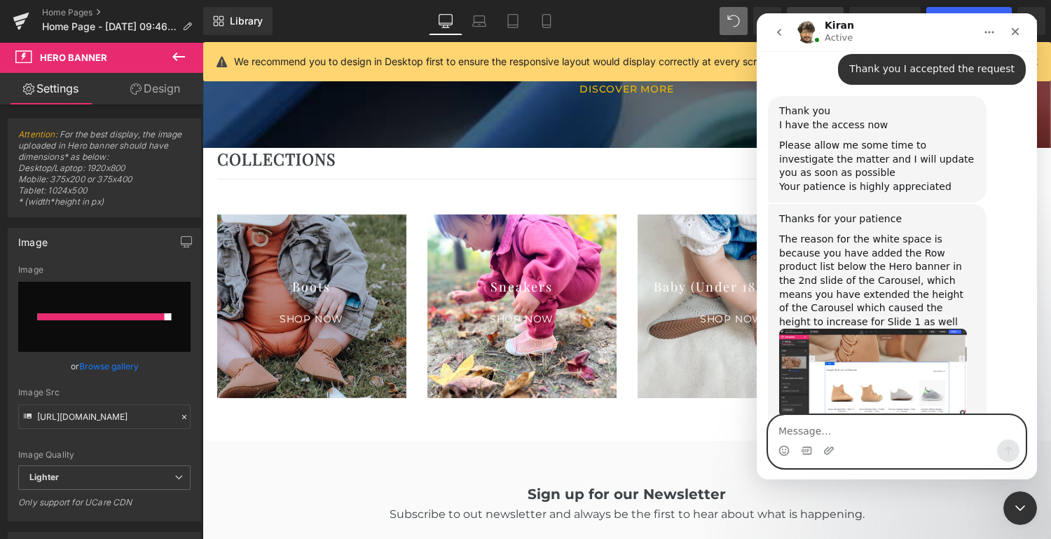
scroll to position [1910, 0]
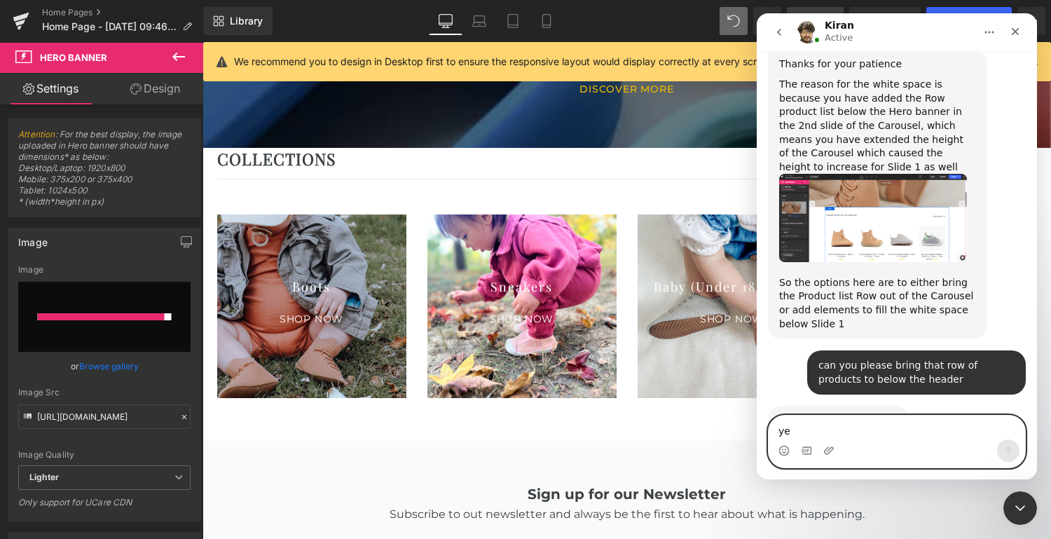
type textarea "yes"
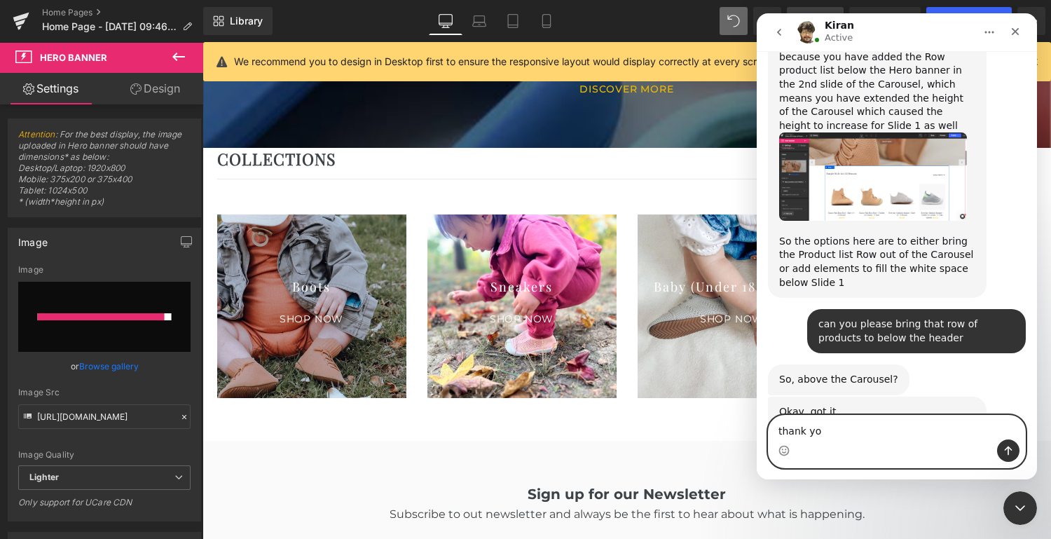
type textarea "thank you"
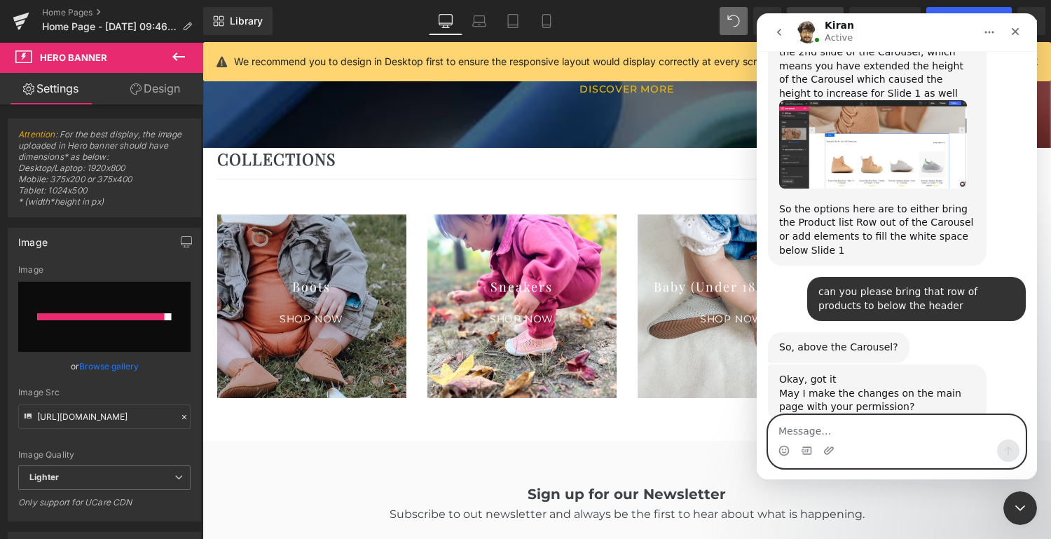
scroll to position [1984, 0]
click at [829, 6] on div at bounding box center [525, 248] width 1051 height 497
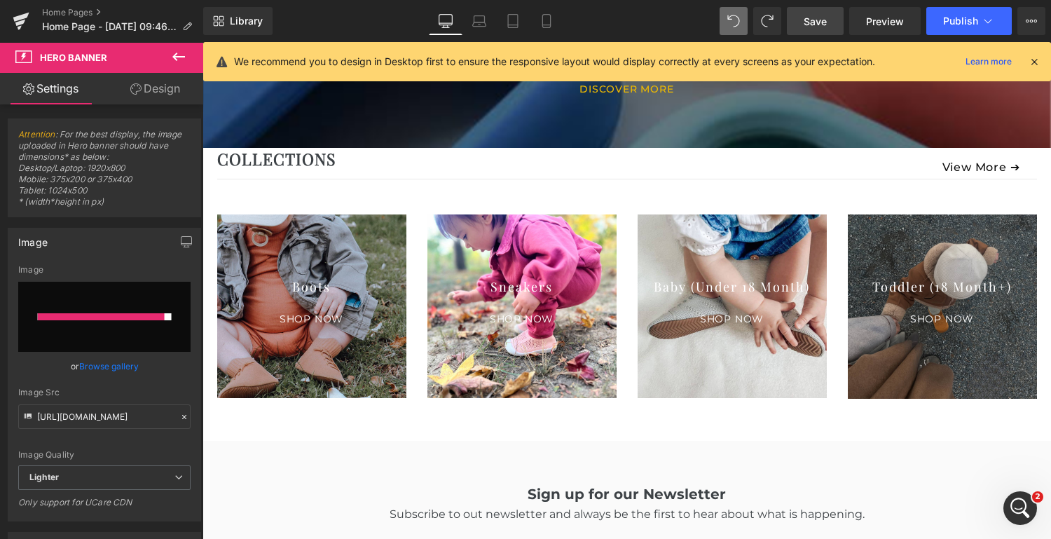
click at [824, 29] on link "Save" at bounding box center [815, 21] width 57 height 28
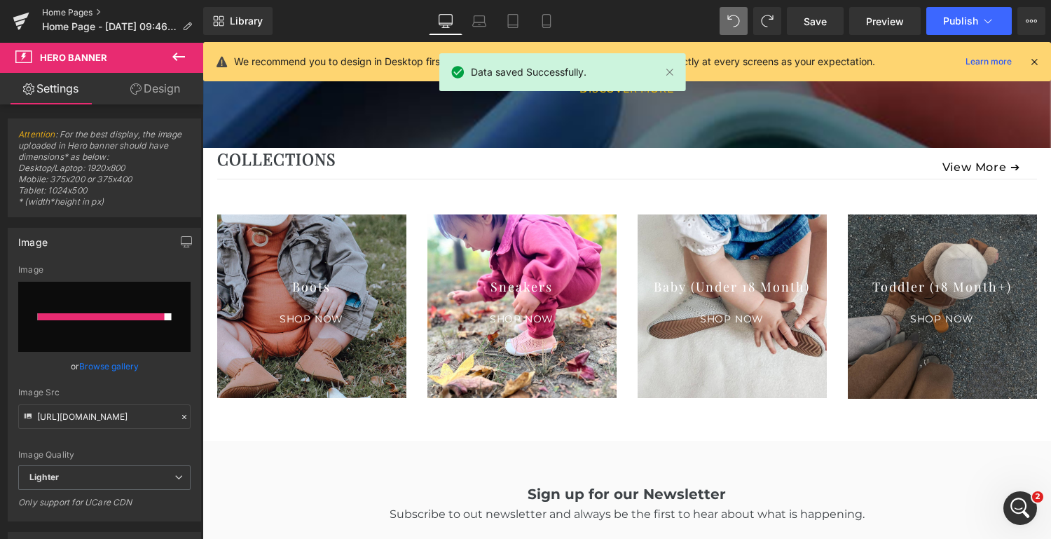
scroll to position [1930, 0]
click at [65, 8] on link "Home Pages" at bounding box center [122, 12] width 161 height 11
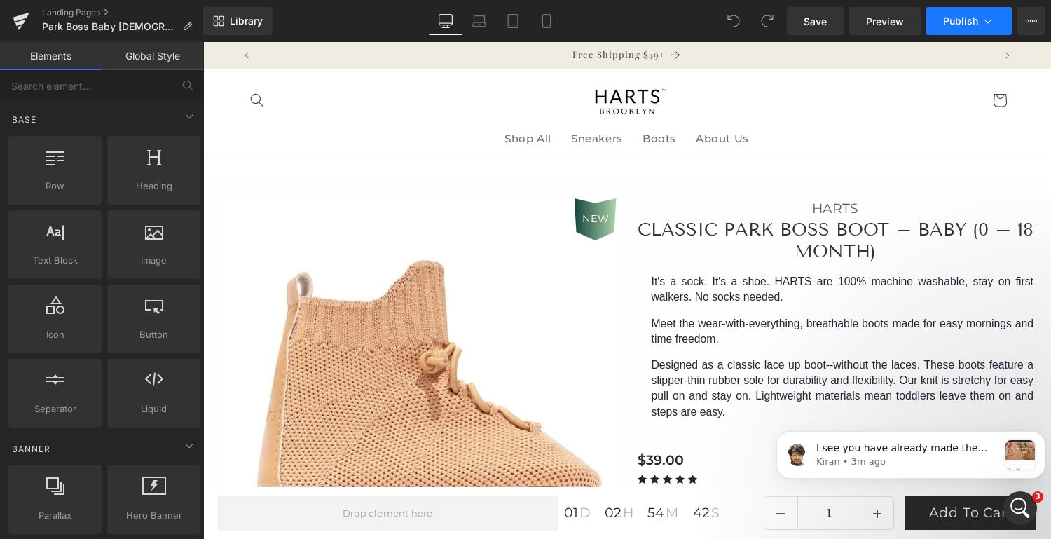
click at [949, 23] on span "Publish" at bounding box center [960, 20] width 35 height 11
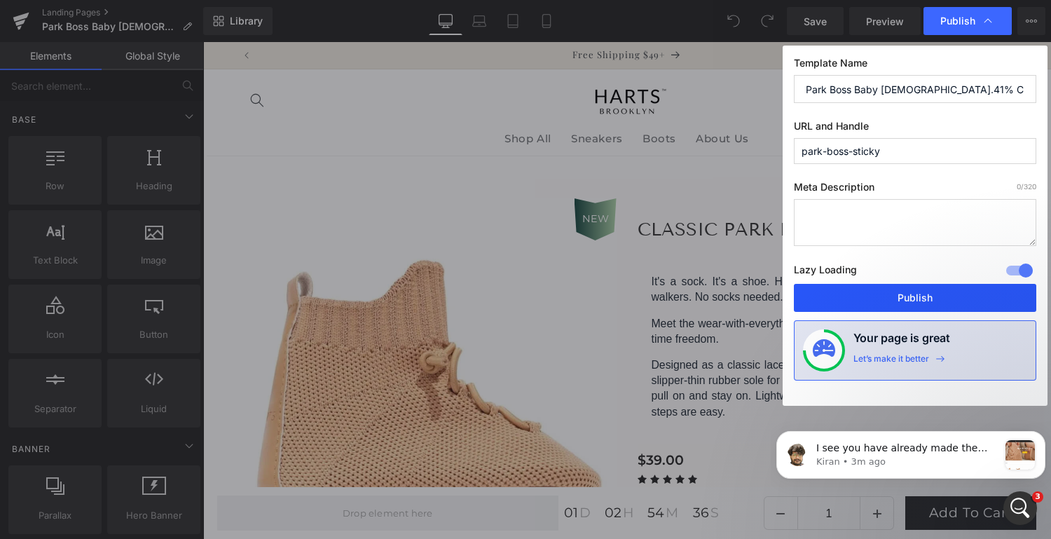
click at [913, 301] on button "Publish" at bounding box center [915, 298] width 242 height 28
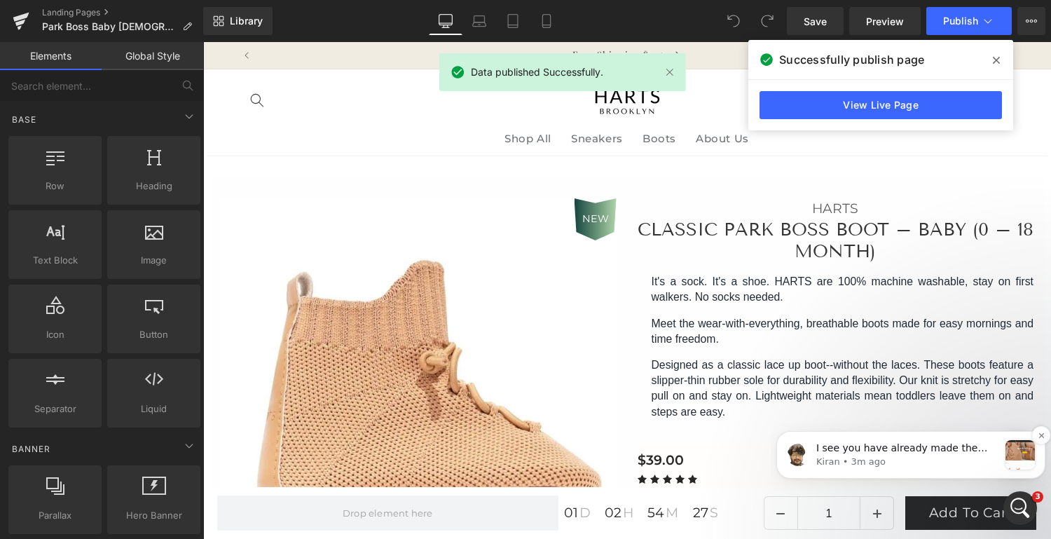
click at [929, 457] on p "Kiran • 3m ago" at bounding box center [907, 461] width 182 height 13
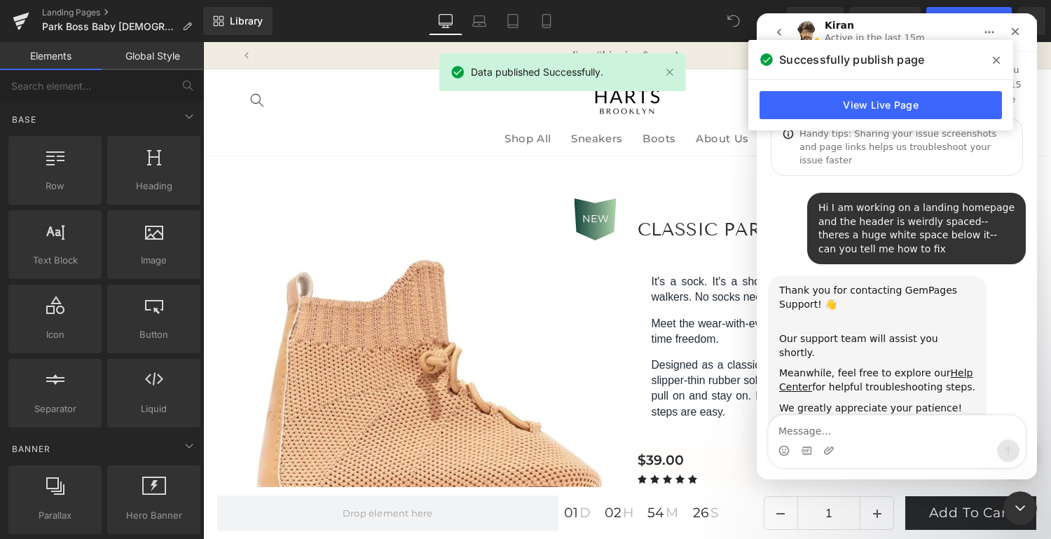
click at [994, 60] on icon at bounding box center [996, 60] width 7 height 11
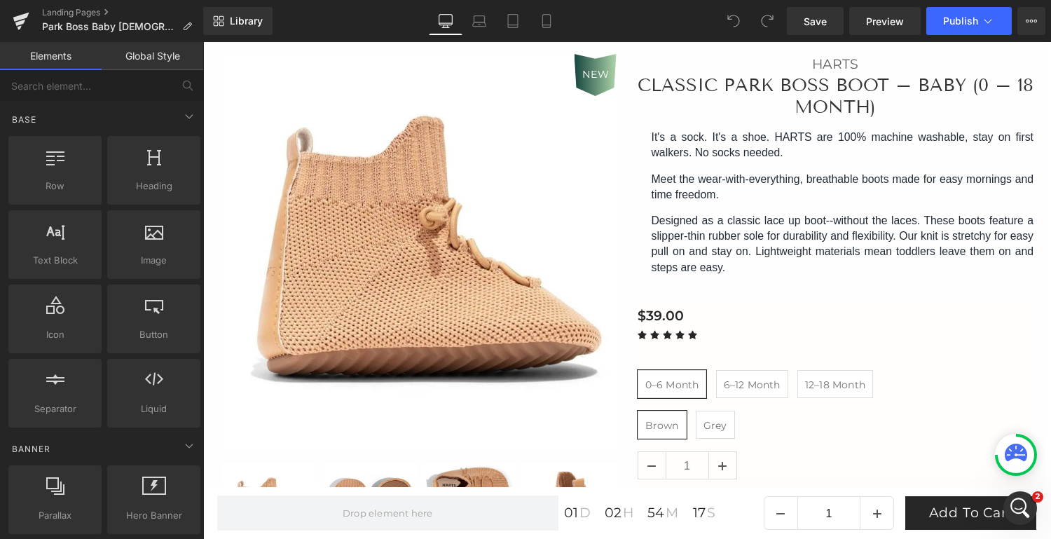
scroll to position [2074, 0]
click at [71, 12] on link "Landing Pages" at bounding box center [122, 12] width 161 height 11
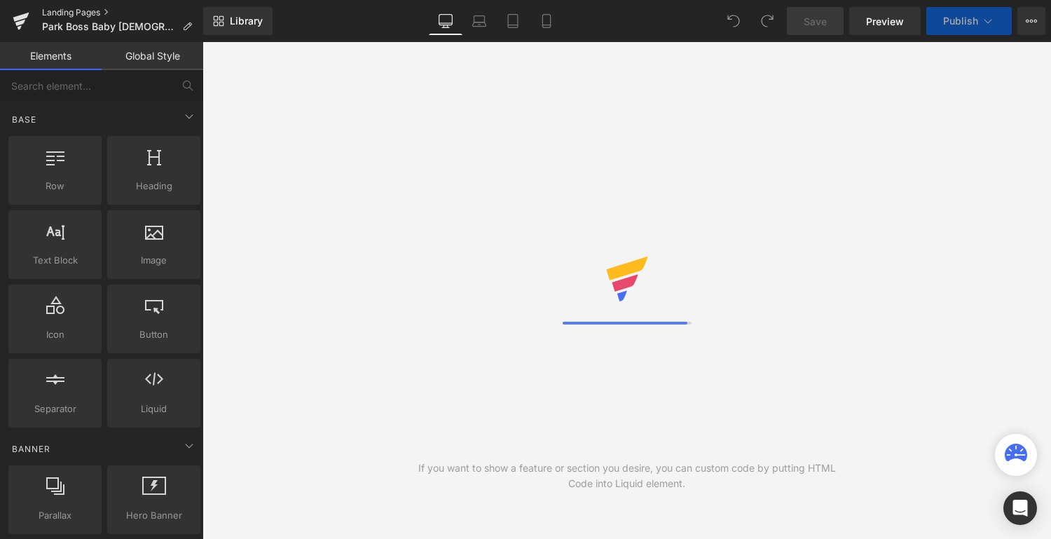
click at [73, 9] on link "Landing Pages" at bounding box center [122, 12] width 161 height 11
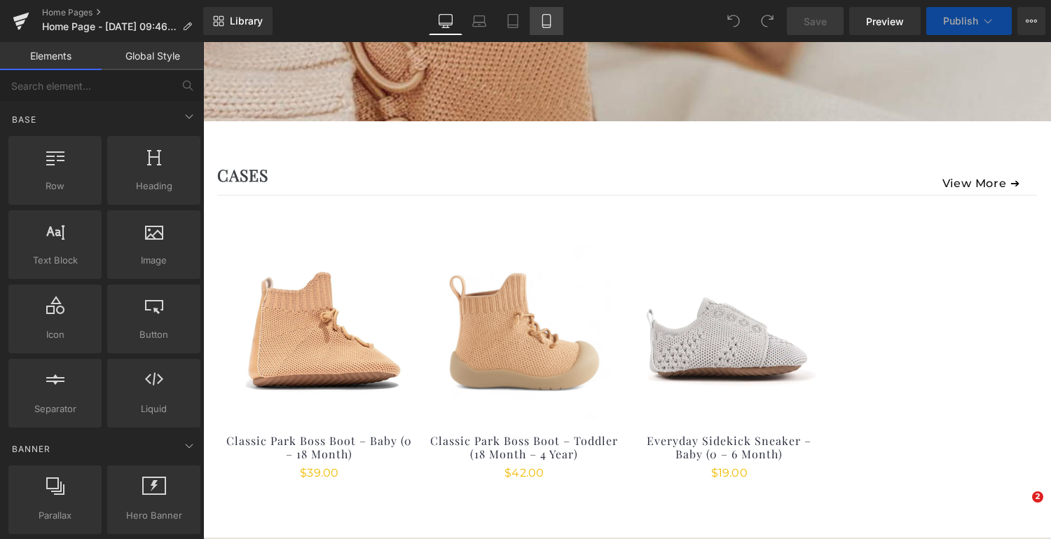
scroll to position [575, 0]
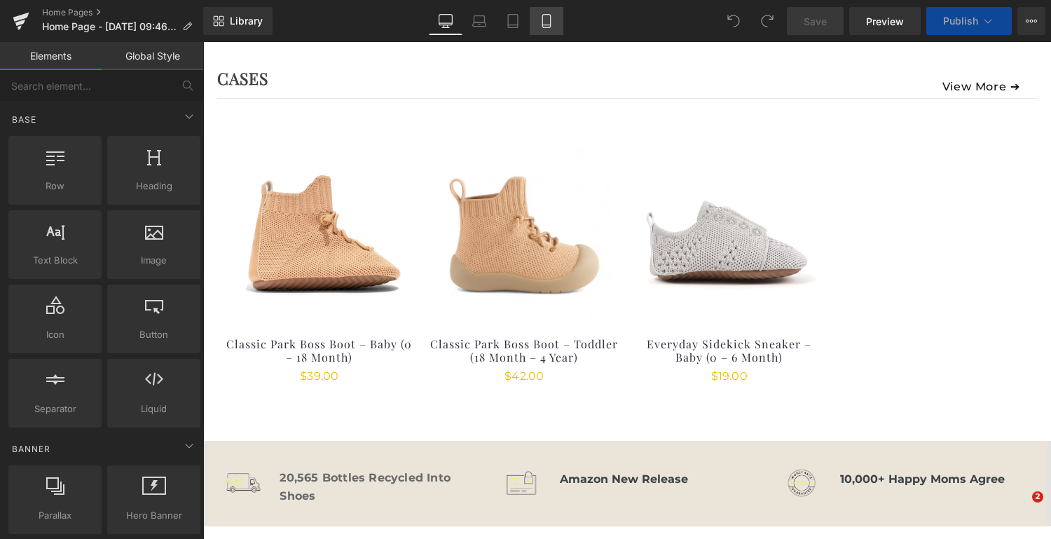
click at [542, 26] on icon at bounding box center [546, 21] width 14 height 14
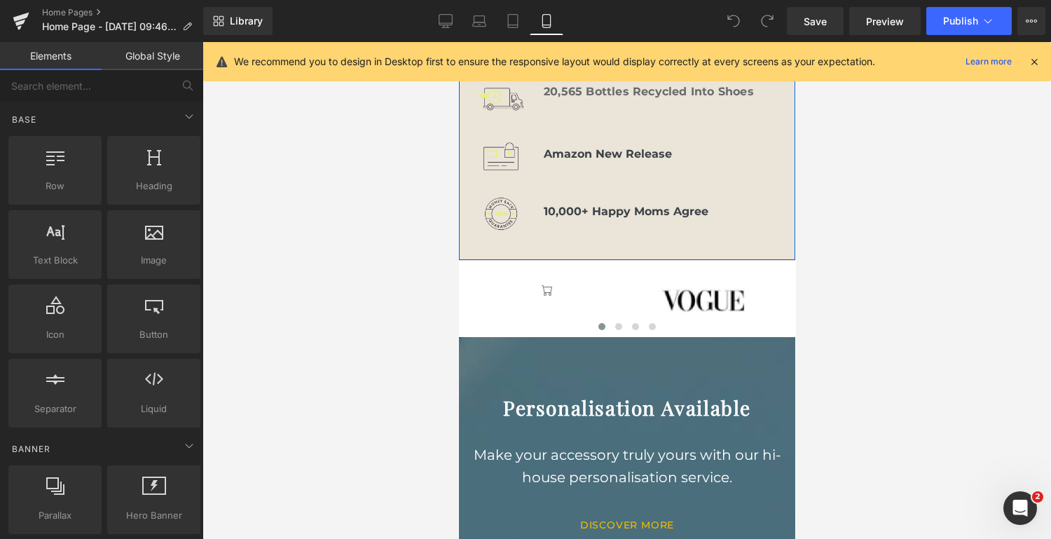
scroll to position [1258, 0]
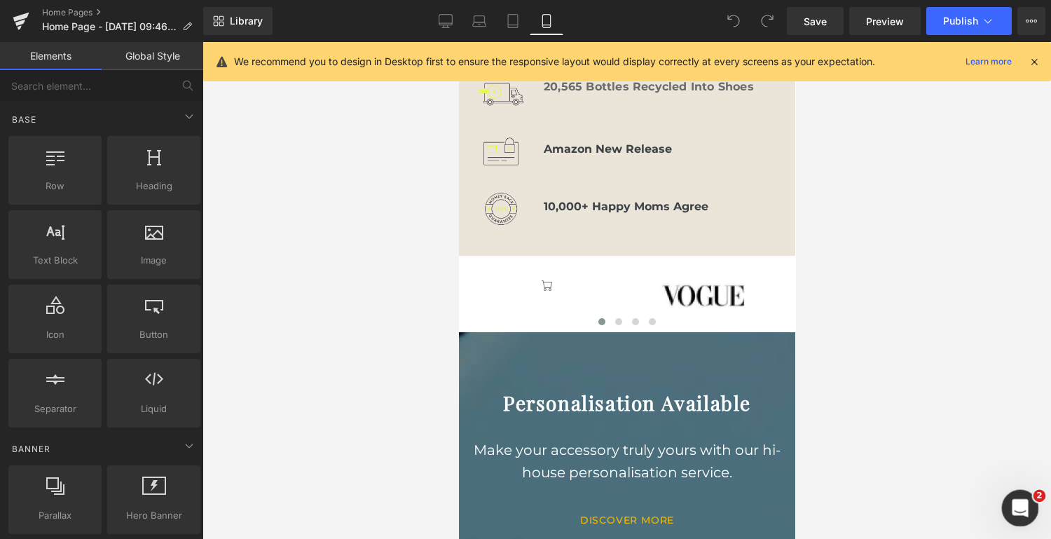
click at [1015, 509] on icon "Open Intercom Messenger" at bounding box center [1018, 506] width 23 height 23
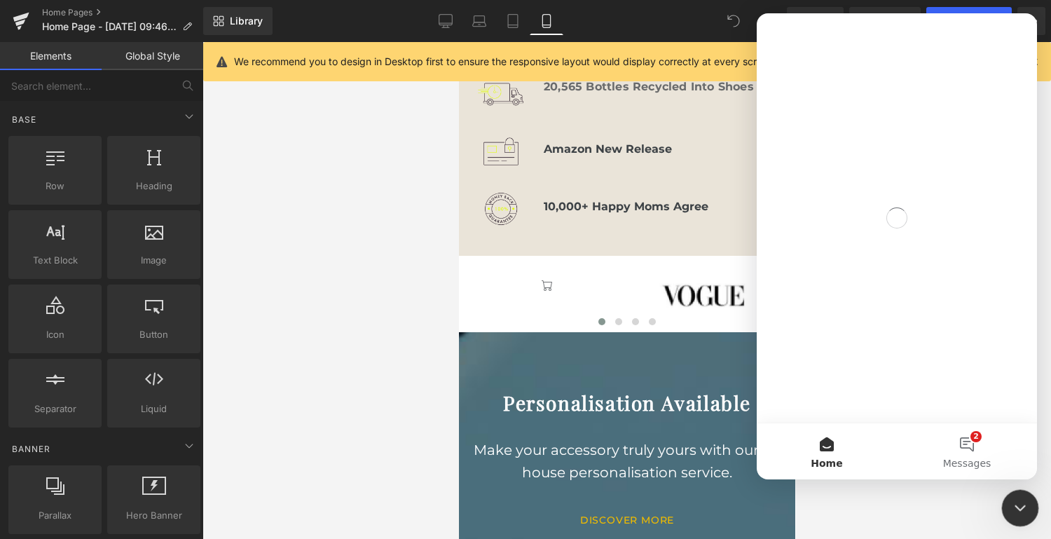
scroll to position [0, 0]
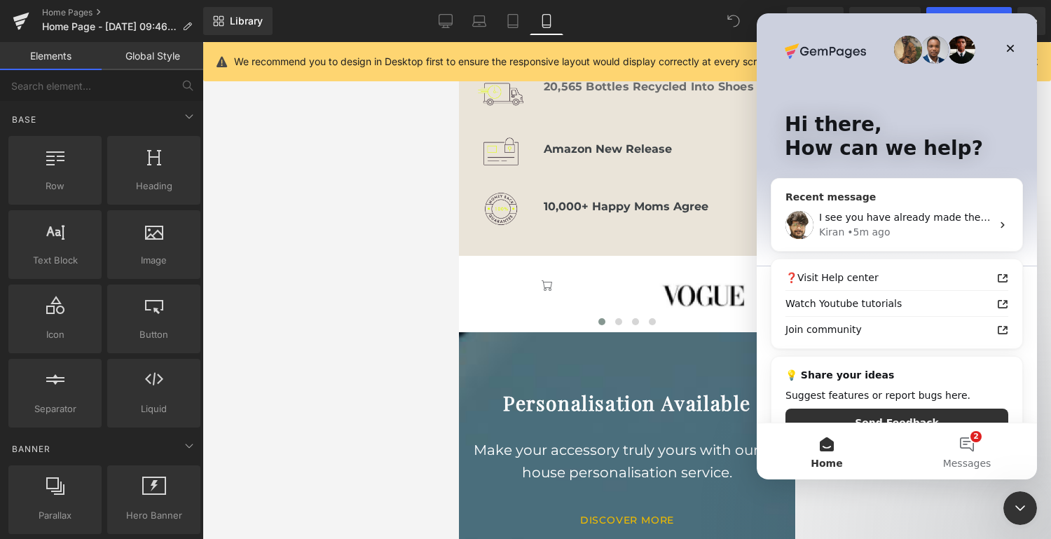
click at [865, 228] on div "• 5m ago" at bounding box center [868, 232] width 43 height 15
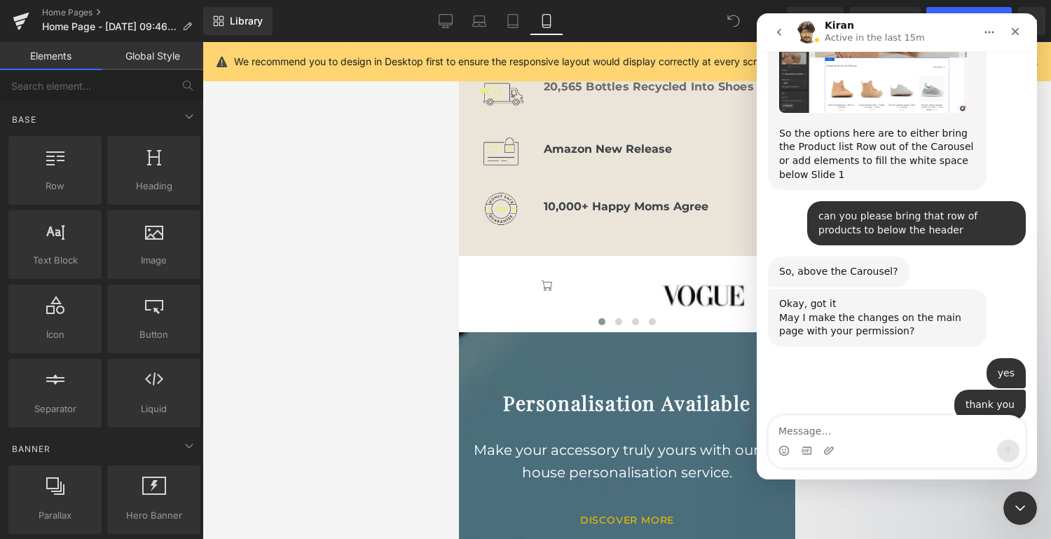
scroll to position [2074, 0]
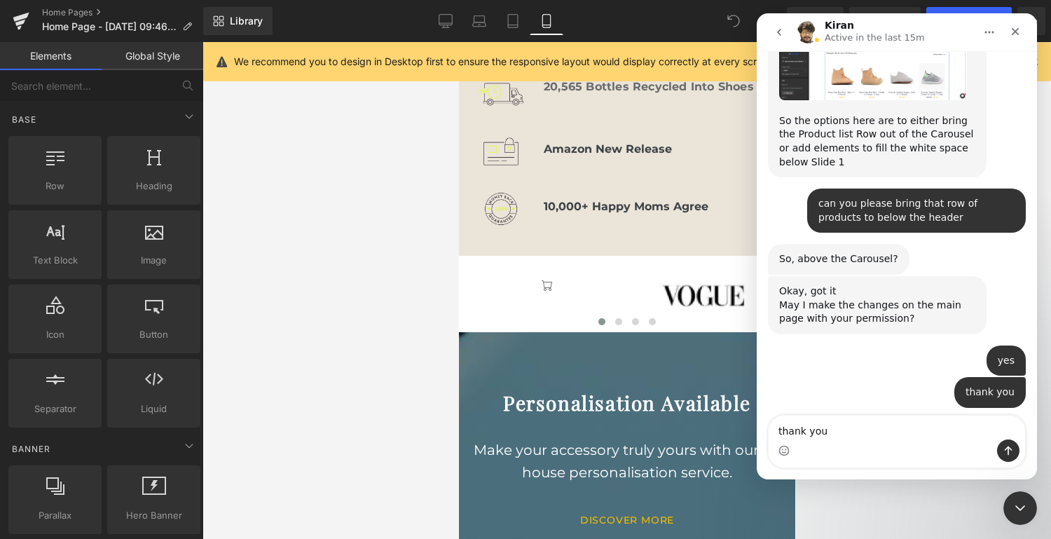
type textarea "thank you!"
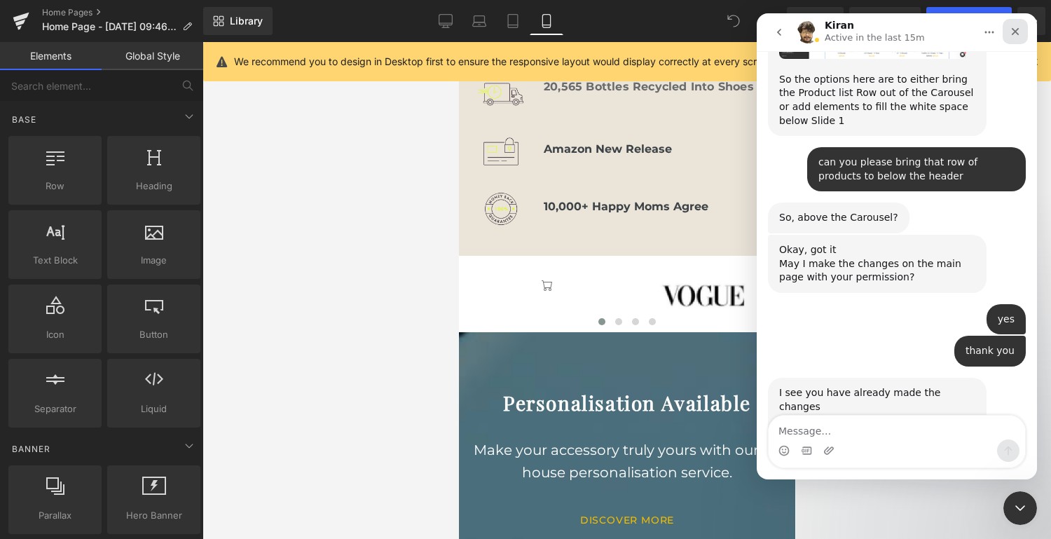
click at [1015, 24] on div "Close" at bounding box center [1014, 31] width 25 height 25
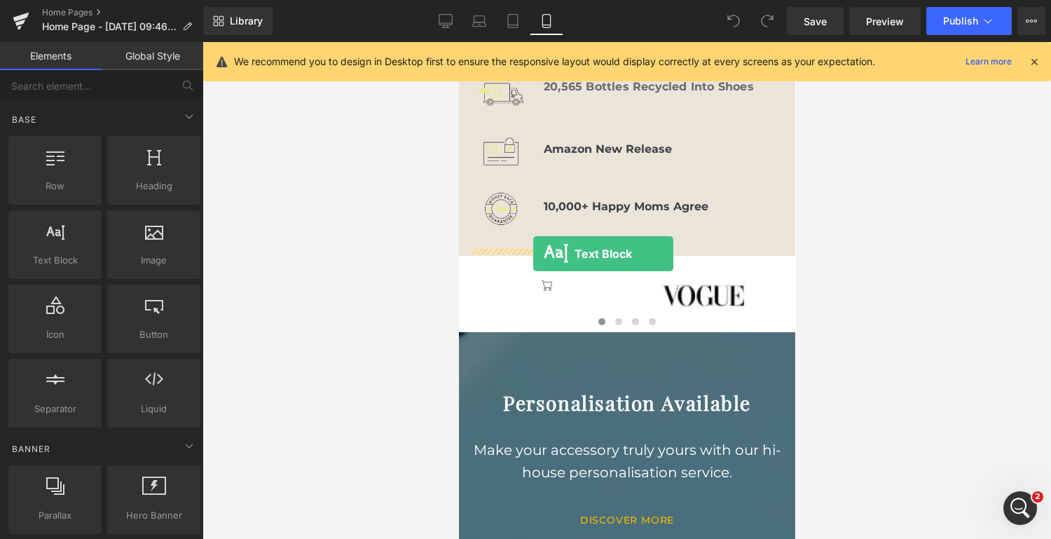
drag, startPoint x: 518, startPoint y: 291, endPoint x: 1267, endPoint y: 335, distance: 749.4
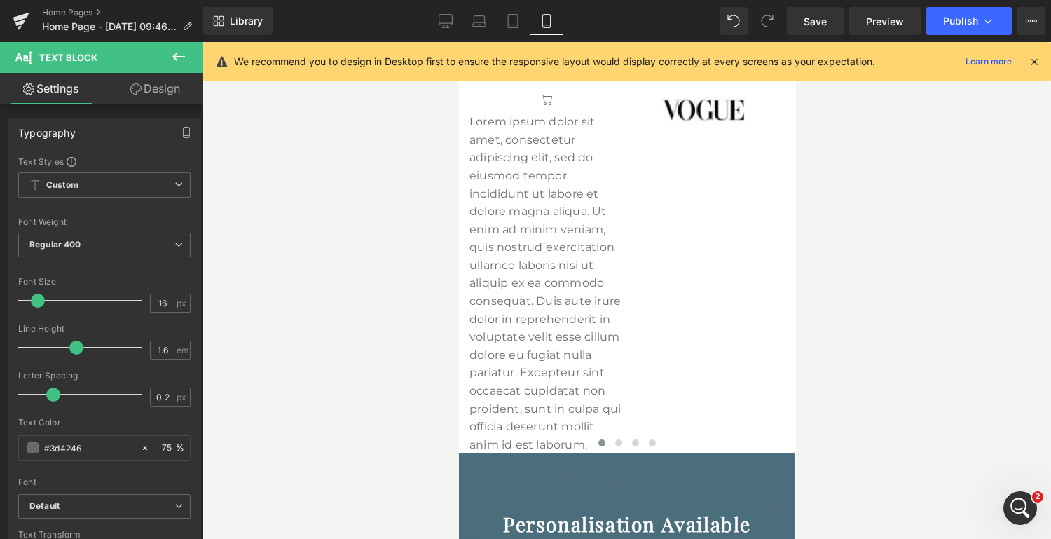
scroll to position [1446, 0]
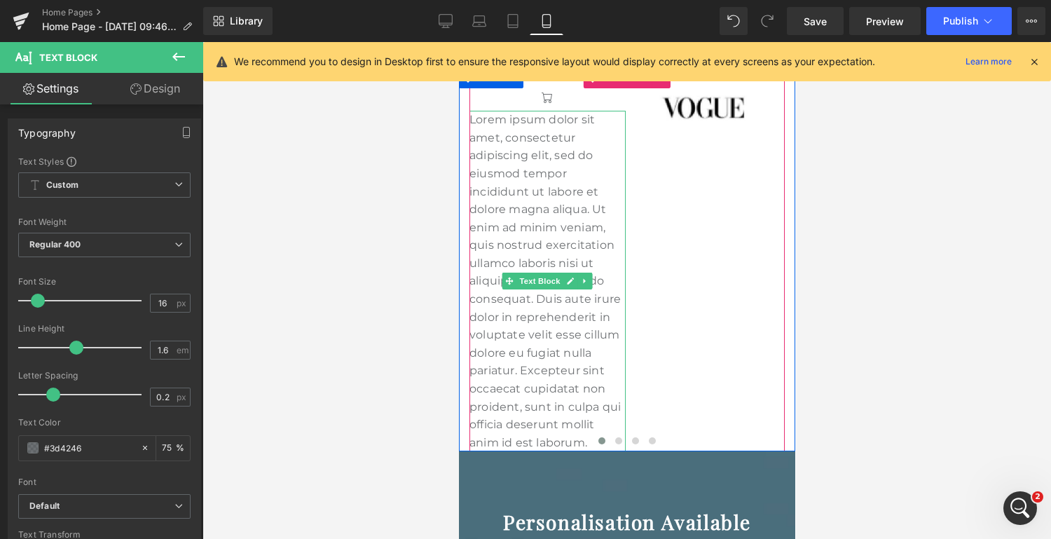
click at [564, 360] on p "Lorem ipsum dolor sit amet, consectetur adipiscing elit, sed do eiusmod tempor …" at bounding box center [547, 281] width 156 height 340
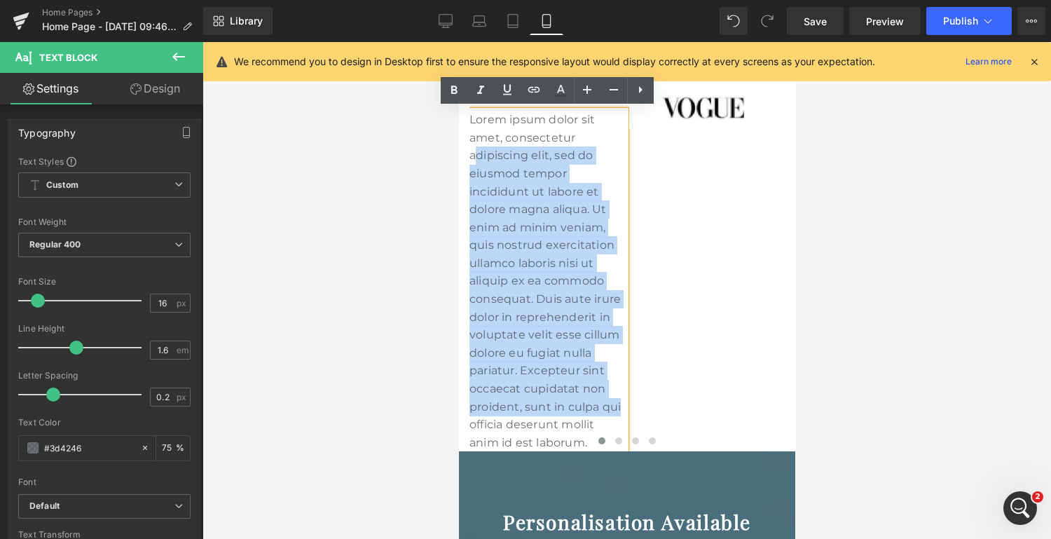
drag, startPoint x: 620, startPoint y: 358, endPoint x: 479, endPoint y: 104, distance: 290.1
click at [479, 111] on p "Lorem ipsum dolor sit amet, consectetur adipiscing elit, sed do eiusmod tempor …" at bounding box center [547, 281] width 156 height 340
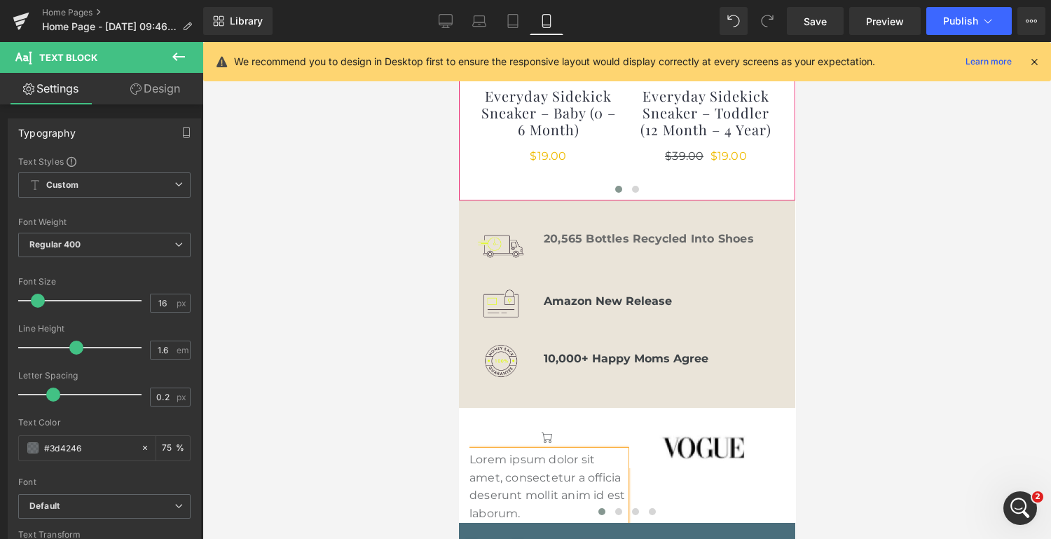
scroll to position [1108, 0]
click at [520, 503] on div at bounding box center [626, 513] width 315 height 20
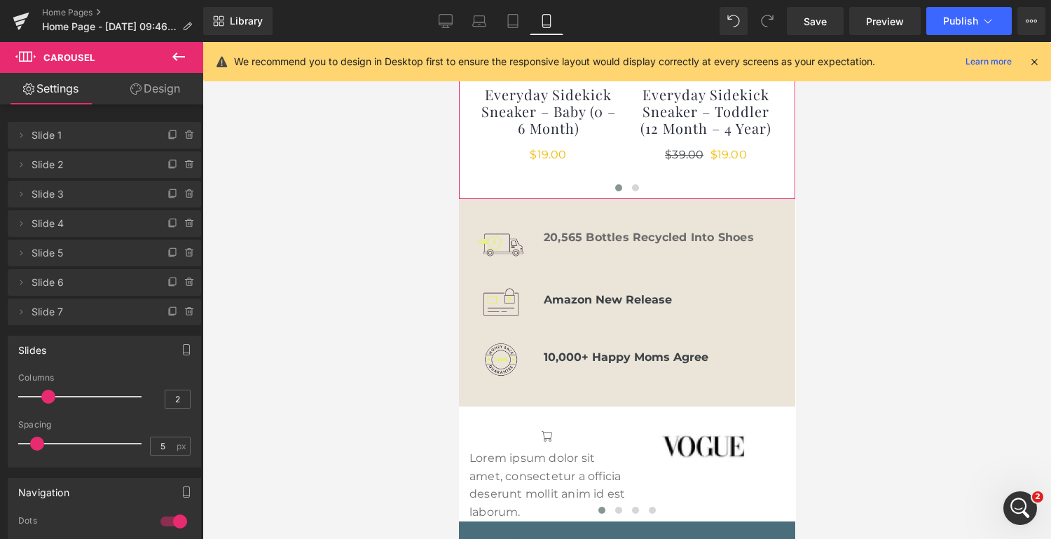
click at [525, 503] on div at bounding box center [626, 513] width 315 height 20
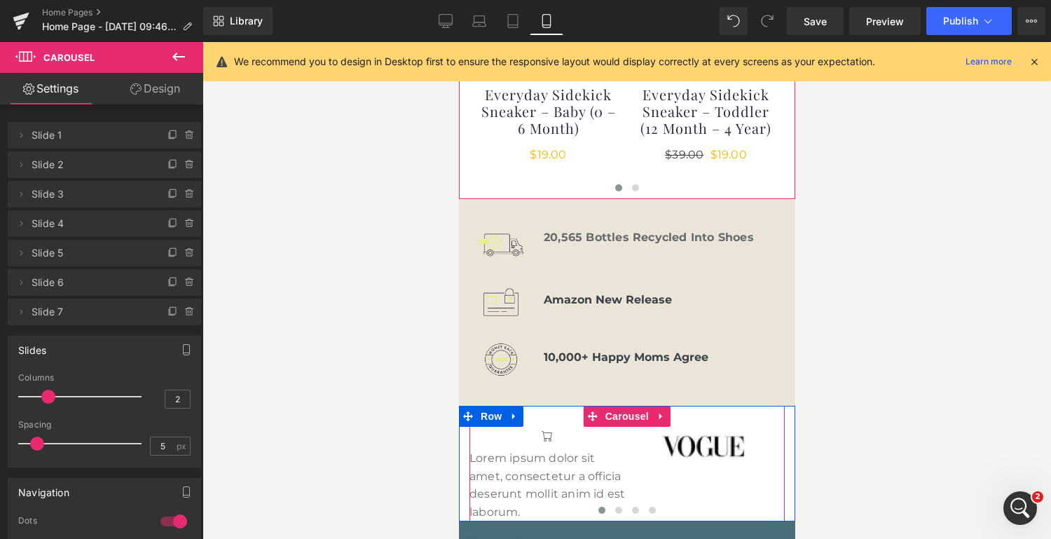
click at [518, 503] on div at bounding box center [626, 513] width 315 height 20
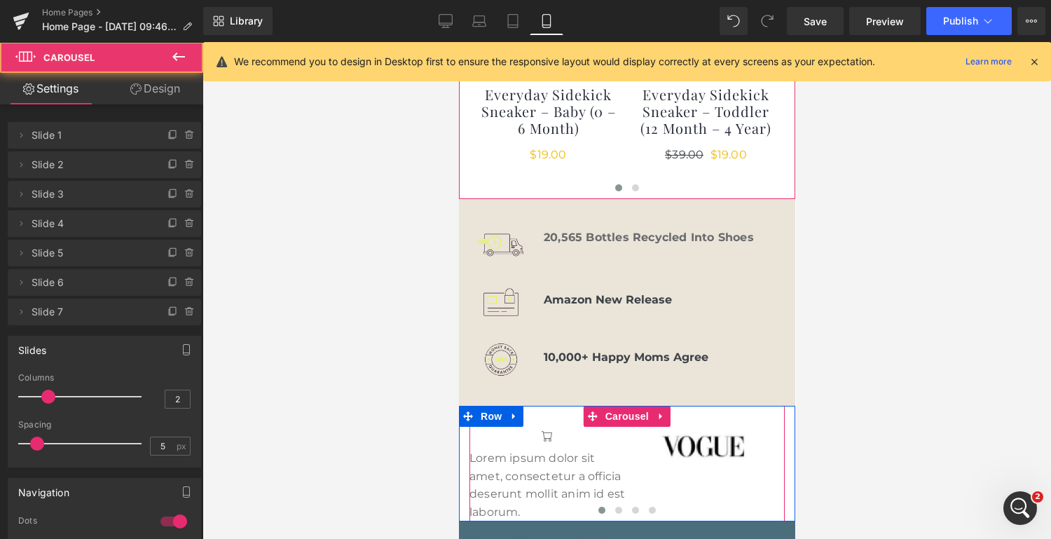
click at [518, 503] on div at bounding box center [626, 513] width 315 height 20
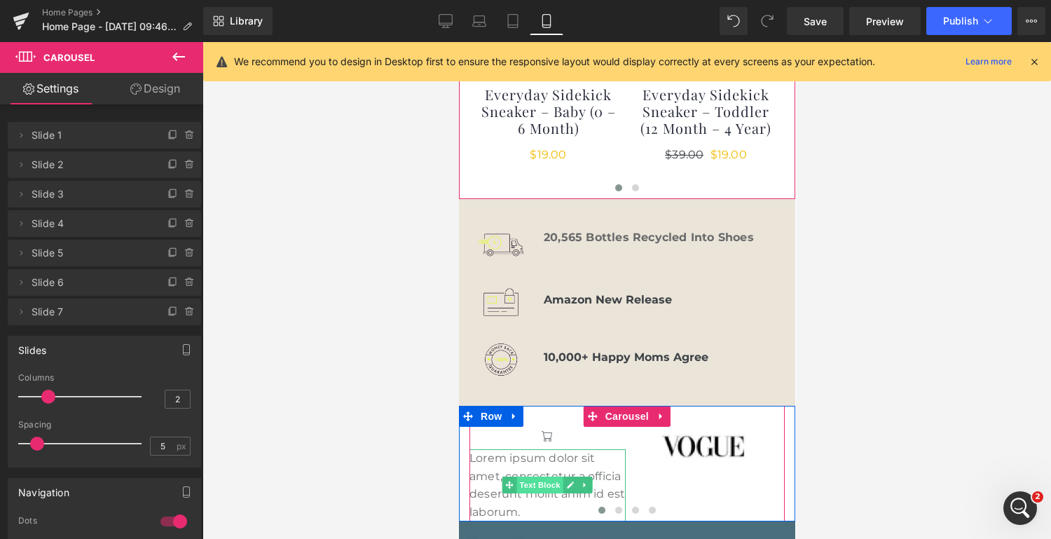
click at [520, 476] on span "Text Block" at bounding box center [539, 484] width 46 height 17
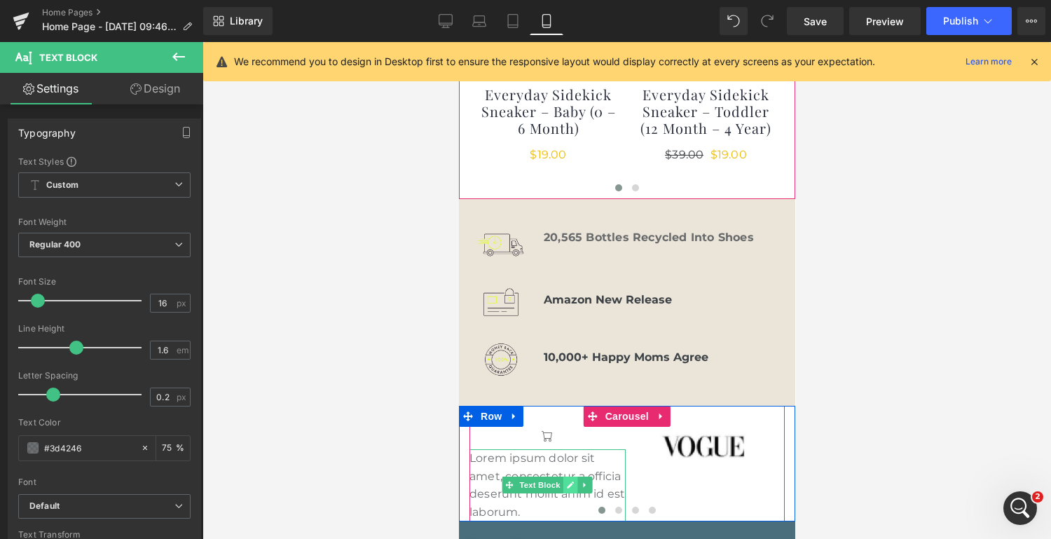
click at [570, 481] on icon at bounding box center [570, 485] width 8 height 8
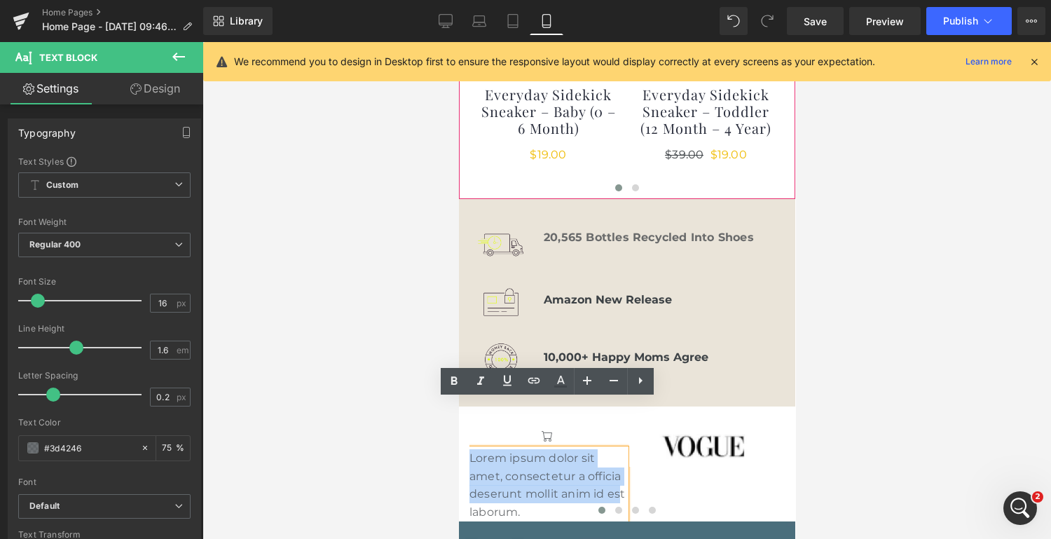
drag, startPoint x: 621, startPoint y: 441, endPoint x: 471, endPoint y: 414, distance: 153.1
click at [471, 449] on p "Lorem ipsum dolor sit amet, consectetur a officia deserunt mollit anim id est l…" at bounding box center [547, 484] width 156 height 71
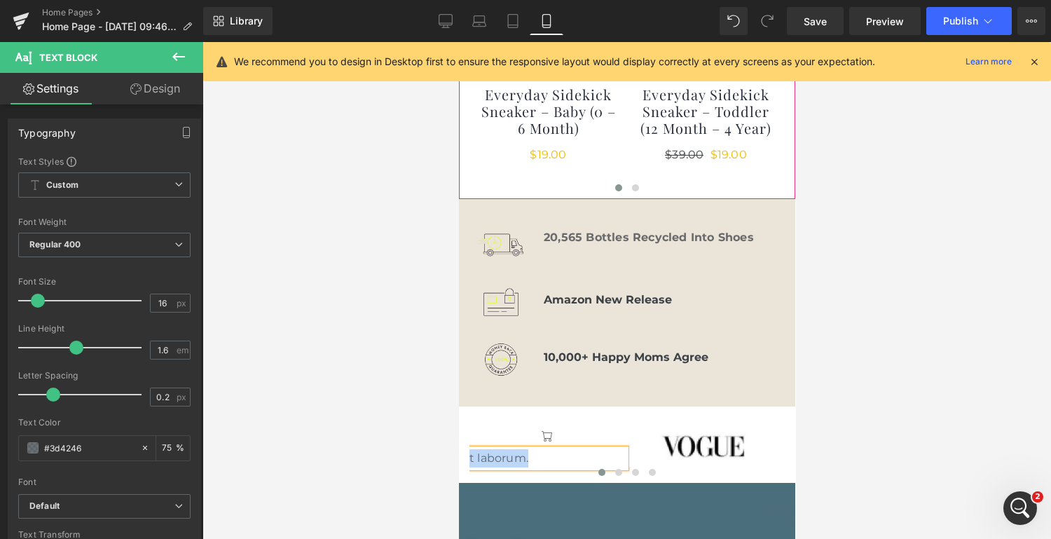
drag, startPoint x: 539, startPoint y: 411, endPoint x: 460, endPoint y: 414, distance: 79.2
click at [460, 414] on div "Icon t laborum. Text Block Image Image Image Image Image Image" at bounding box center [626, 444] width 336 height 77
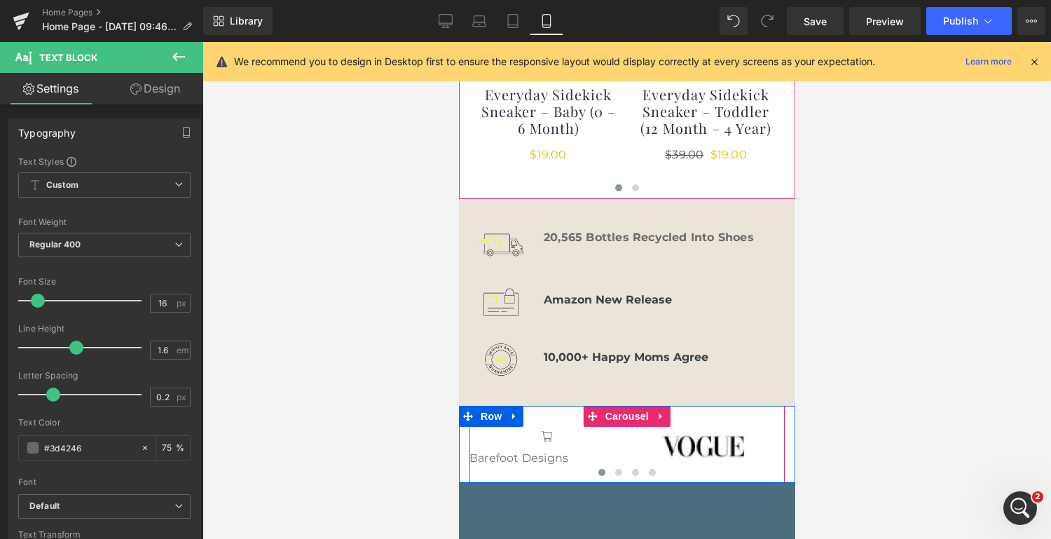
click at [554, 406] on div "Icon Barefoot Designs Text Block Image Image Image Image Image" at bounding box center [626, 444] width 315 height 77
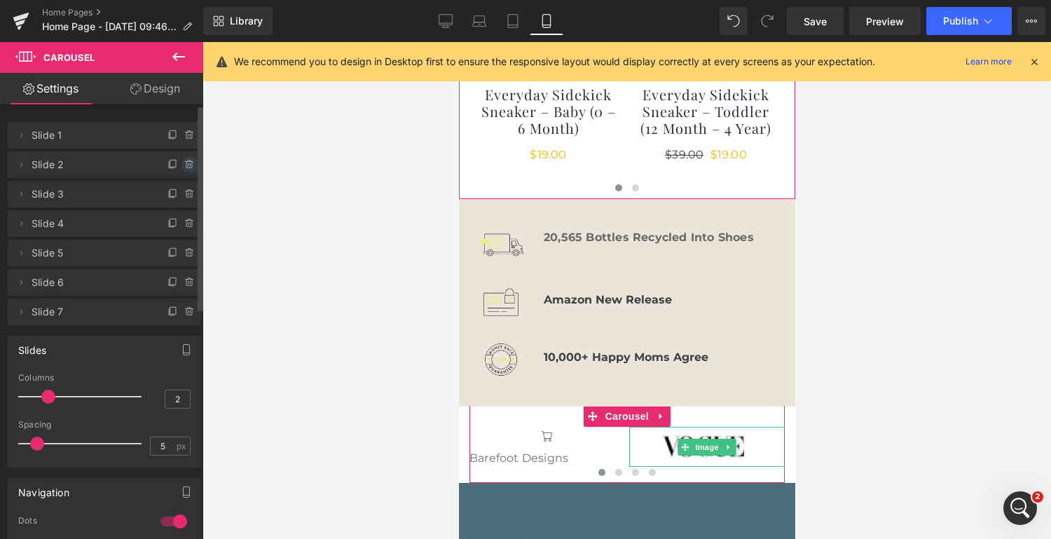
click at [184, 163] on icon at bounding box center [189, 164] width 11 height 11
click at [184, 163] on button "Delete" at bounding box center [175, 165] width 44 height 18
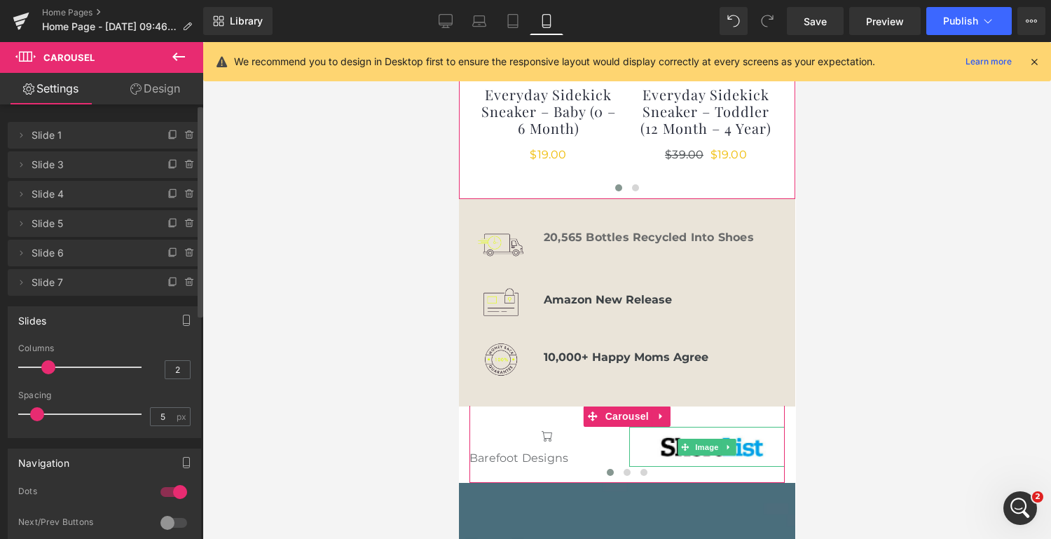
click at [184, 163] on icon at bounding box center [189, 164] width 11 height 11
click at [184, 163] on button "Delete" at bounding box center [175, 165] width 44 height 18
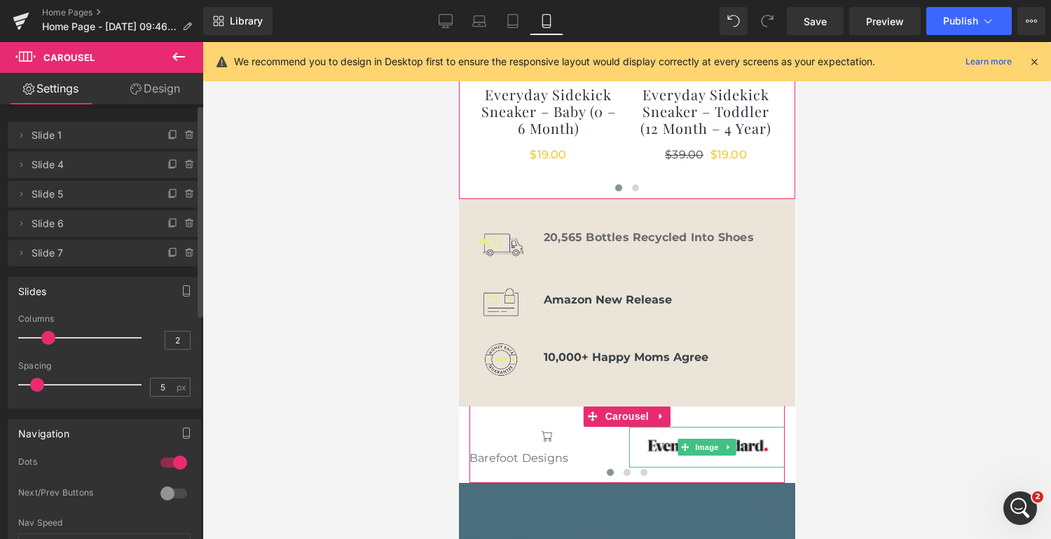
click at [184, 163] on icon at bounding box center [189, 164] width 11 height 11
click at [184, 163] on button "Delete" at bounding box center [175, 165] width 44 height 18
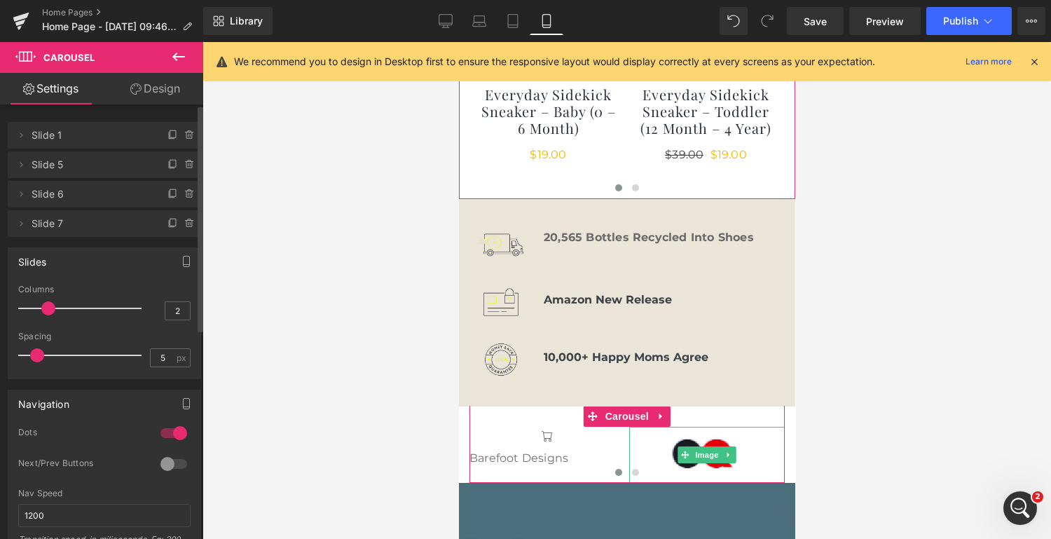
click at [184, 163] on icon at bounding box center [189, 164] width 11 height 11
click at [184, 163] on button "Delete" at bounding box center [175, 165] width 44 height 18
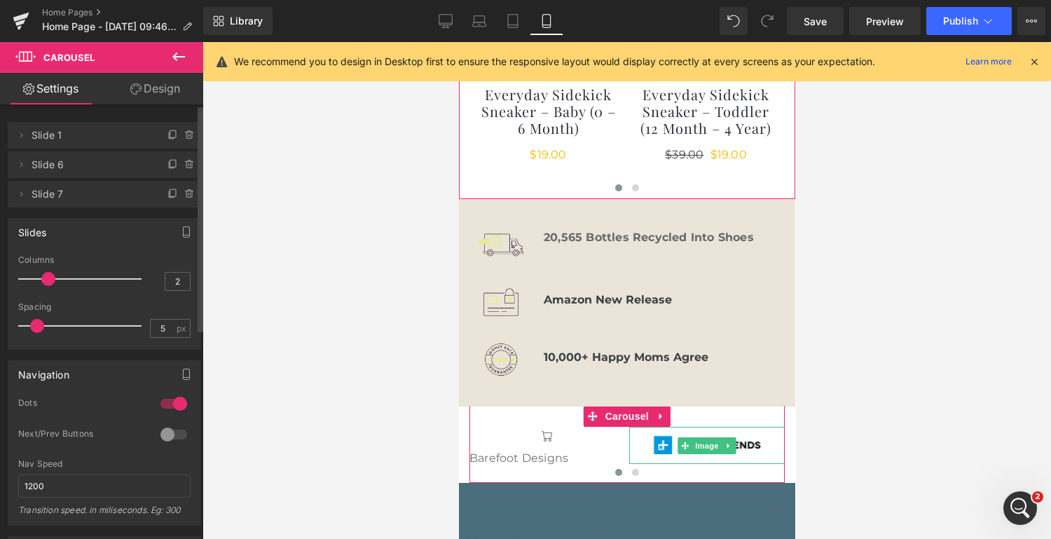
click at [184, 163] on icon at bounding box center [189, 164] width 11 height 11
click at [184, 163] on button "Delete" at bounding box center [175, 165] width 44 height 18
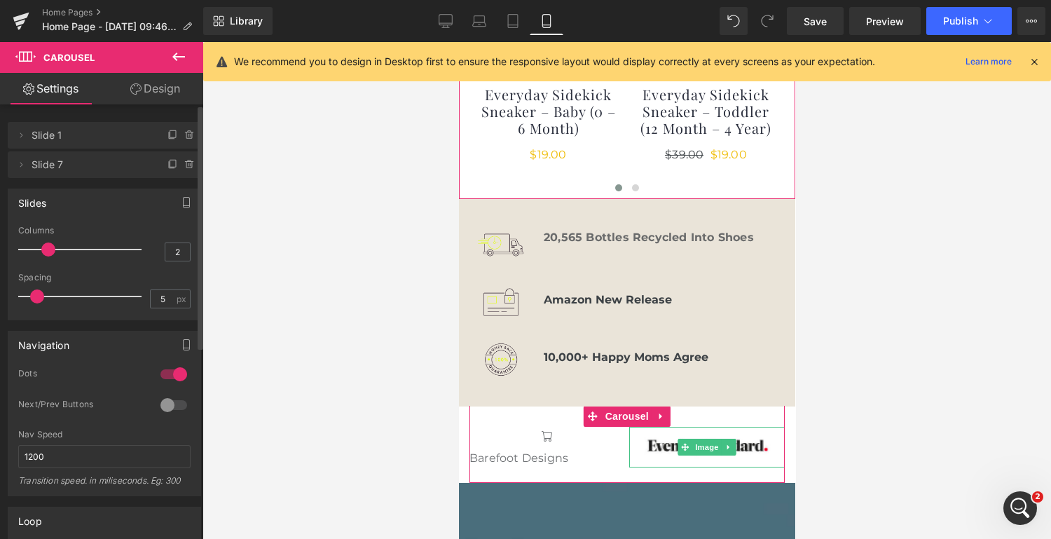
click at [184, 163] on icon at bounding box center [189, 164] width 11 height 11
click at [178, 163] on button "Delete" at bounding box center [175, 165] width 44 height 18
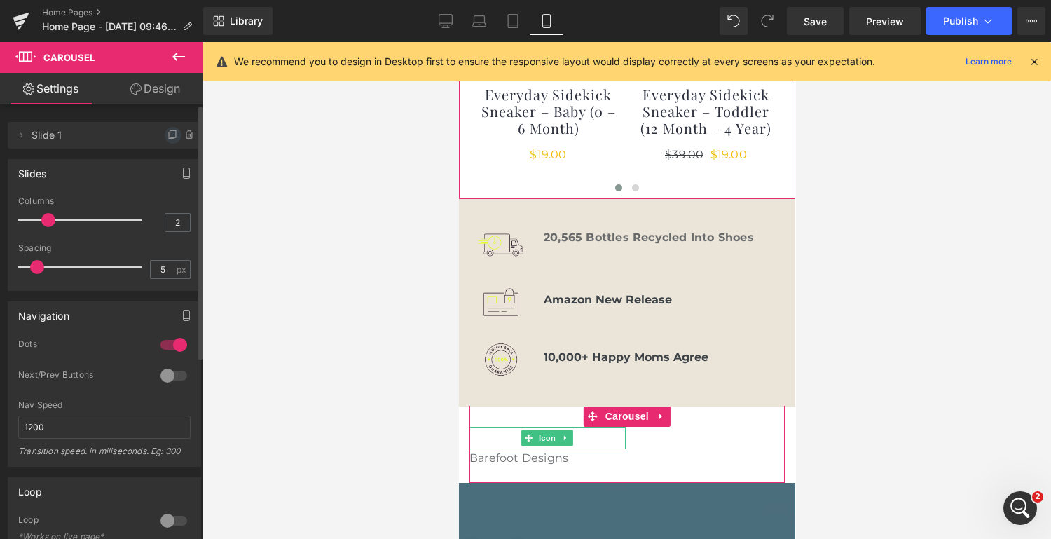
click at [169, 133] on icon at bounding box center [172, 135] width 11 height 11
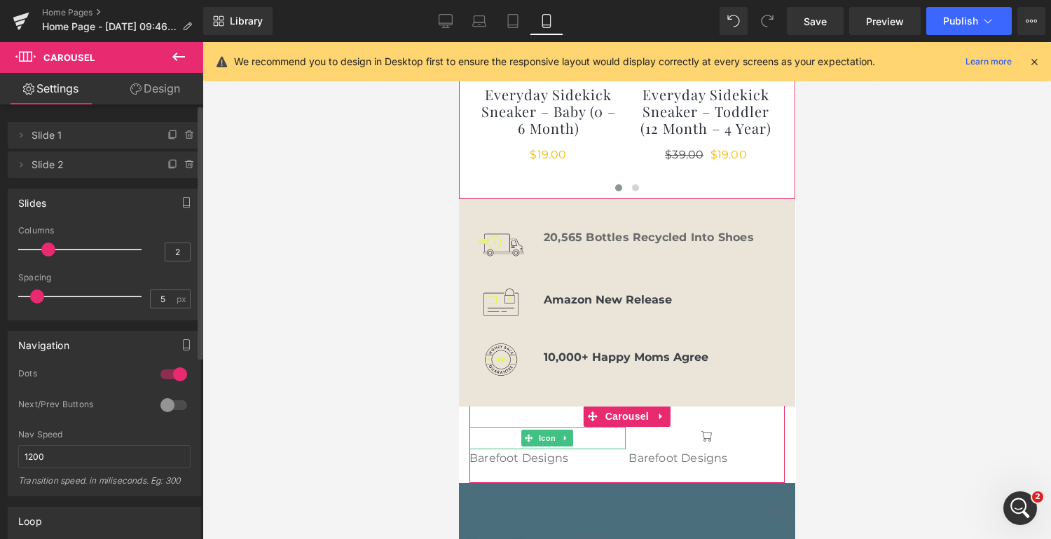
click at [169, 133] on icon at bounding box center [172, 135] width 11 height 11
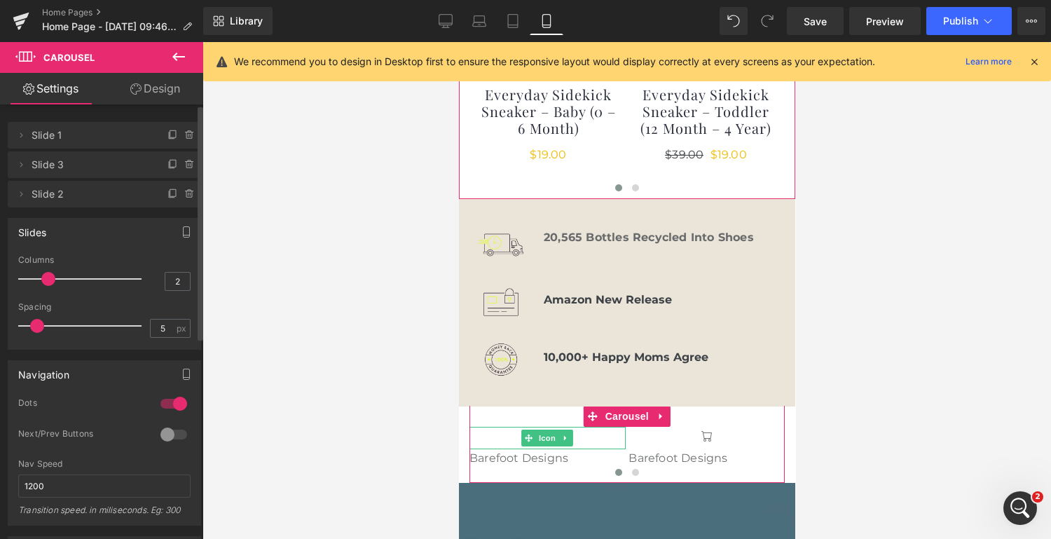
click at [169, 133] on icon at bounding box center [172, 135] width 11 height 11
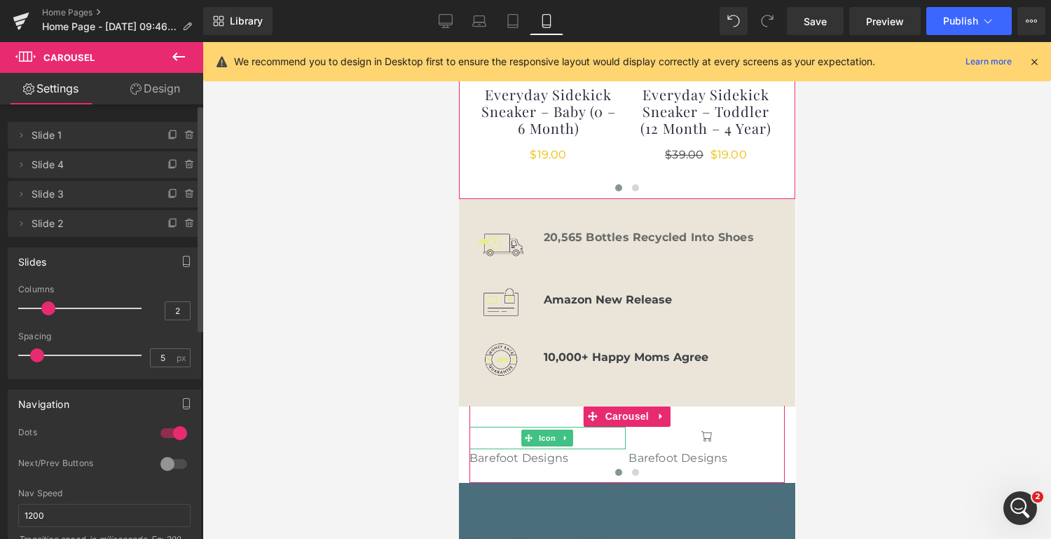
click at [169, 133] on icon at bounding box center [172, 135] width 11 height 11
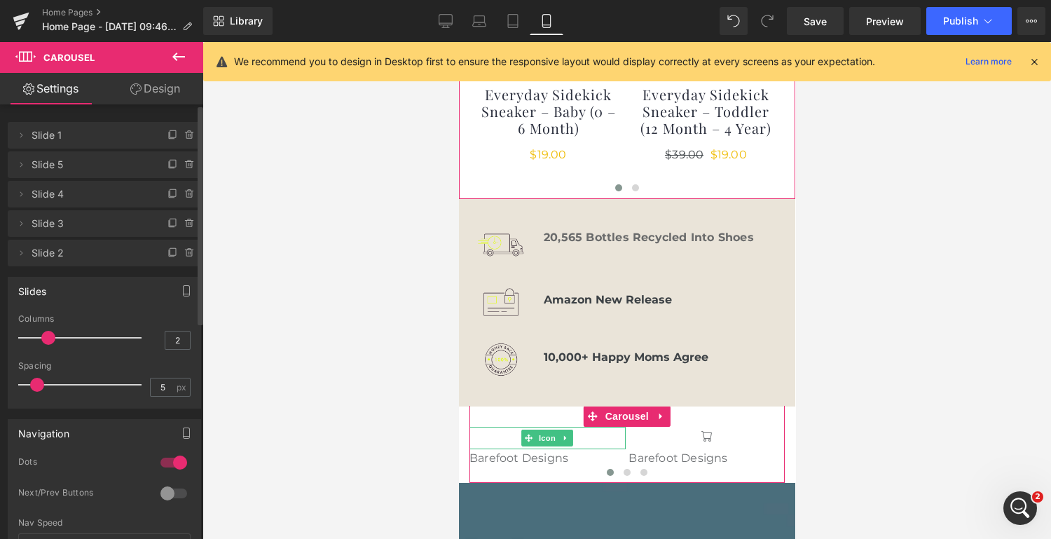
click at [169, 133] on icon at bounding box center [172, 135] width 11 height 11
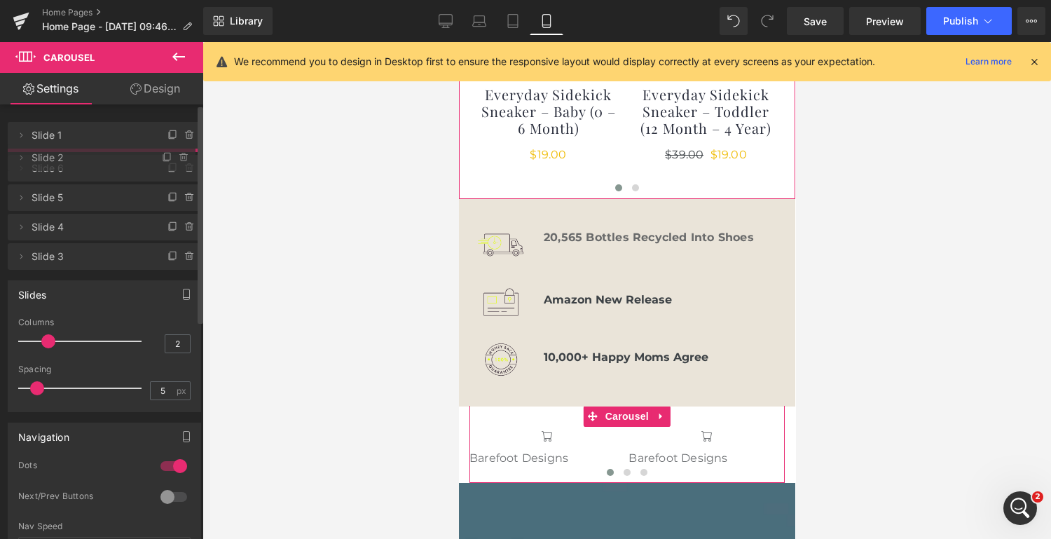
drag, startPoint x: 125, startPoint y: 285, endPoint x: 122, endPoint y: 263, distance: 22.6
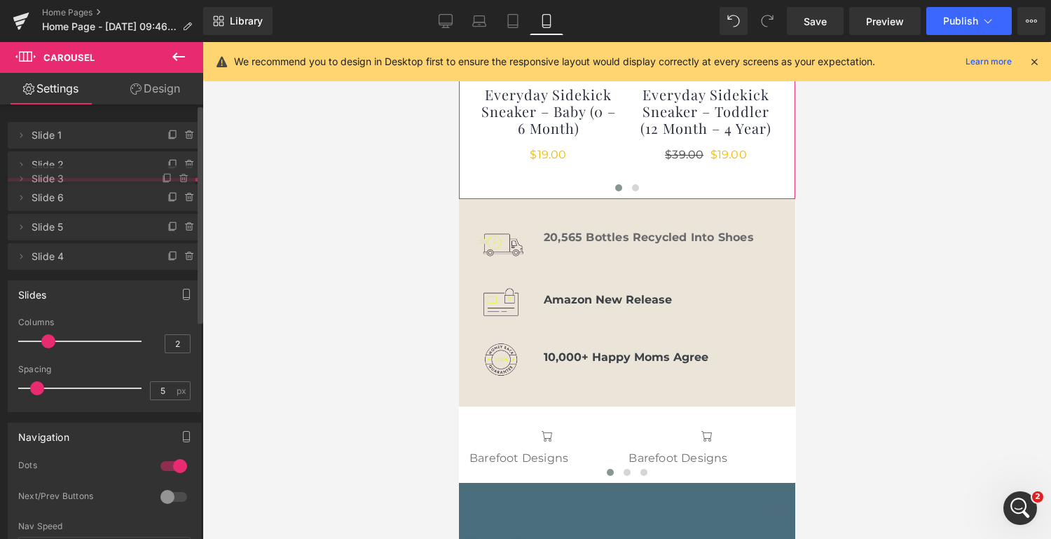
drag, startPoint x: 109, startPoint y: 284, endPoint x: 120, endPoint y: 180, distance: 104.2
drag, startPoint x: 90, startPoint y: 289, endPoint x: 95, endPoint y: 249, distance: 40.2
drag, startPoint x: 86, startPoint y: 284, endPoint x: 90, endPoint y: 245, distance: 39.4
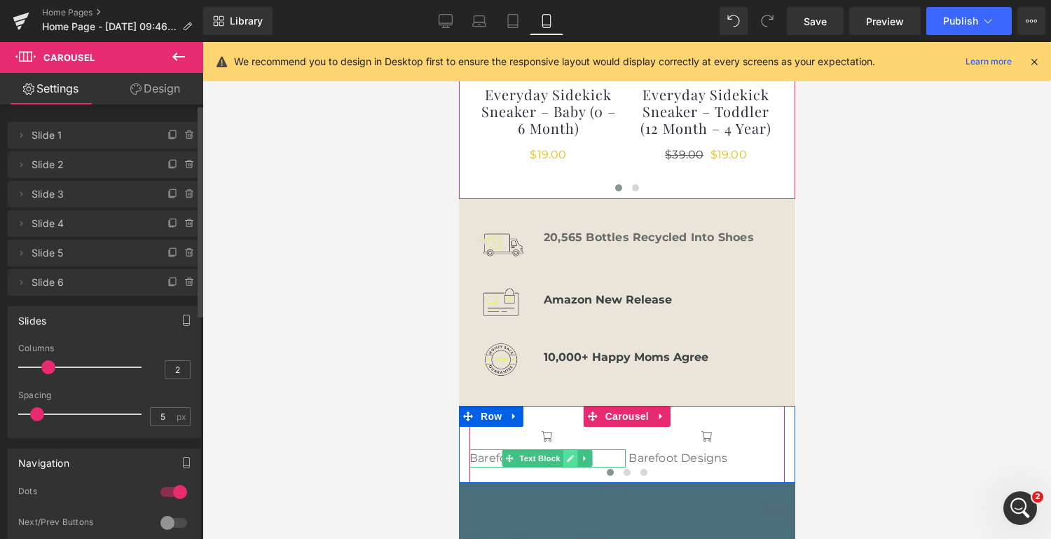
click at [566, 454] on icon at bounding box center [570, 458] width 8 height 8
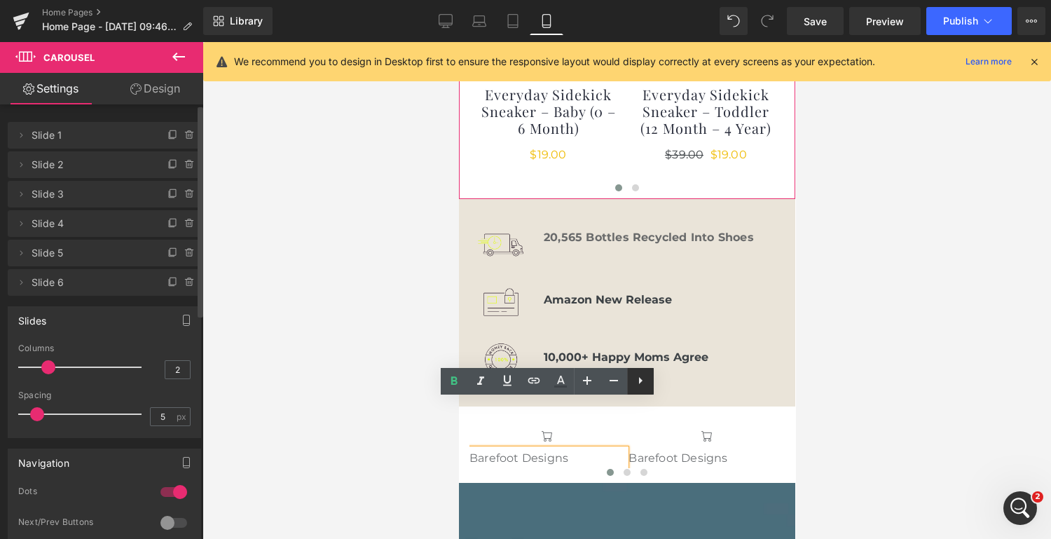
click at [640, 376] on icon at bounding box center [640, 380] width 17 height 17
click at [541, 449] on p "Barefoot Designs" at bounding box center [547, 458] width 156 height 18
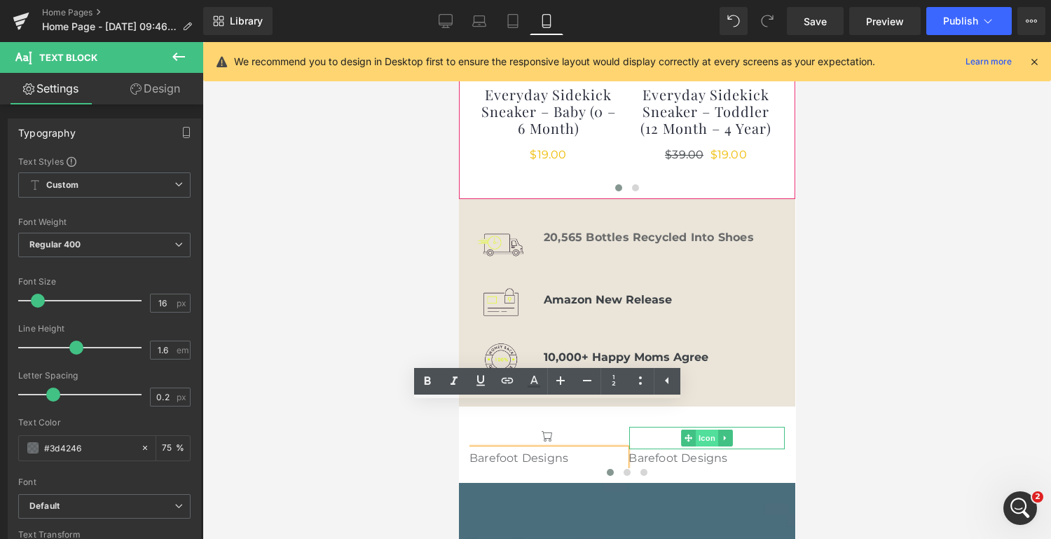
click at [706, 429] on span "Icon" at bounding box center [706, 437] width 22 height 17
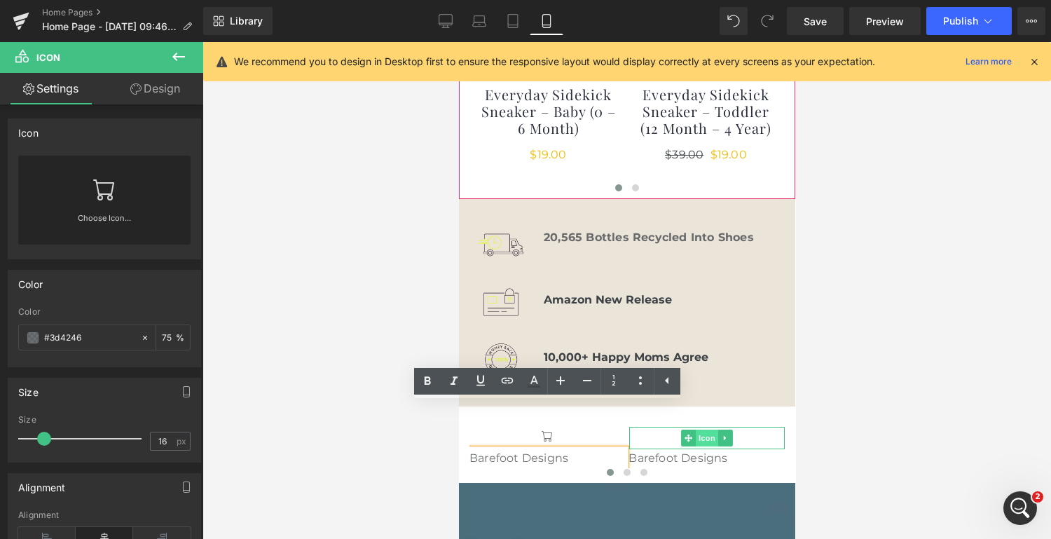
click at [706, 429] on span "Icon" at bounding box center [706, 437] width 22 height 17
click at [708, 429] on span "Icon" at bounding box center [706, 437] width 22 height 17
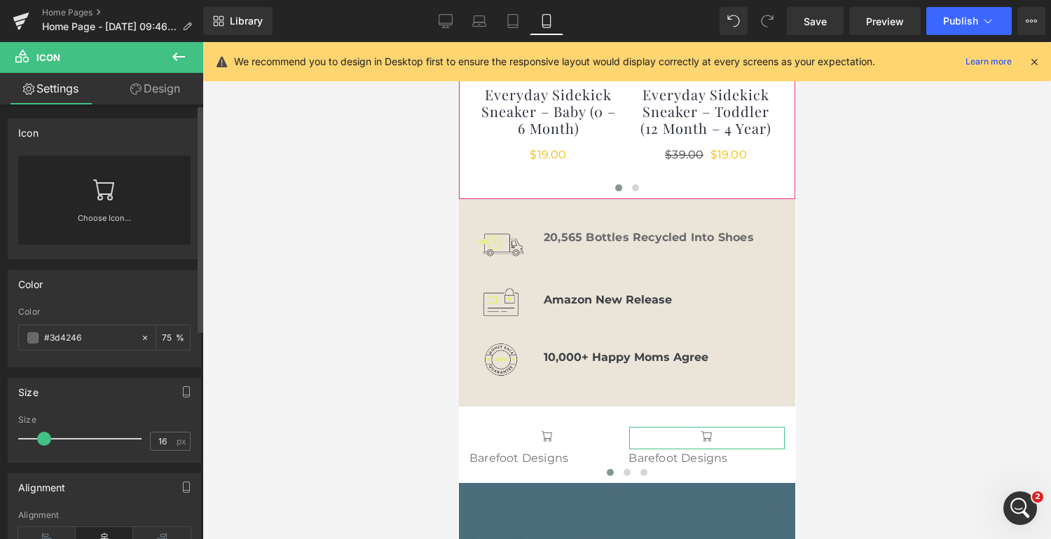
click at [113, 215] on link "Choose Icon..." at bounding box center [104, 228] width 172 height 33
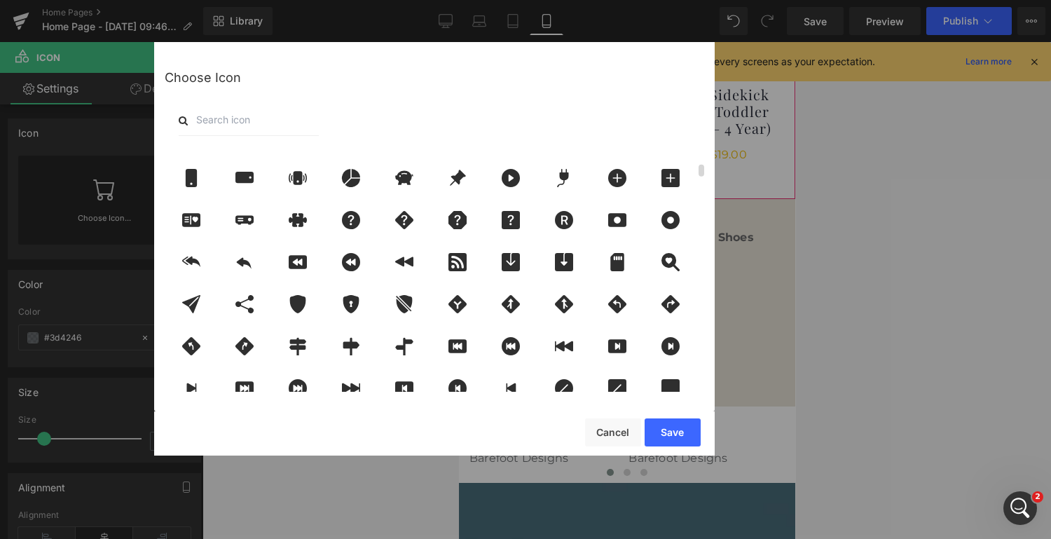
scroll to position [0, 0]
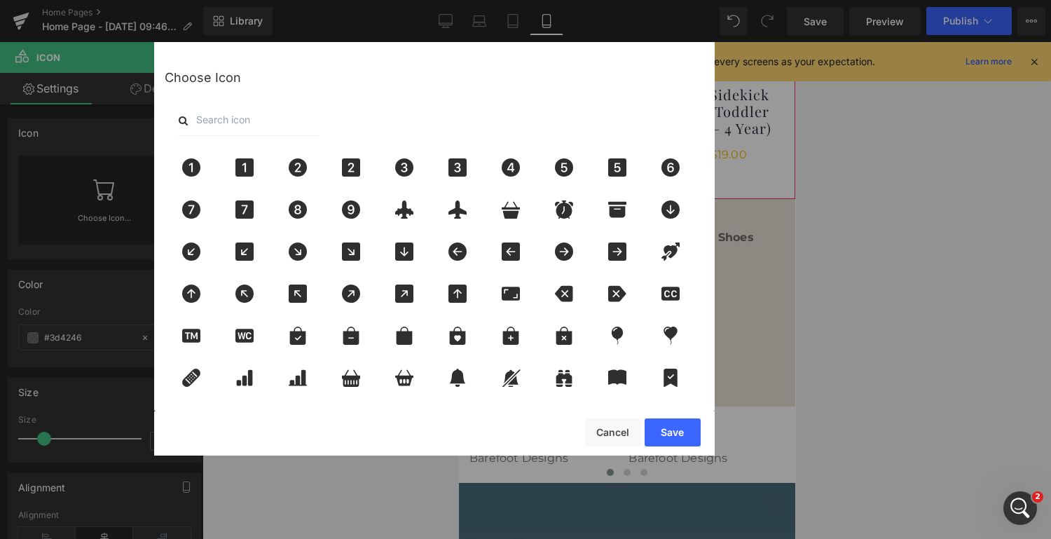
click at [268, 118] on input "text" at bounding box center [249, 120] width 140 height 31
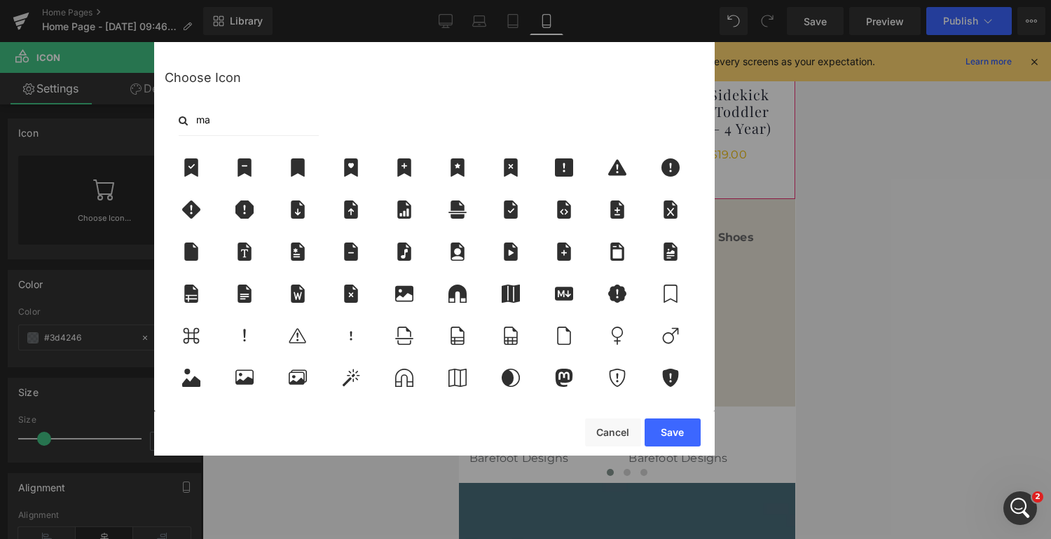
type input "m"
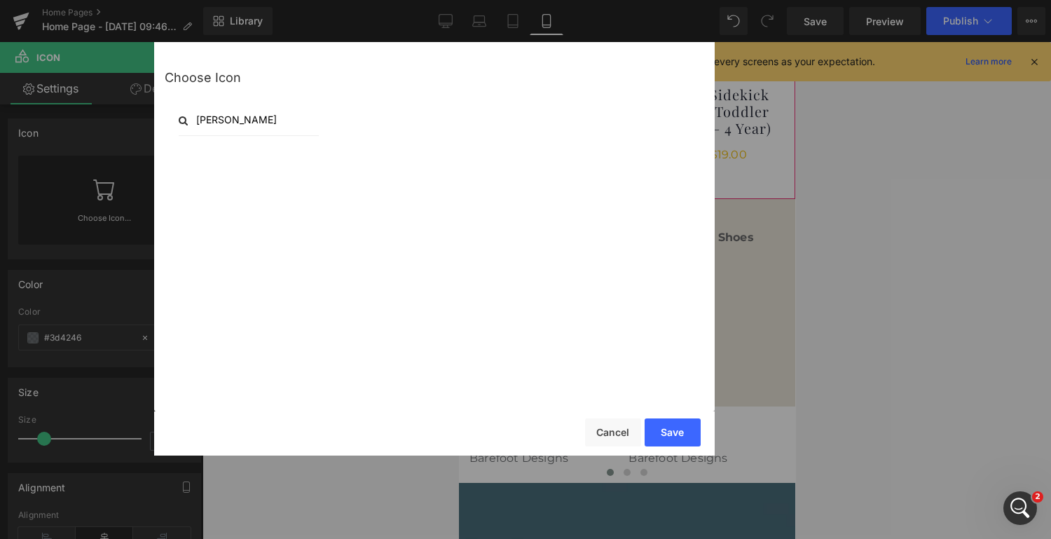
type input "wash"
click at [593, 429] on button "Cancel" at bounding box center [613, 432] width 56 height 28
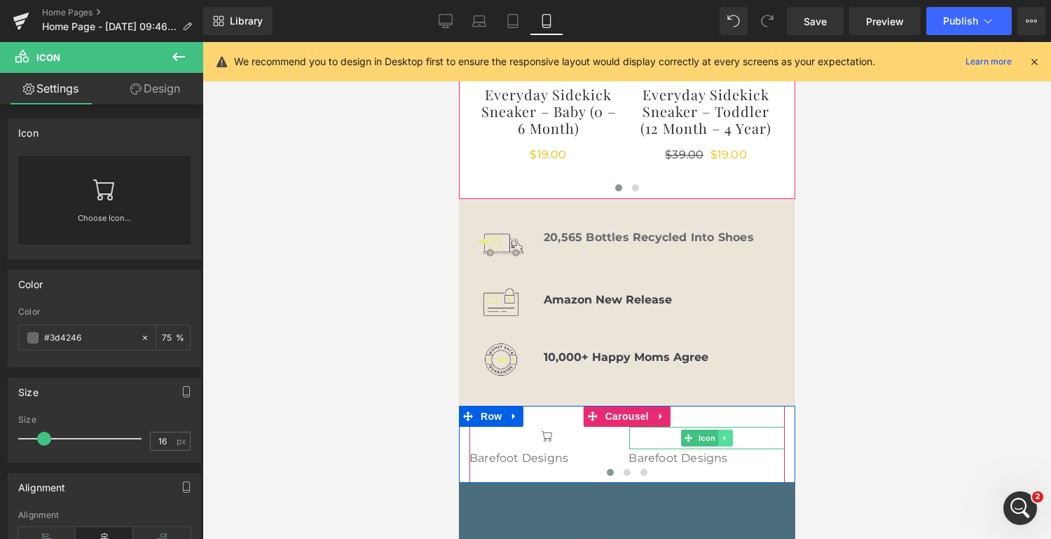
click at [727, 434] on icon at bounding box center [725, 438] width 8 height 8
drag, startPoint x: 629, startPoint y: 387, endPoint x: 617, endPoint y: 387, distance: 11.9
click at [617, 427] on div "Icon Barefoot Designs Text Block Icon Barefoot Designs Text Block Icon Barefoot…" at bounding box center [947, 447] width 956 height 41
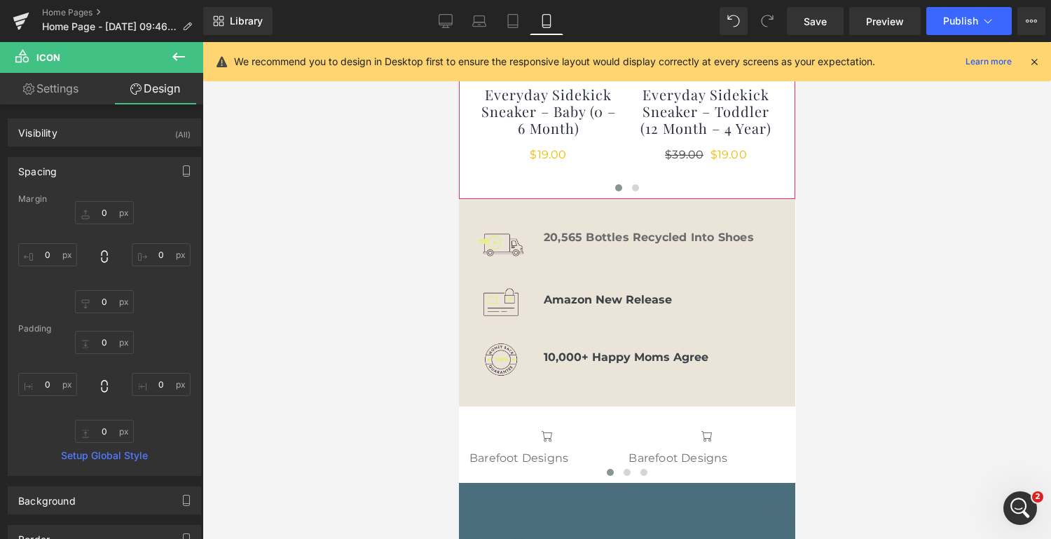
click at [905, 365] on div at bounding box center [626, 290] width 848 height 497
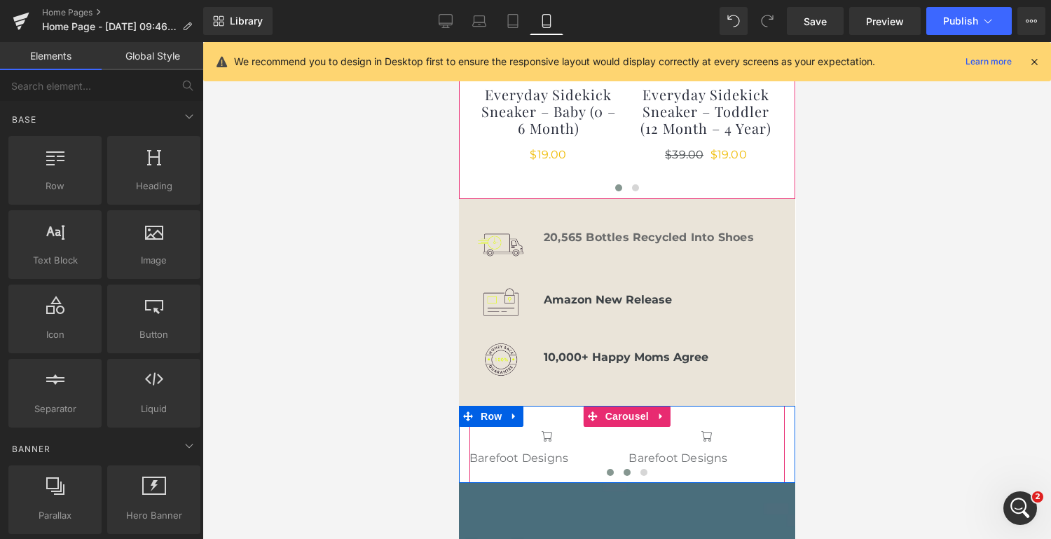
click at [628, 469] on span at bounding box center [626, 472] width 7 height 7
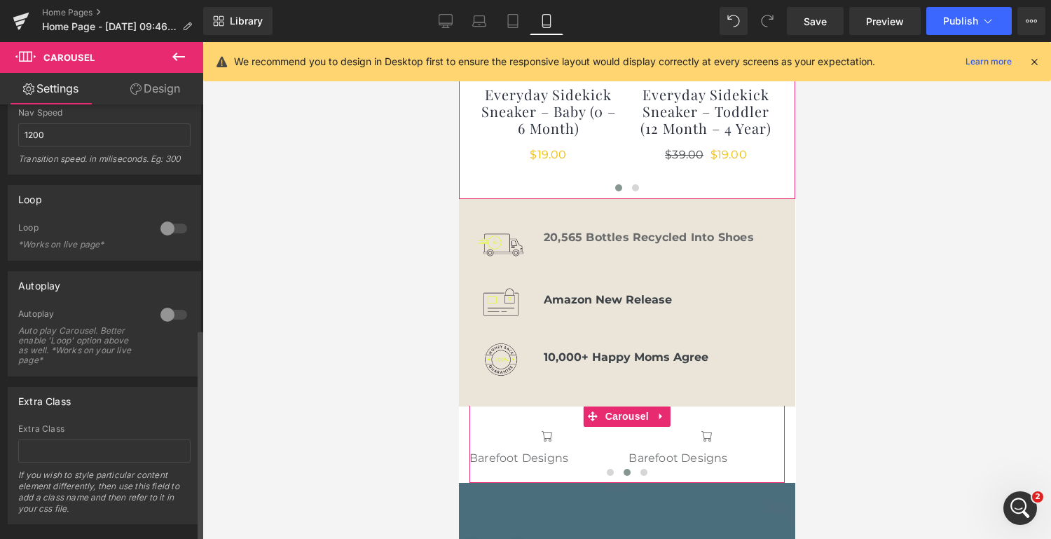
scroll to position [460, 0]
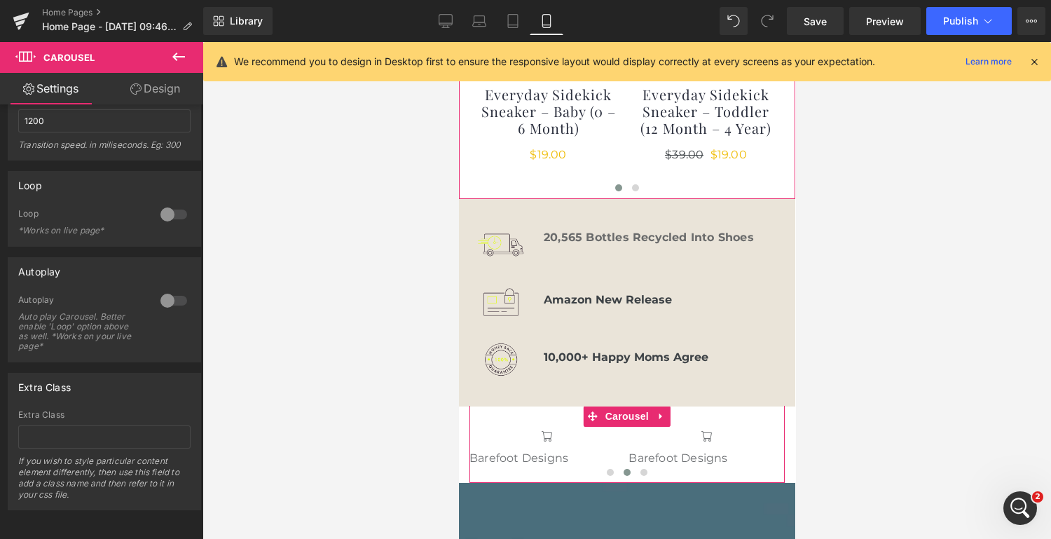
click at [173, 83] on link "Design" at bounding box center [155, 89] width 102 height 32
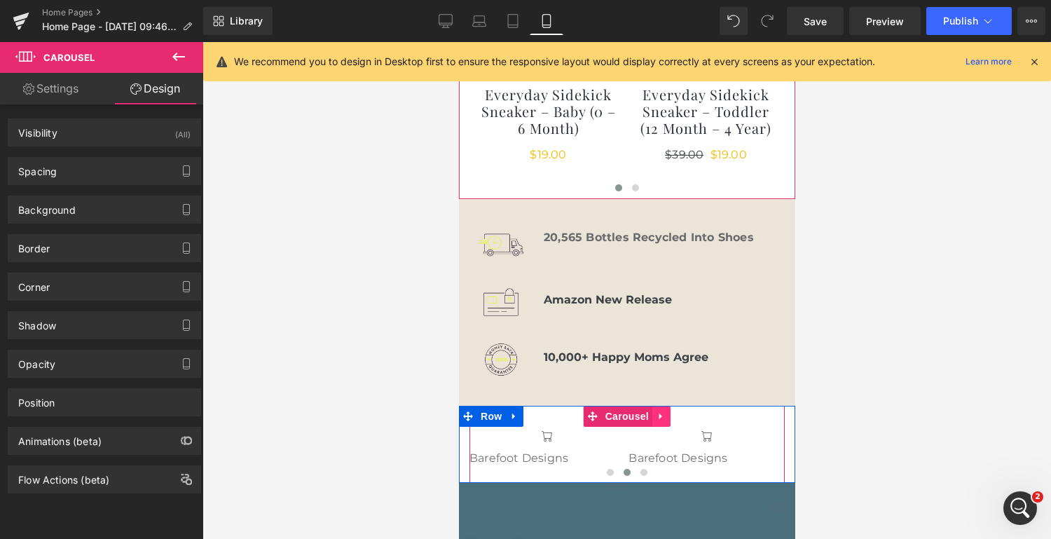
click at [658, 411] on icon at bounding box center [661, 416] width 10 height 11
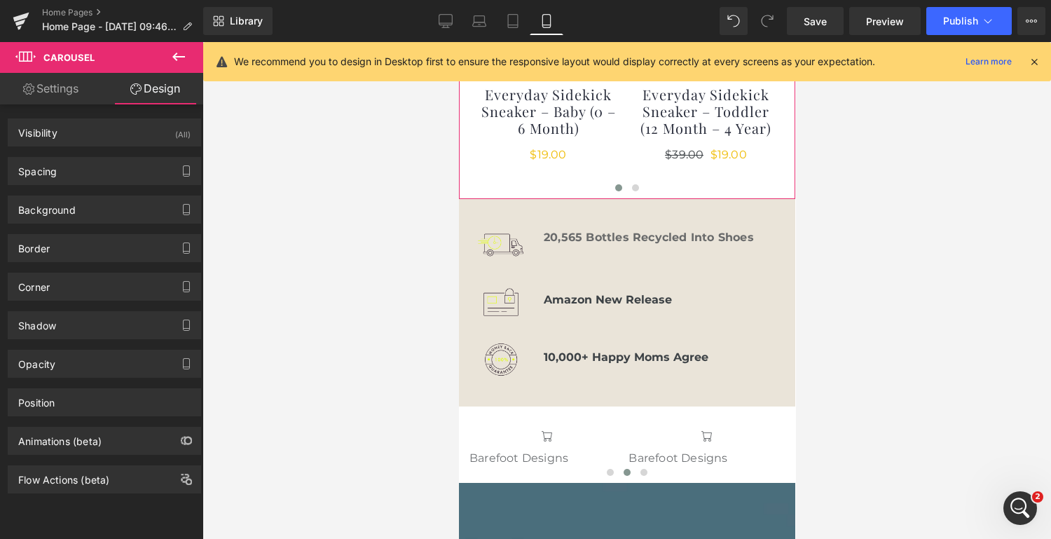
click at [415, 390] on div at bounding box center [626, 290] width 848 height 497
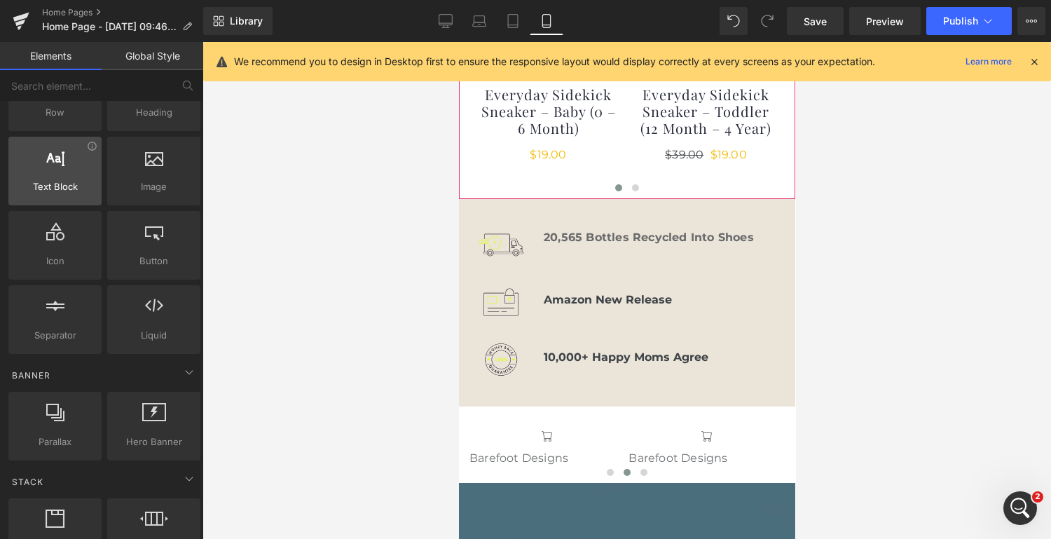
scroll to position [78, 0]
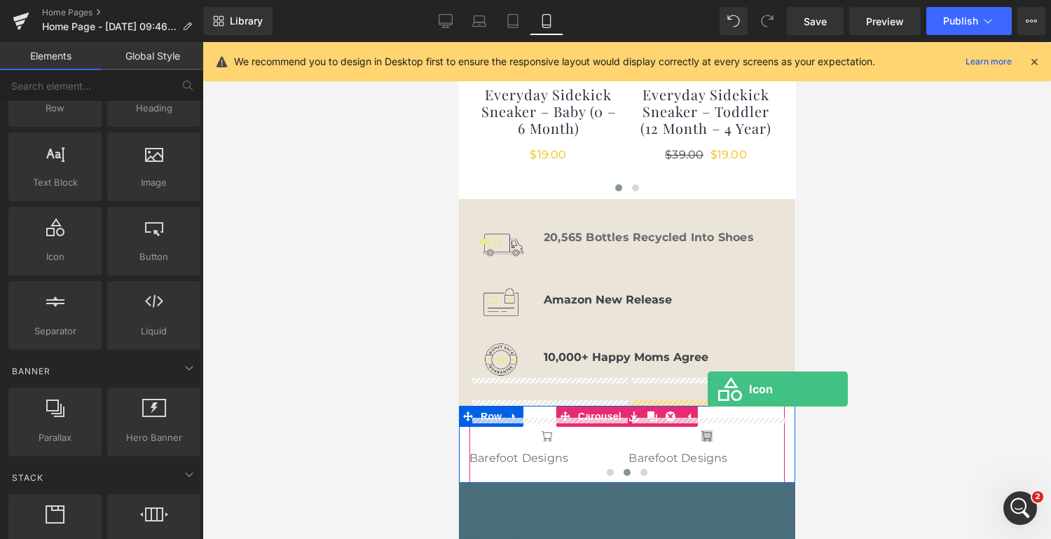
drag, startPoint x: 516, startPoint y: 291, endPoint x: 707, endPoint y: 389, distance: 214.9
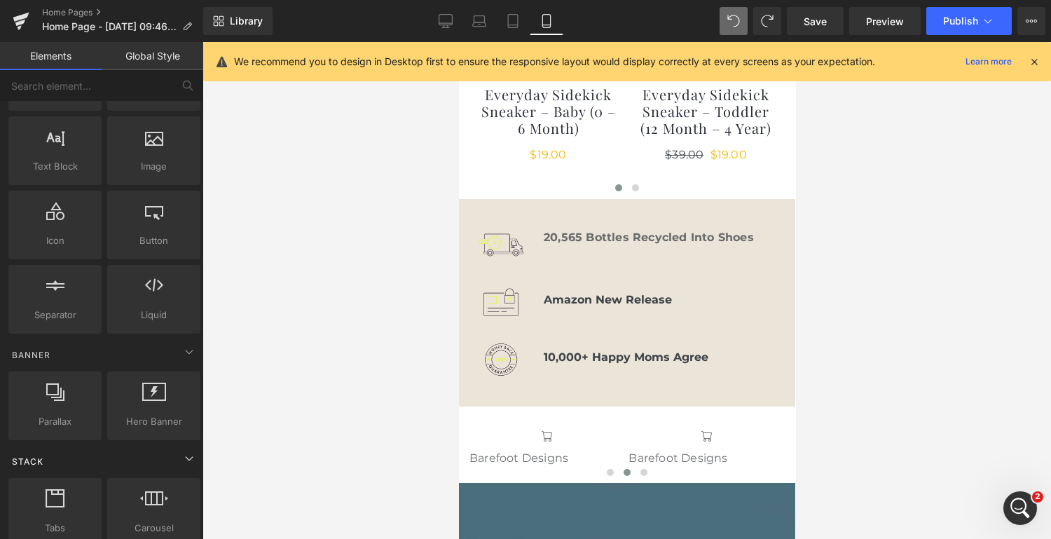
scroll to position [0, 0]
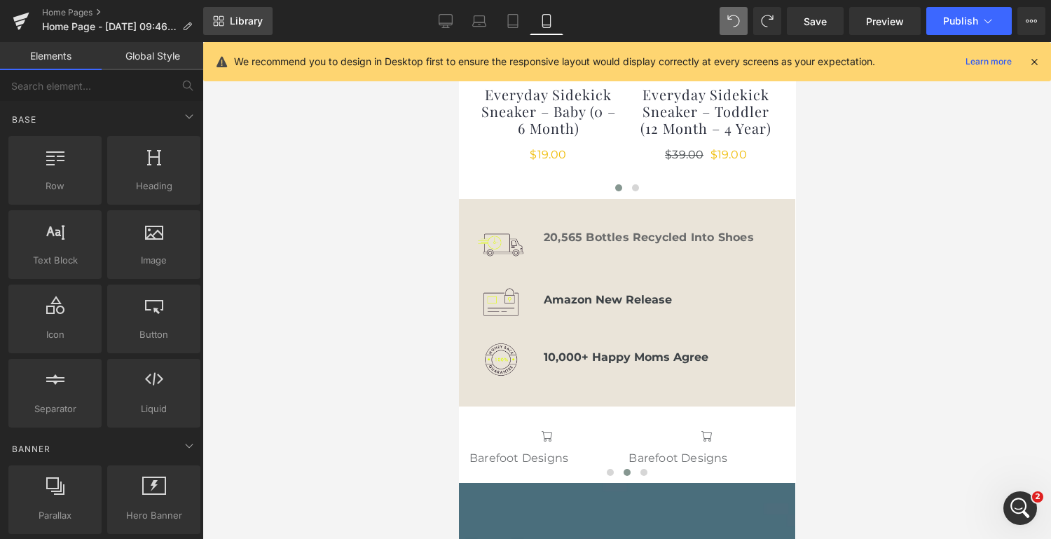
click at [232, 22] on span "Library" at bounding box center [246, 21] width 33 height 13
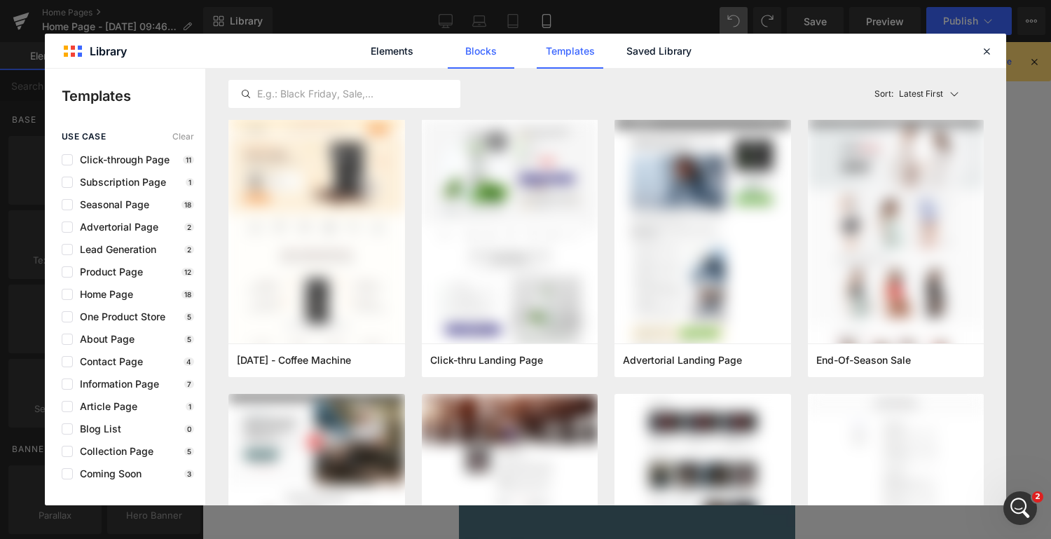
click at [626, 47] on link "Blocks" at bounding box center [659, 51] width 67 height 35
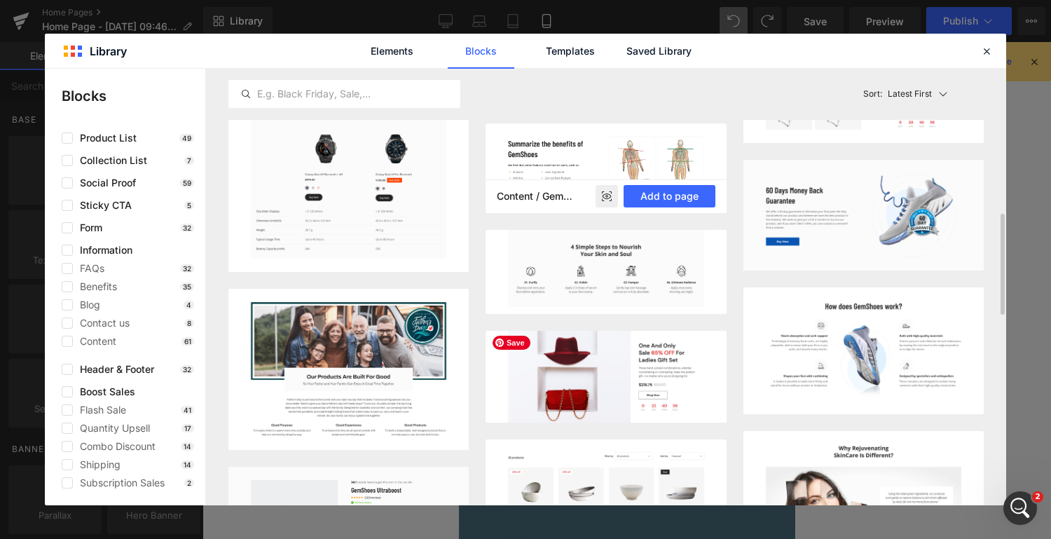
scroll to position [650, 0]
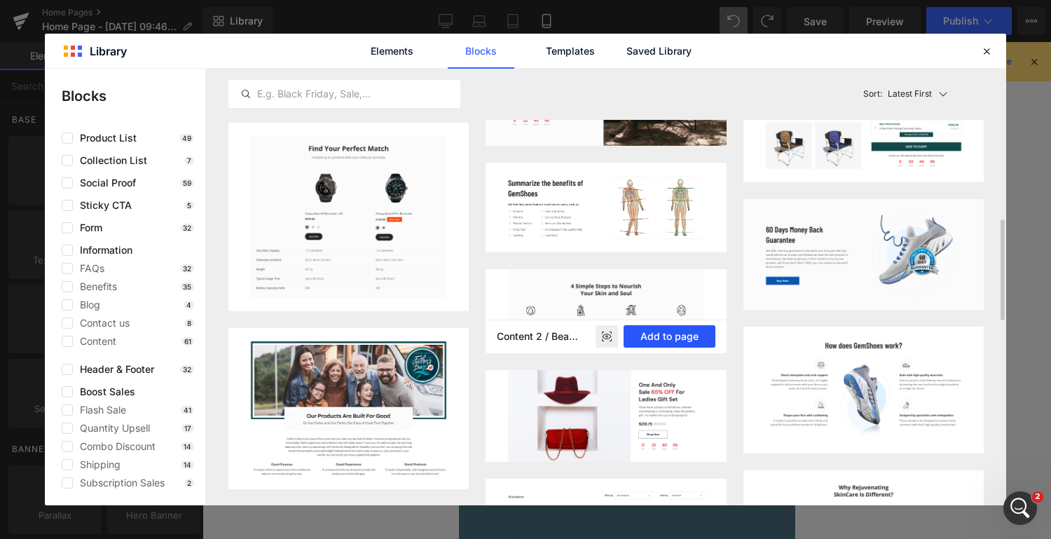
click at [655, 336] on button "Add to page" at bounding box center [669, 336] width 92 height 22
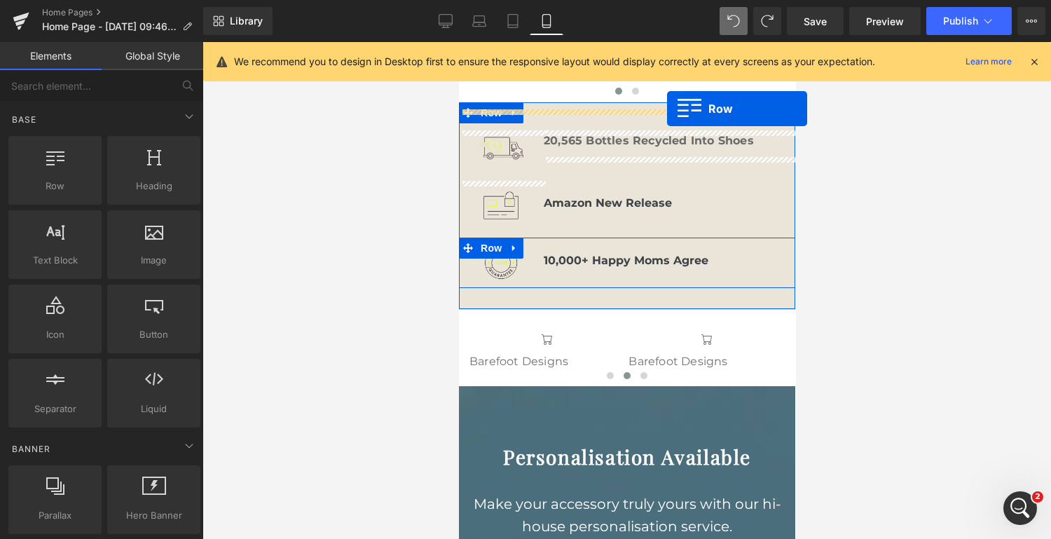
scroll to position [1147, 0]
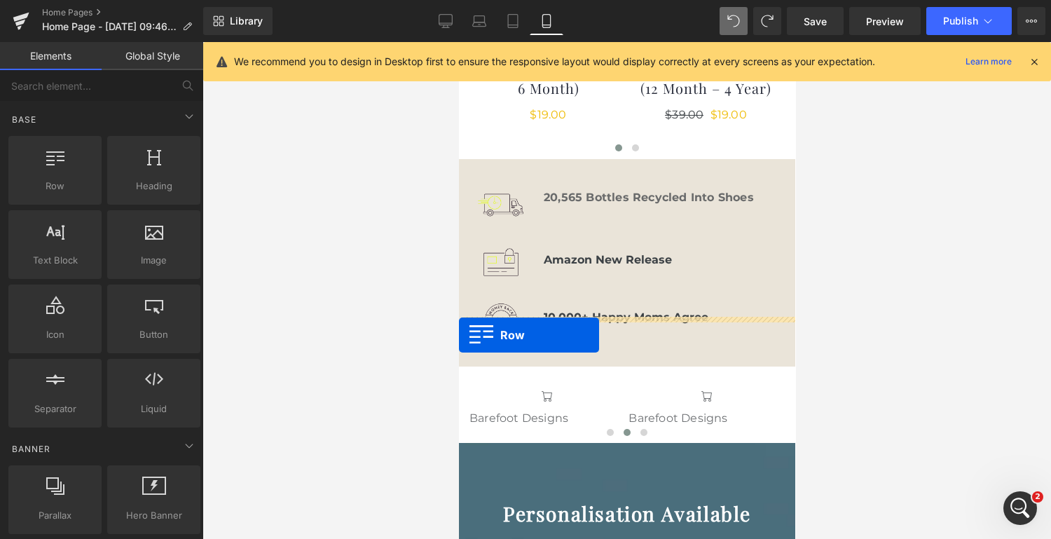
drag, startPoint x: 469, startPoint y: 187, endPoint x: 1360, endPoint y: 579, distance: 973.3
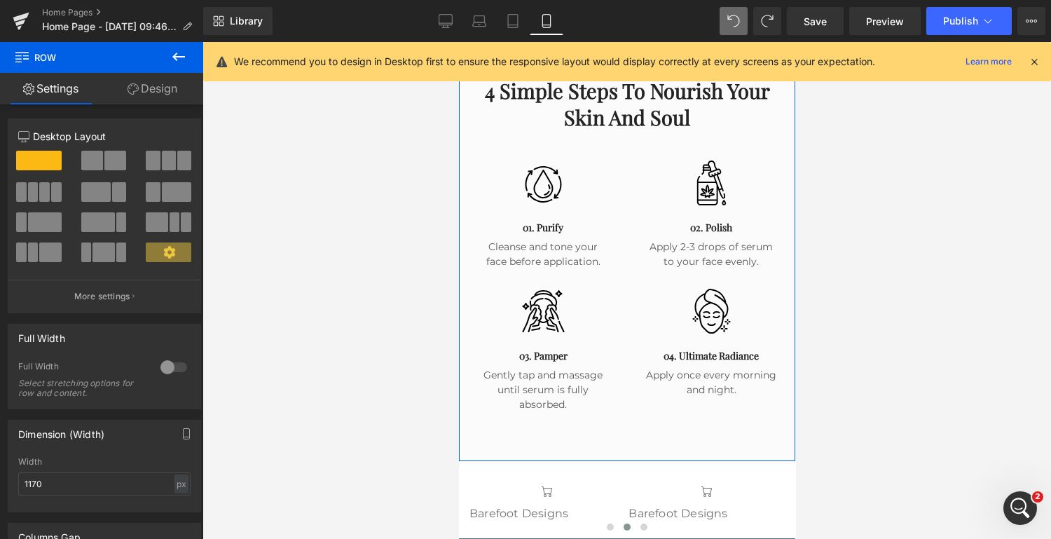
scroll to position [1611, 0]
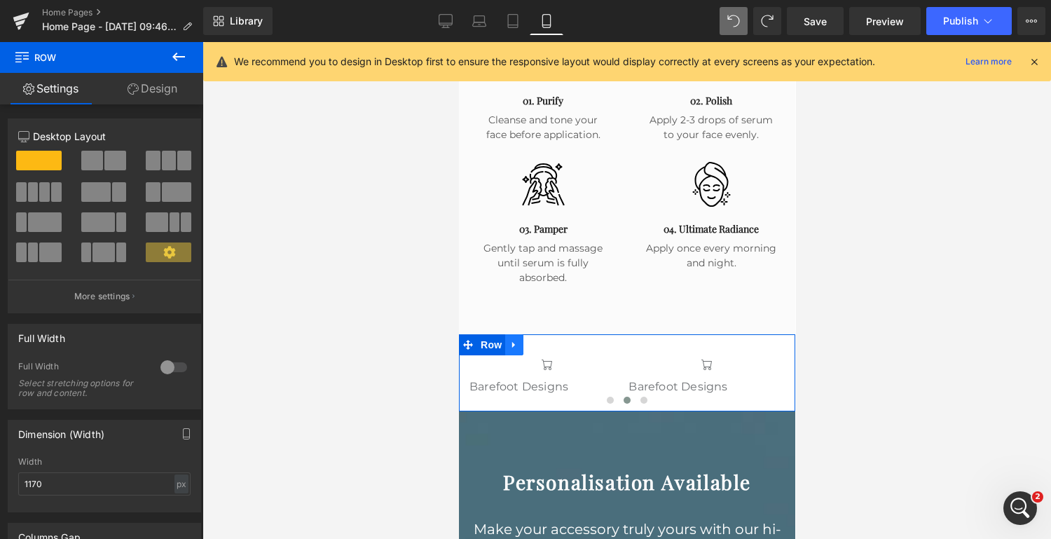
click at [515, 339] on icon at bounding box center [514, 344] width 10 height 11
click at [546, 339] on icon at bounding box center [550, 344] width 10 height 11
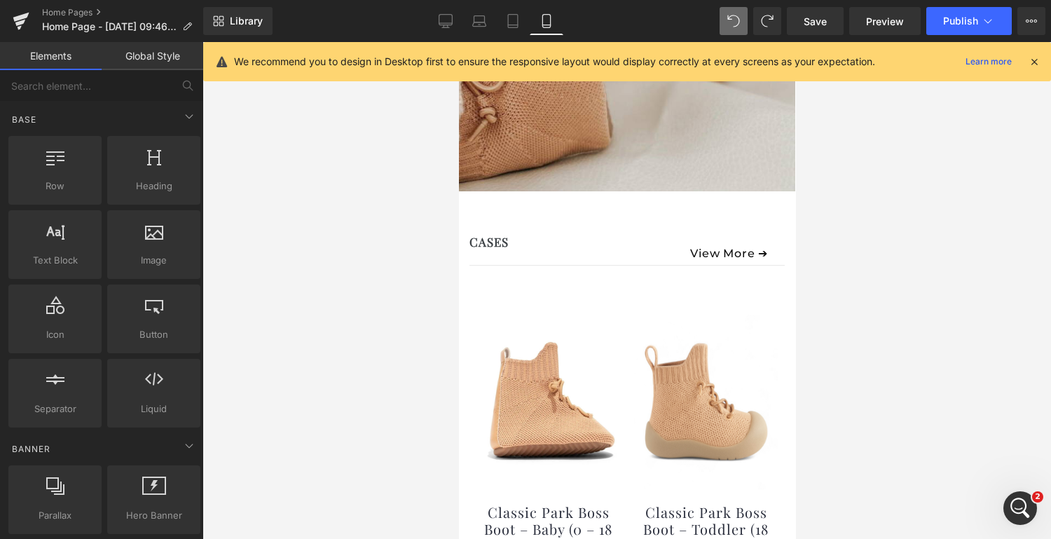
scroll to position [379, 0]
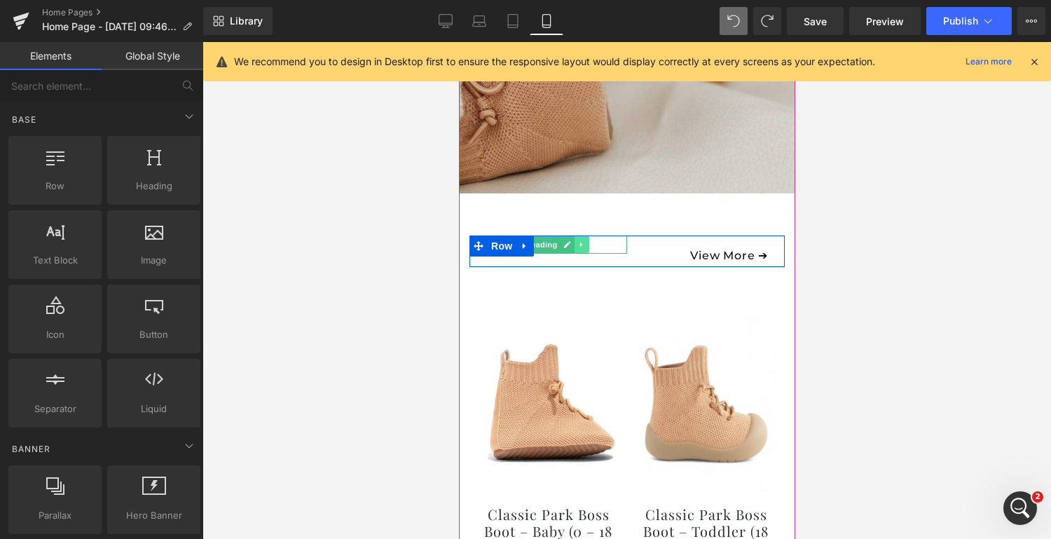
click at [579, 242] on icon at bounding box center [580, 244] width 2 height 5
click at [733, 247] on icon at bounding box center [734, 251] width 8 height 8
click at [738, 247] on icon at bounding box center [741, 251] width 8 height 8
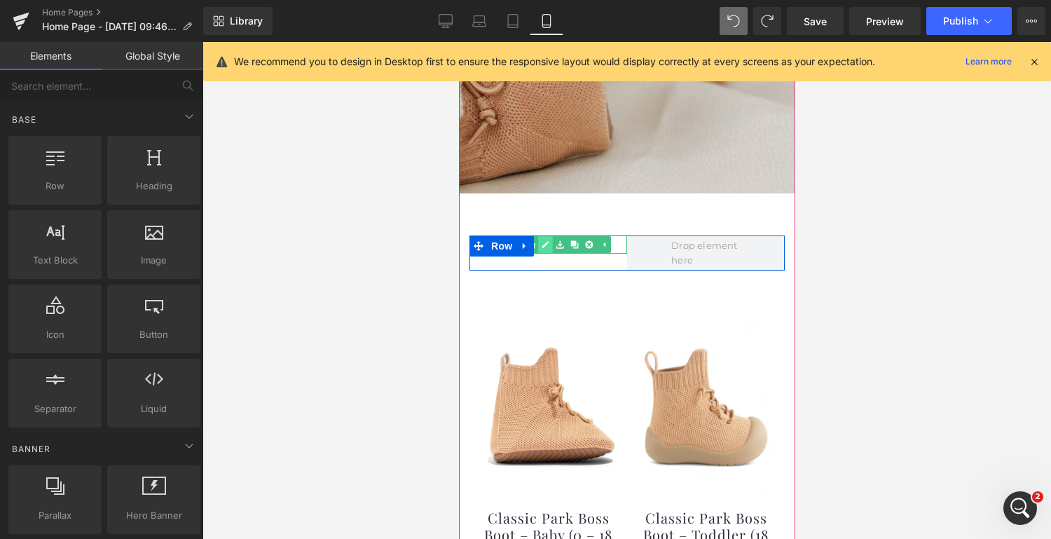
click at [546, 240] on icon at bounding box center [545, 244] width 8 height 8
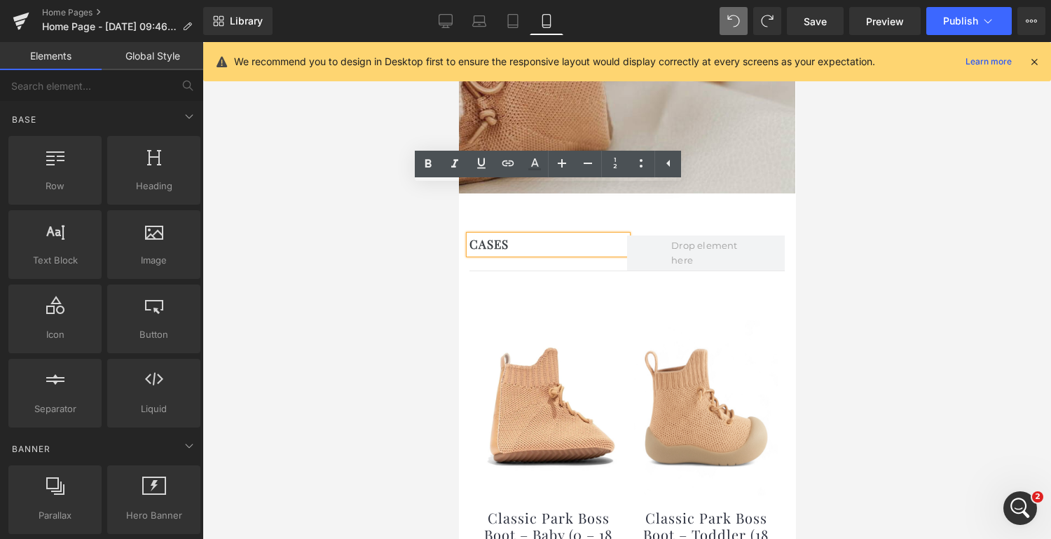
click at [546, 235] on h1 "CASES" at bounding box center [548, 244] width 158 height 18
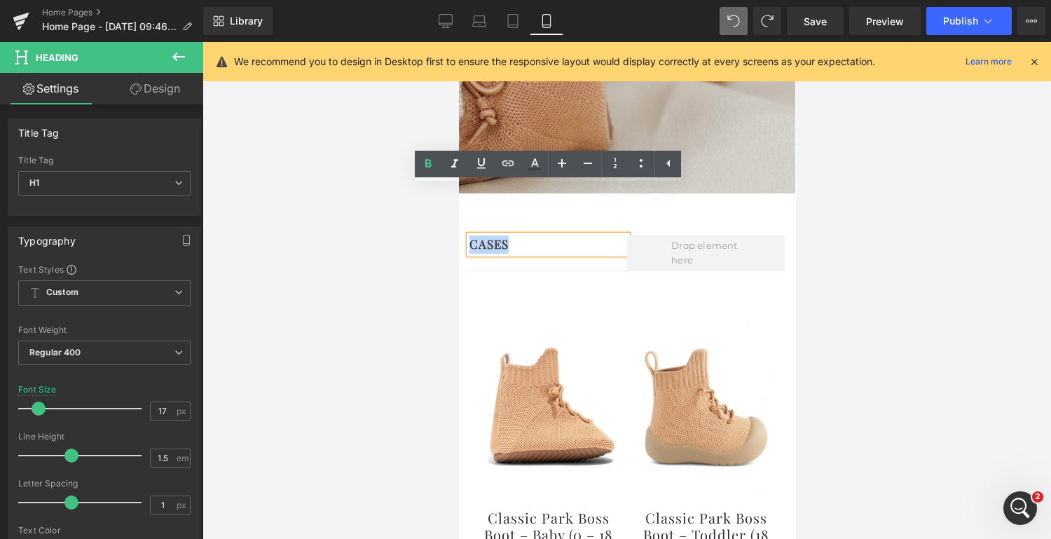
drag, startPoint x: 546, startPoint y: 199, endPoint x: 440, endPoint y: 197, distance: 105.8
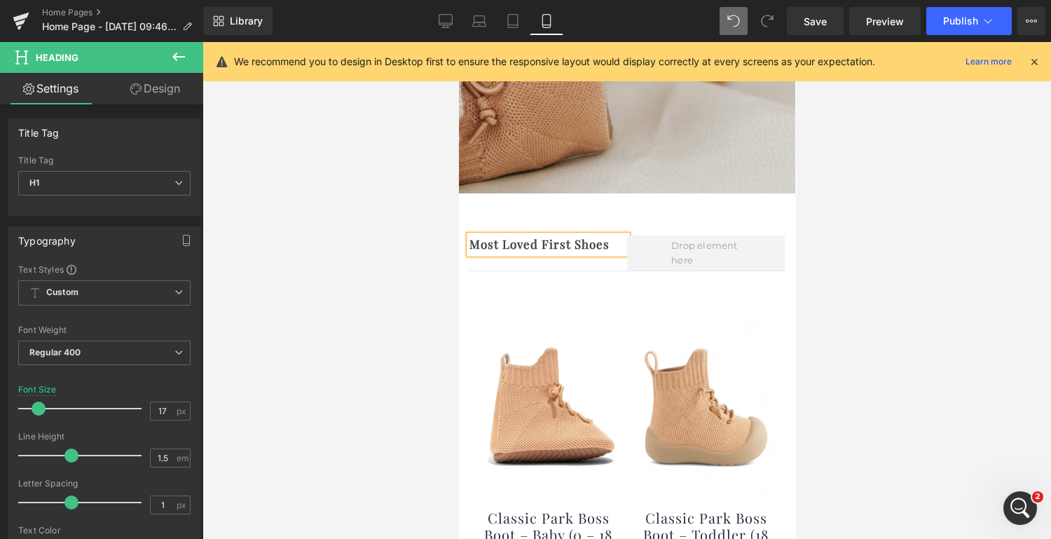
click at [942, 221] on div at bounding box center [626, 290] width 848 height 497
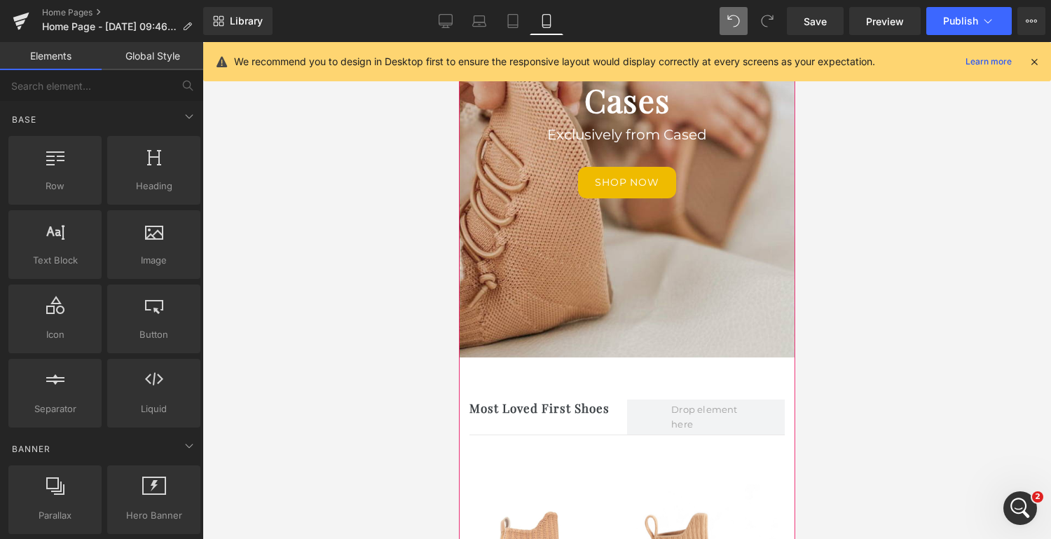
scroll to position [0, 0]
